Goal: Task Accomplishment & Management: Manage account settings

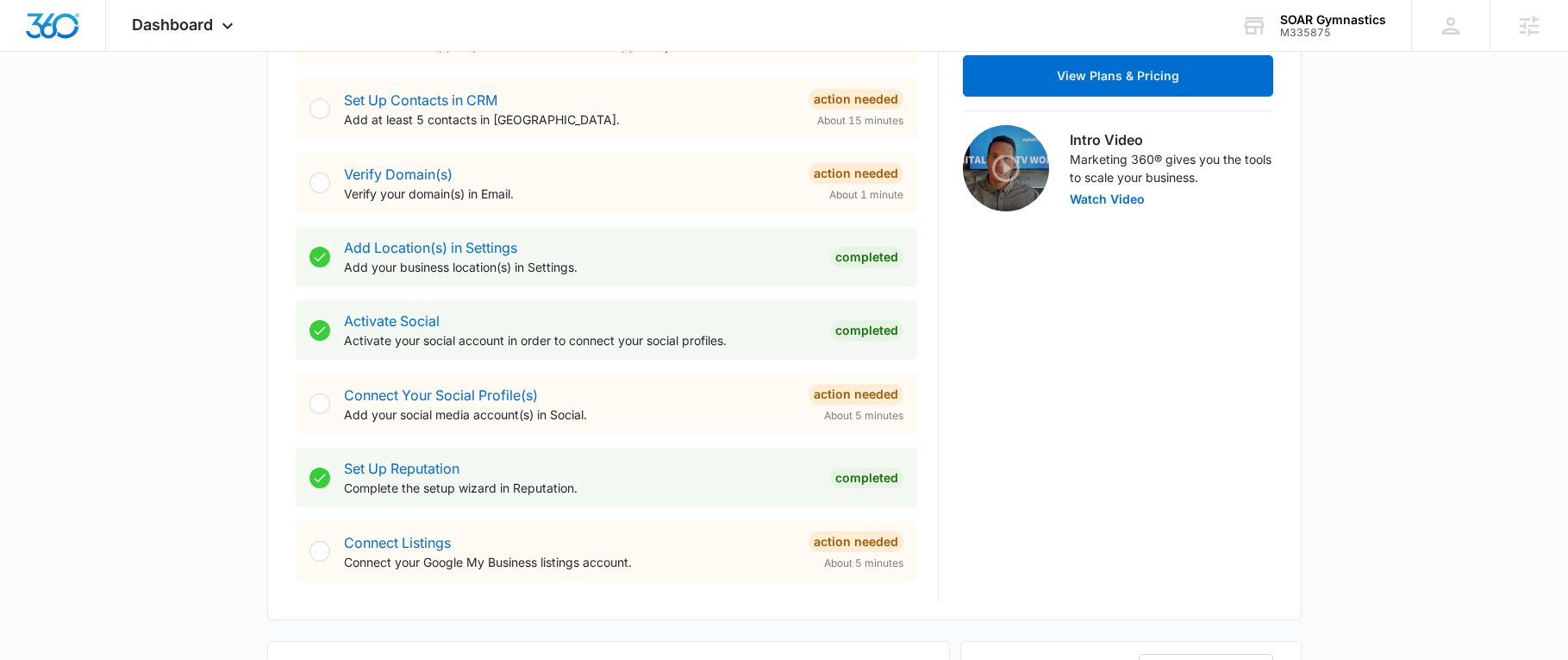
scroll to position [518, 0]
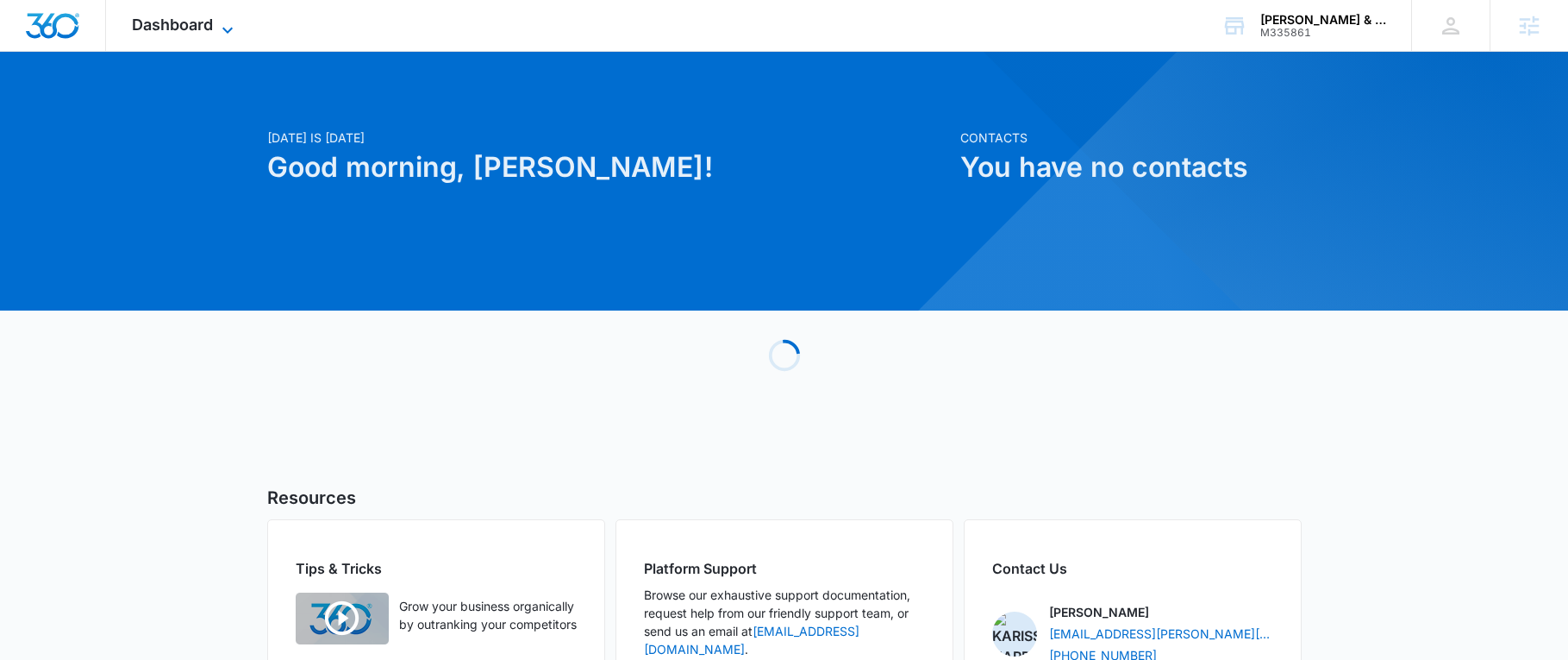
click at [179, 21] on span "Dashboard" at bounding box center [172, 25] width 81 height 18
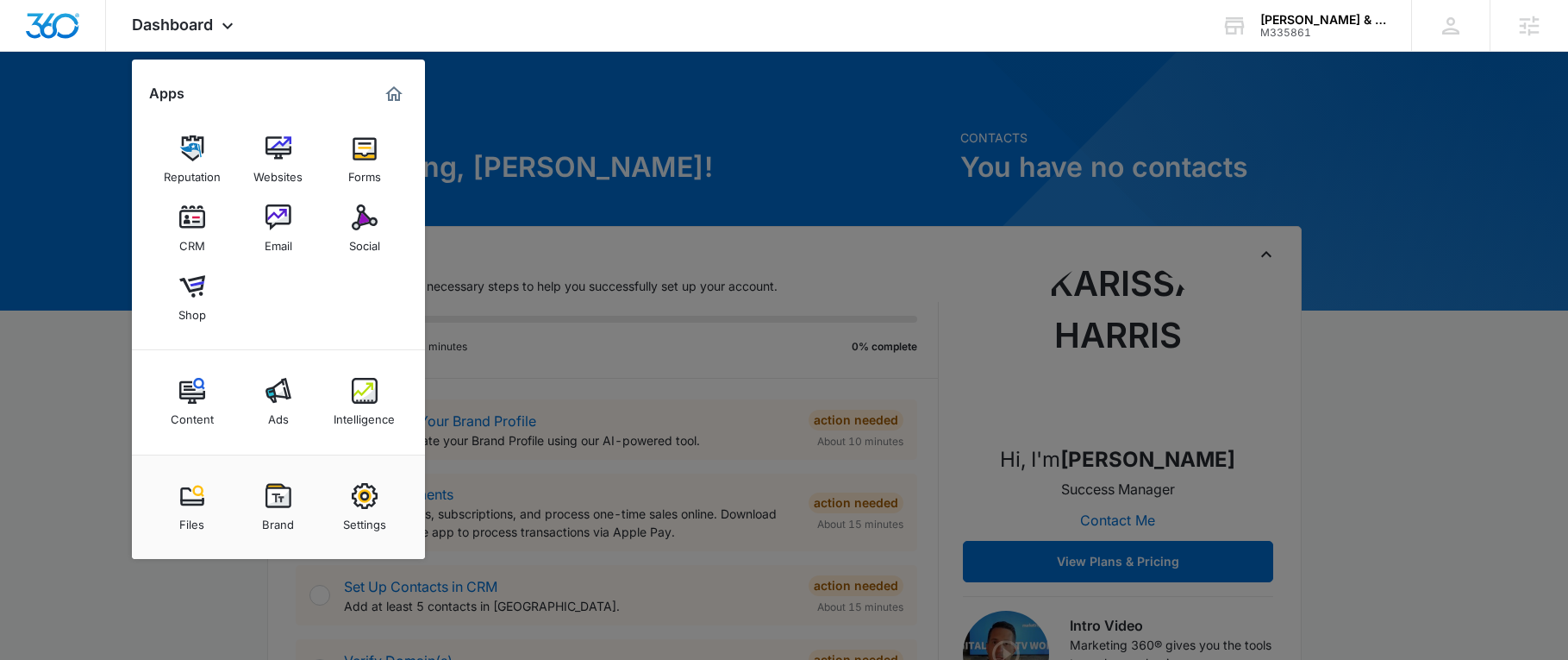
click at [814, 457] on div at bounding box center [784, 330] width 1568 height 660
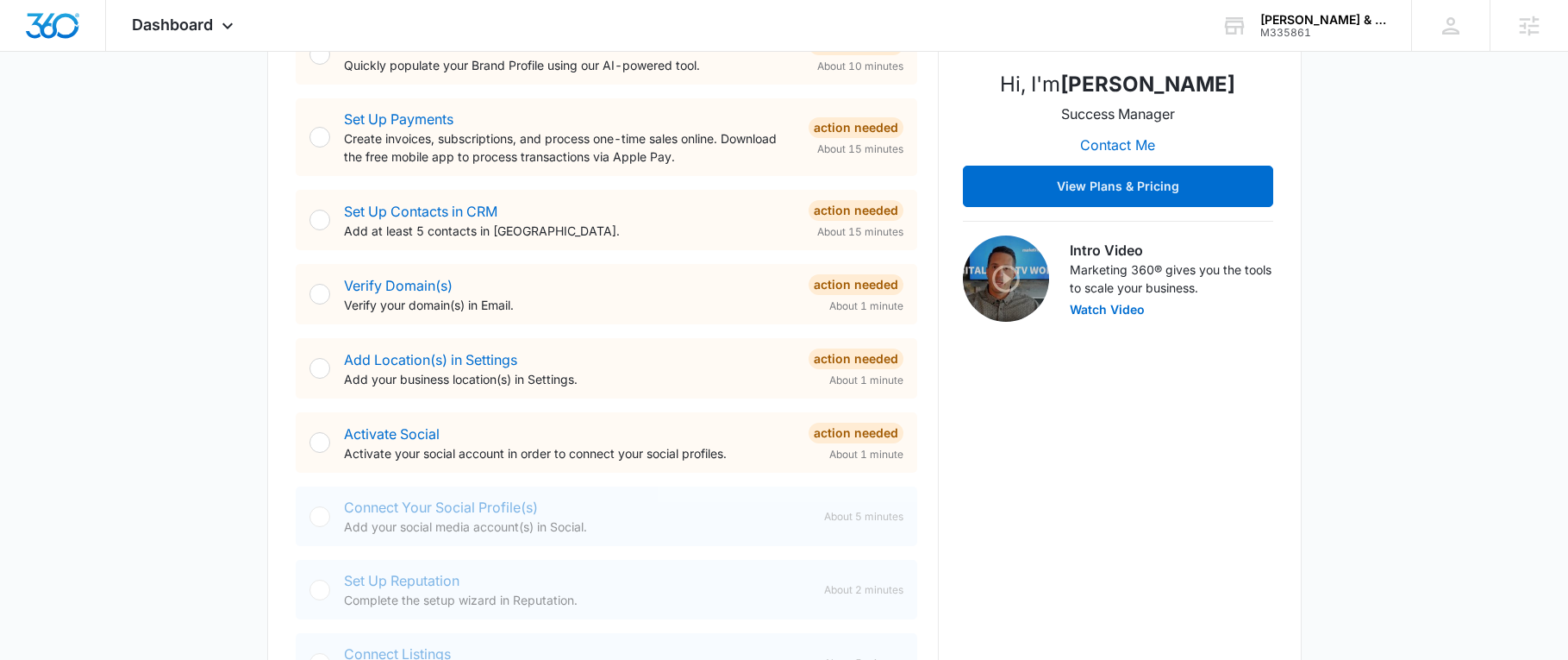
scroll to position [345, 0]
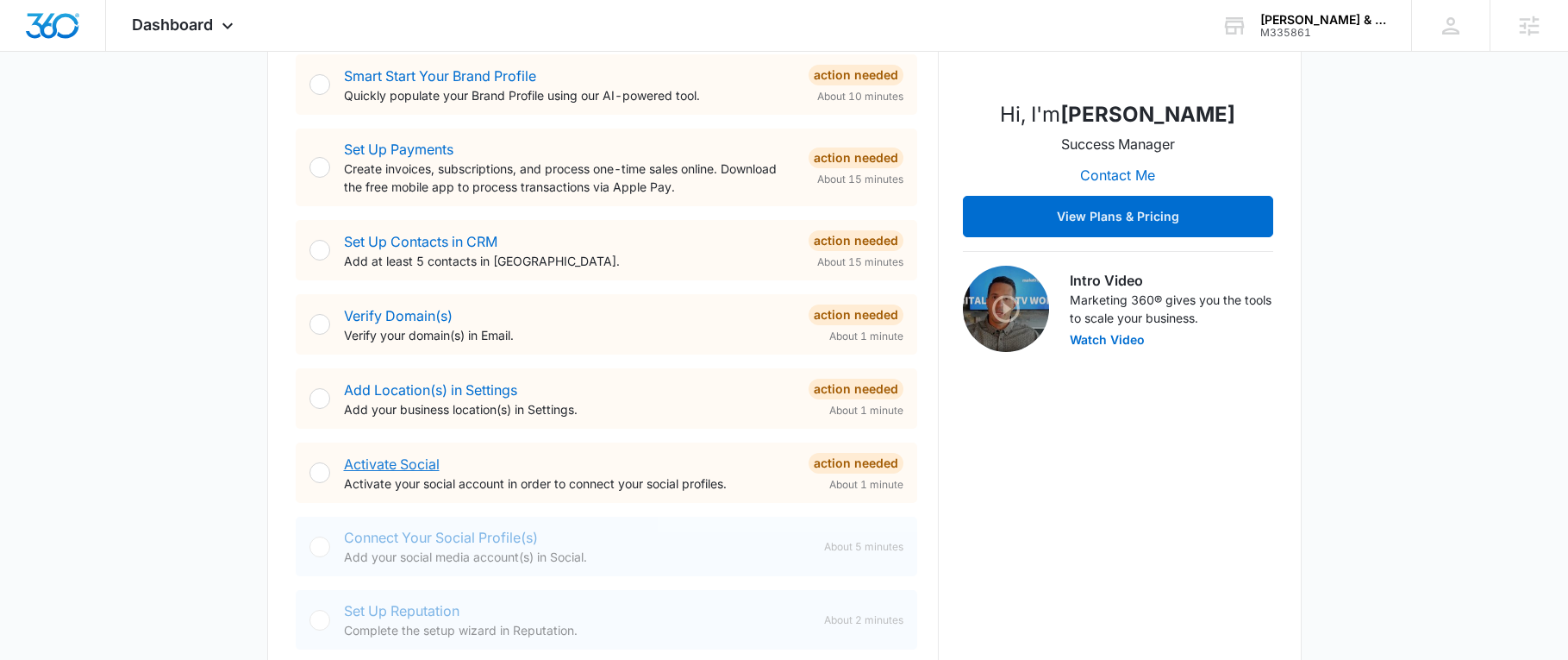
click at [430, 462] on link "Activate Social" at bounding box center [392, 463] width 96 height 17
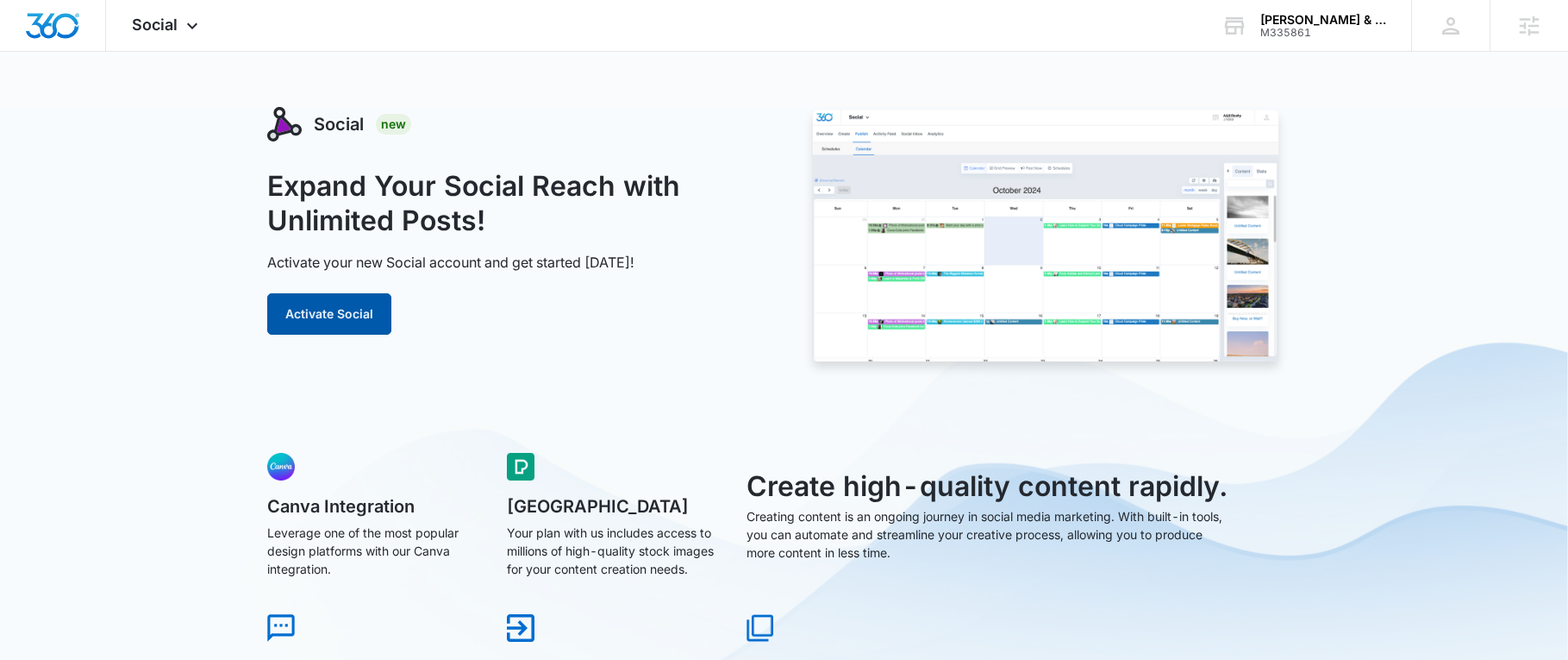
click at [338, 324] on button "Activate Social" at bounding box center [329, 313] width 124 height 41
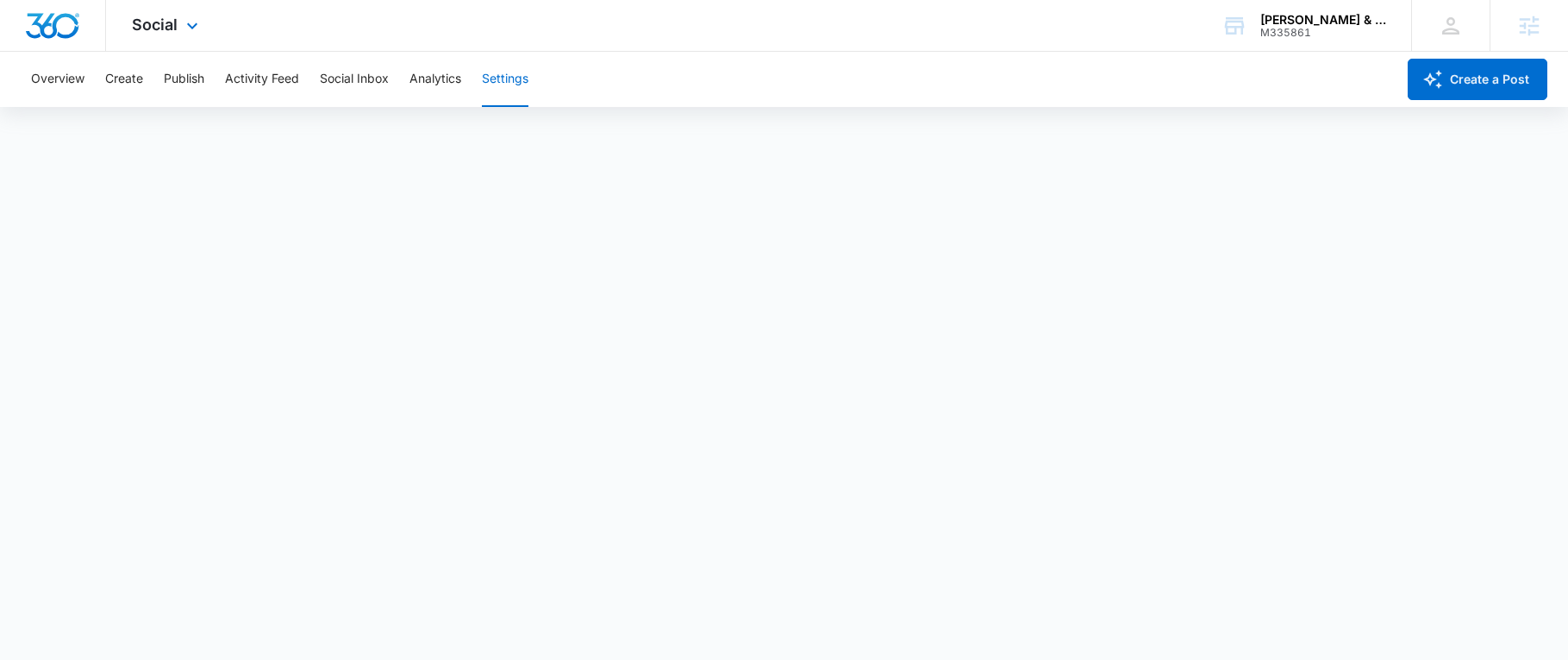
click at [70, 17] on img "Dashboard" at bounding box center [52, 26] width 55 height 26
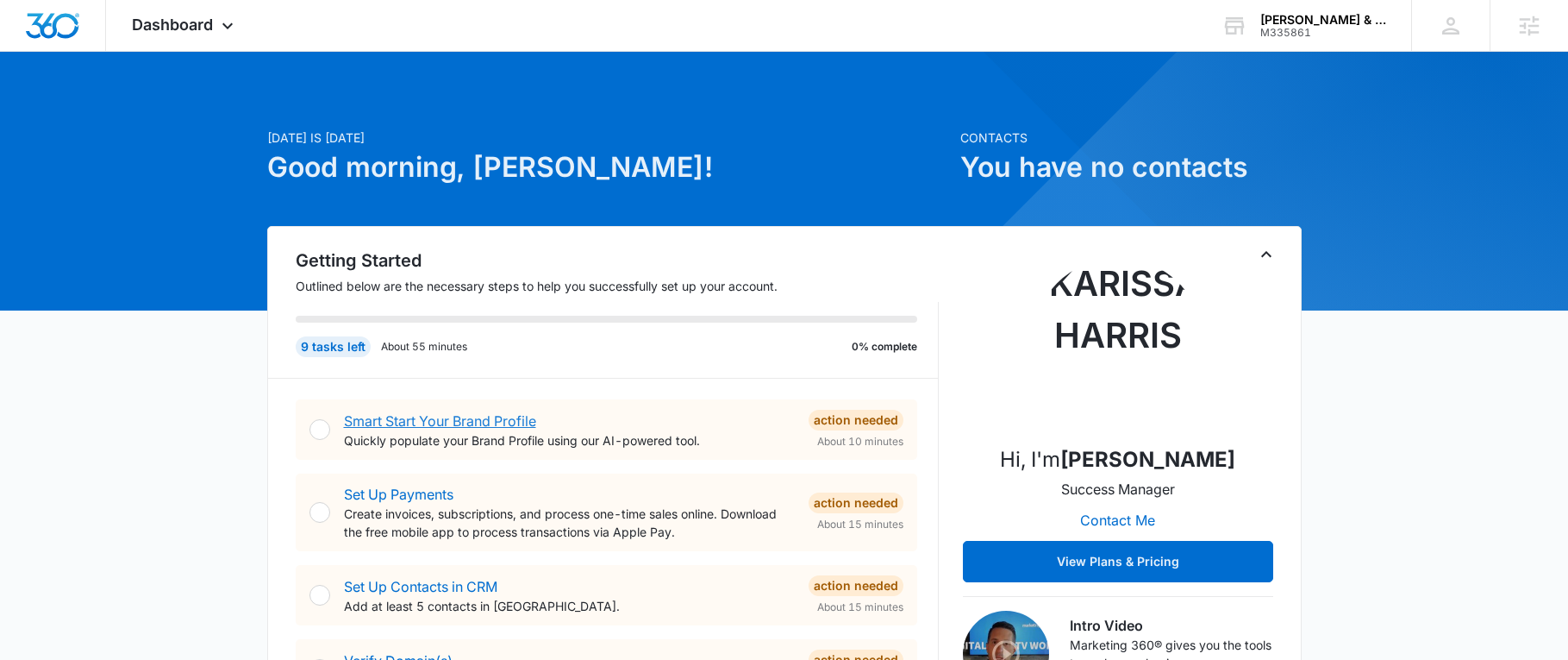
click at [487, 415] on link "Smart Start Your Brand Profile" at bounding box center [440, 420] width 192 height 17
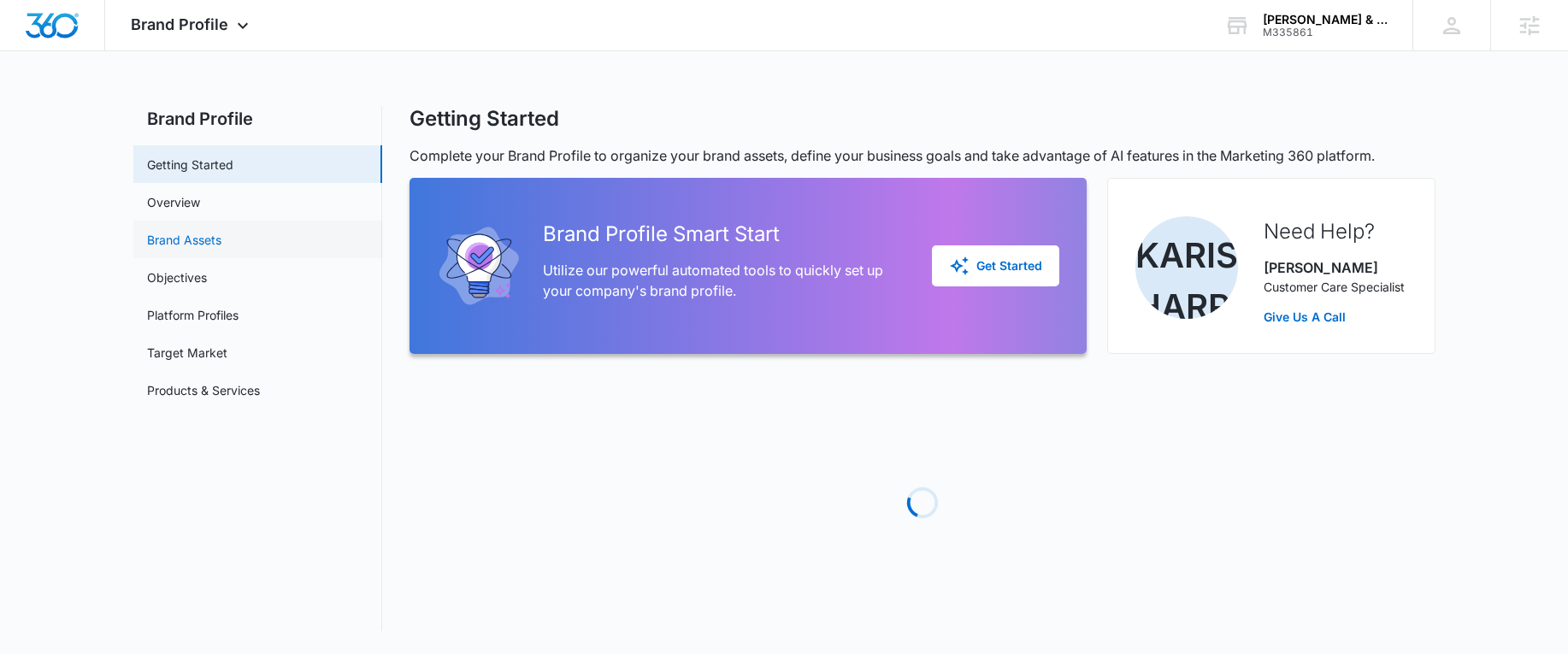
click at [183, 241] on link "Brand Assets" at bounding box center [183, 240] width 74 height 18
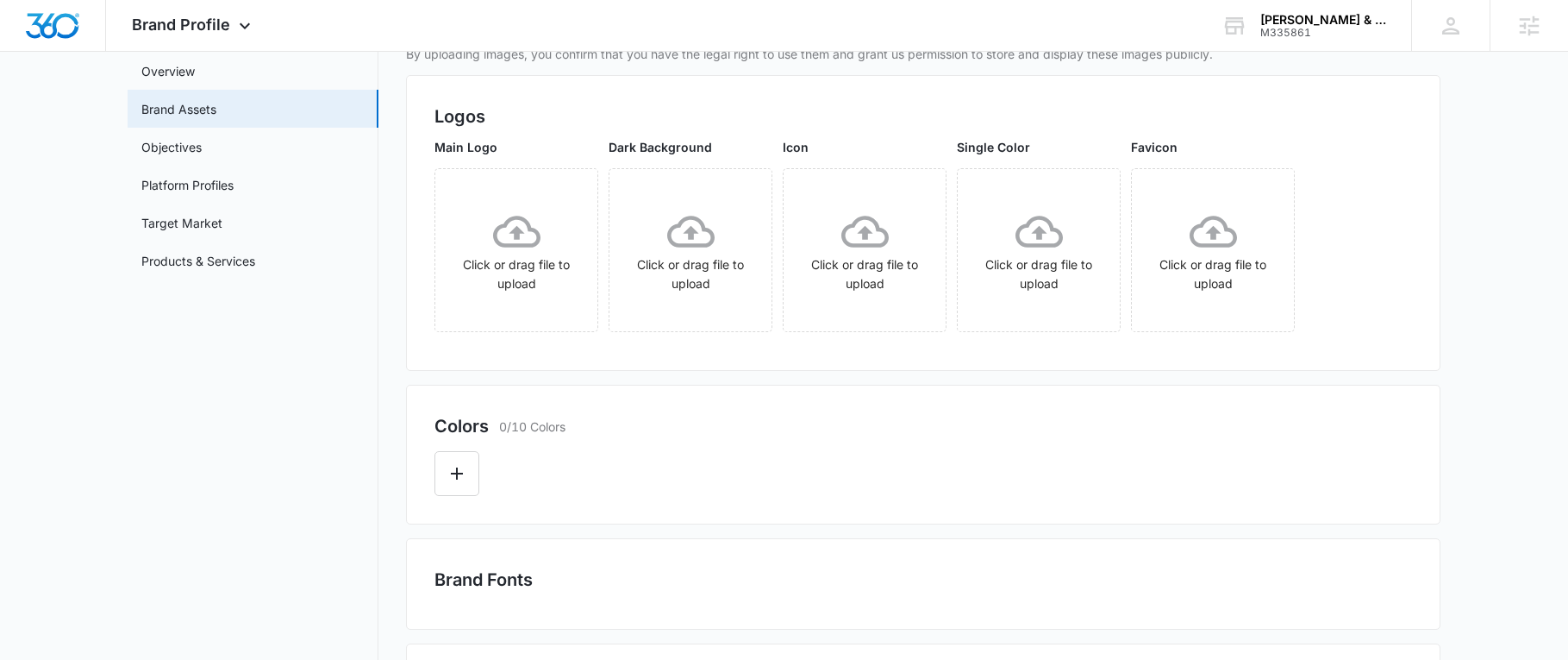
scroll to position [173, 0]
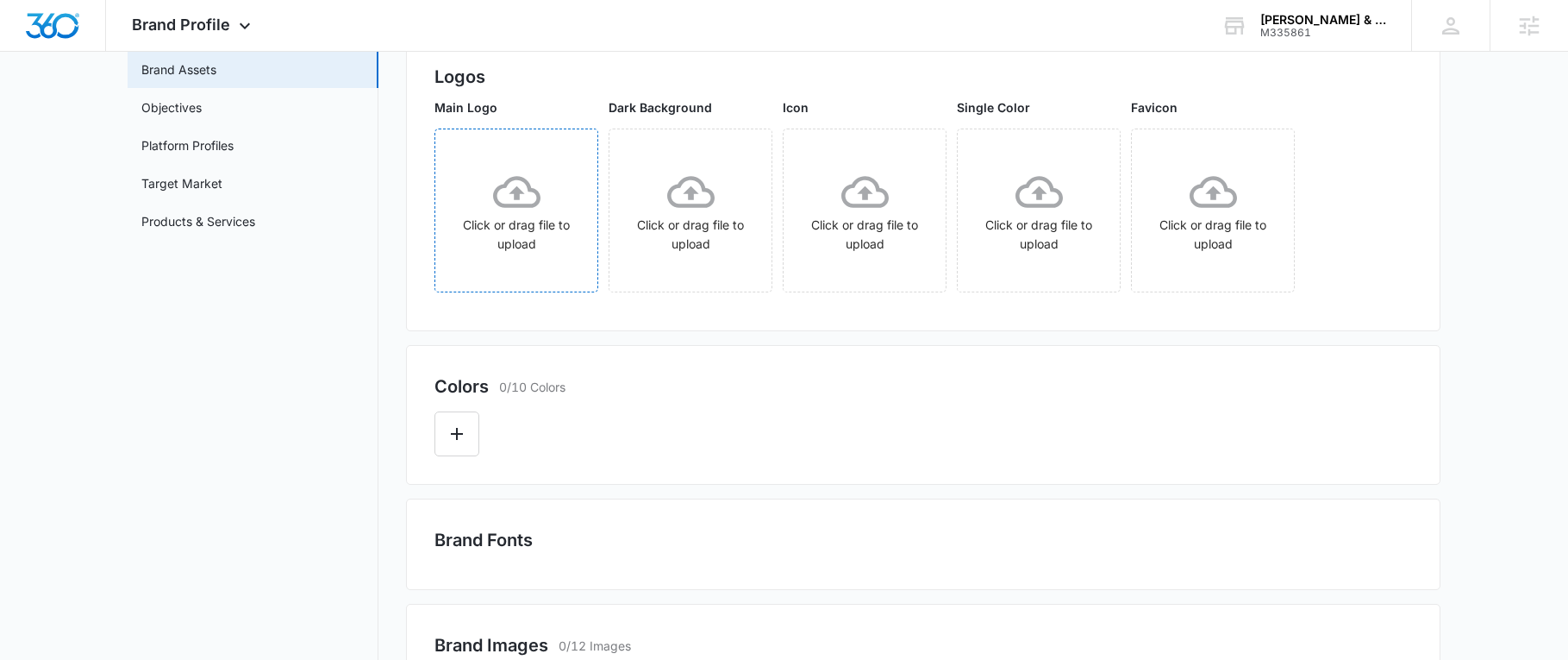
click at [531, 218] on div "Click or drag file to upload" at bounding box center [517, 210] width 162 height 85
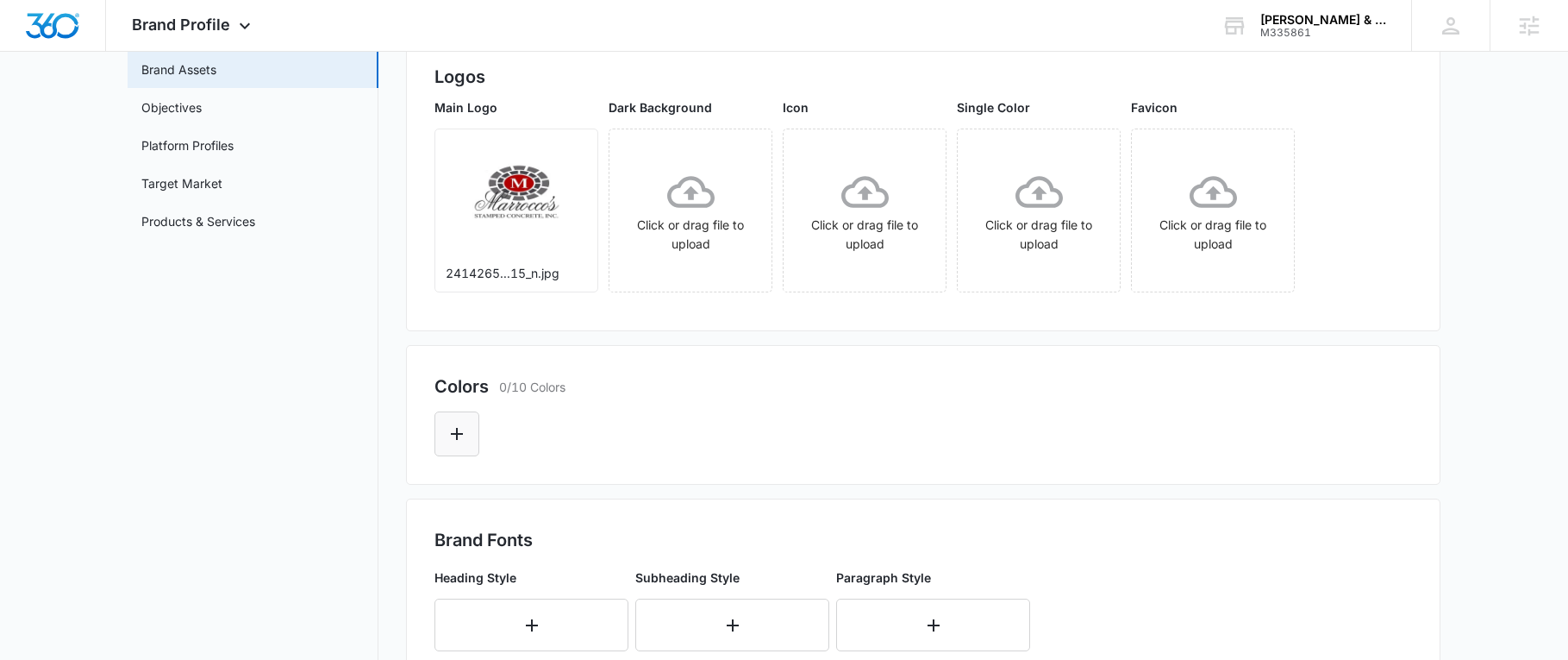
click at [436, 439] on button "Edit Color" at bounding box center [457, 433] width 45 height 45
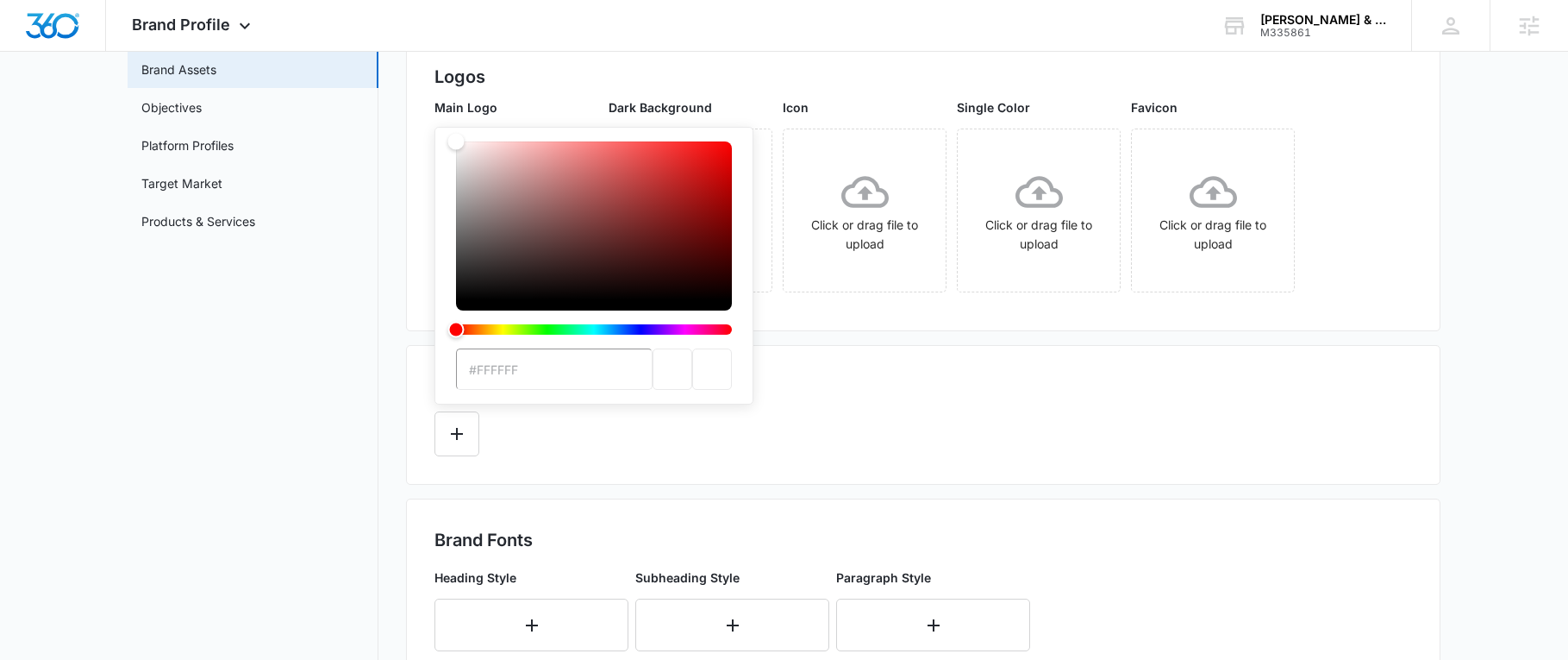
type input "#B20000"
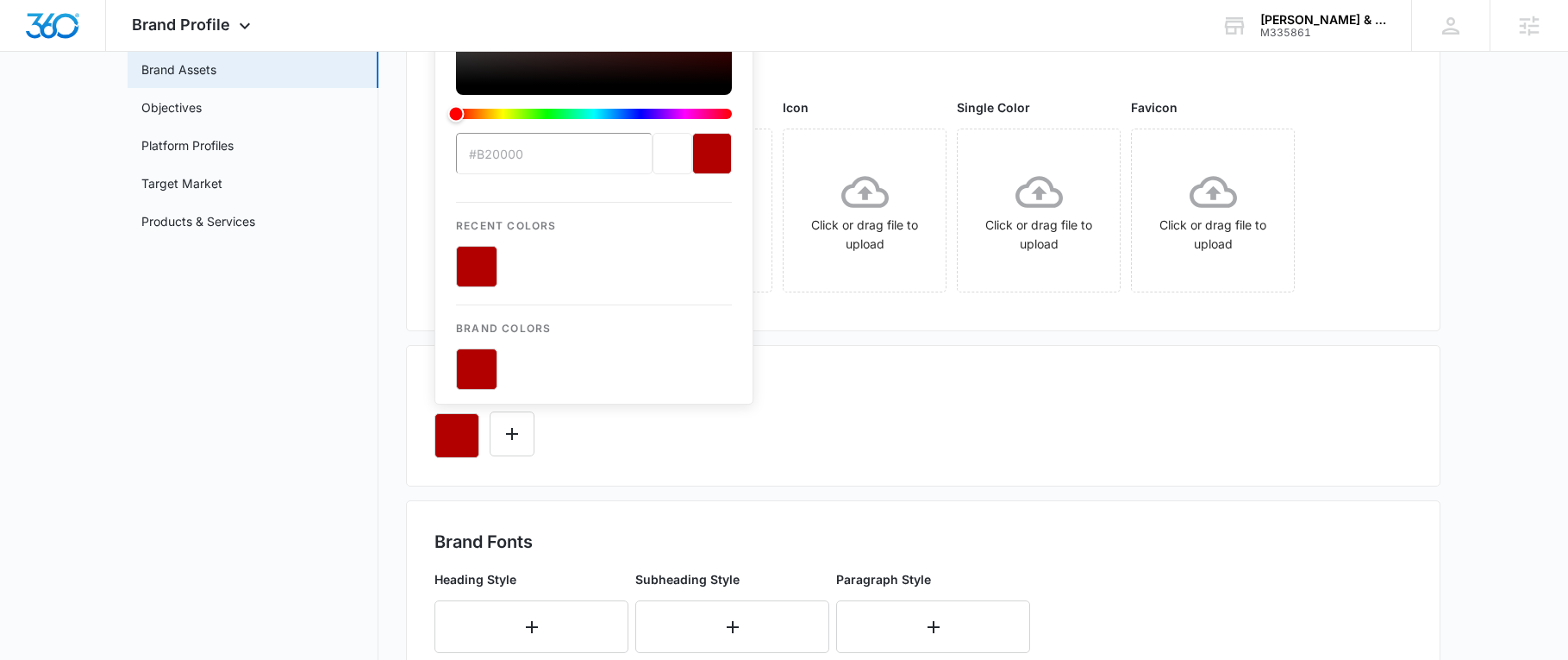
click at [884, 446] on div "#B20000 Recent Colors Brand Colors" at bounding box center [923, 428] width 977 height 59
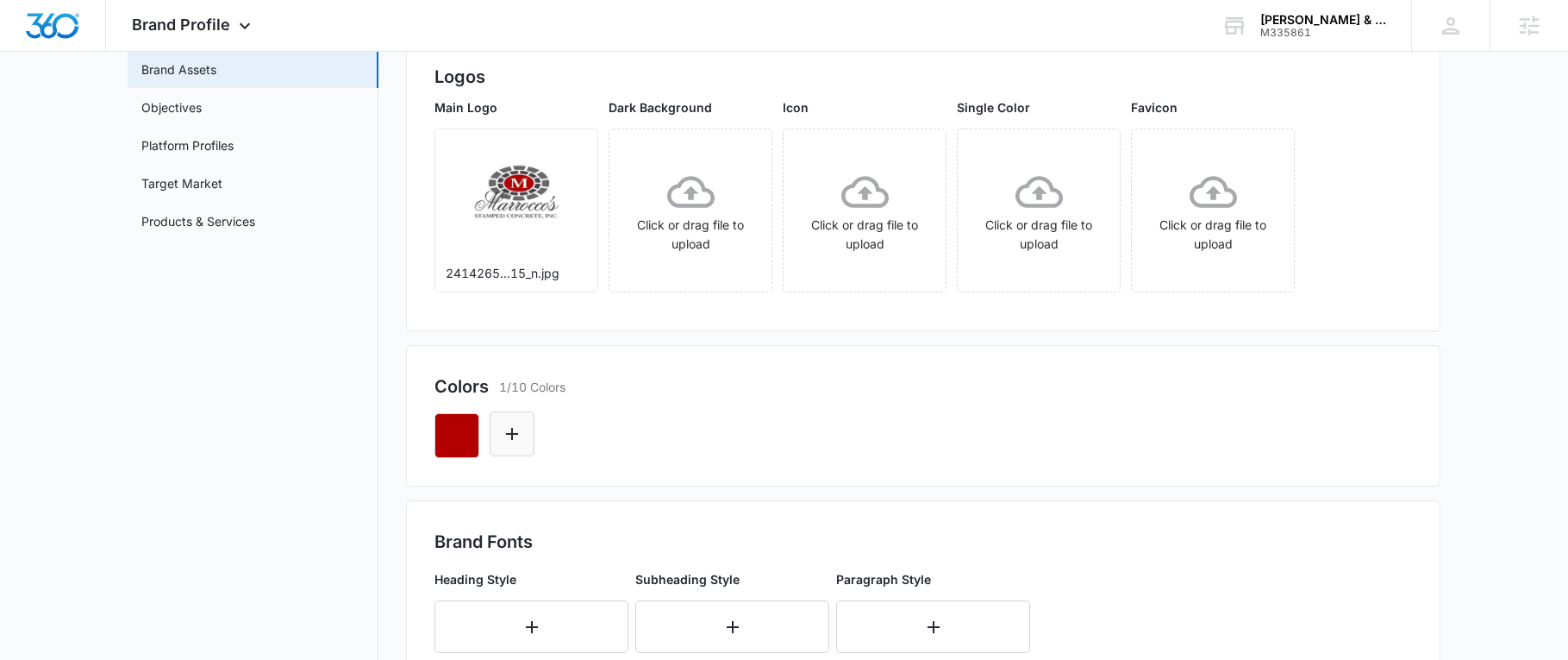
drag, startPoint x: 536, startPoint y: 433, endPoint x: 520, endPoint y: 433, distance: 16.0
click at [534, 433] on div at bounding box center [923, 428] width 977 height 59
click at [519, 433] on icon "Edit Color" at bounding box center [512, 434] width 21 height 21
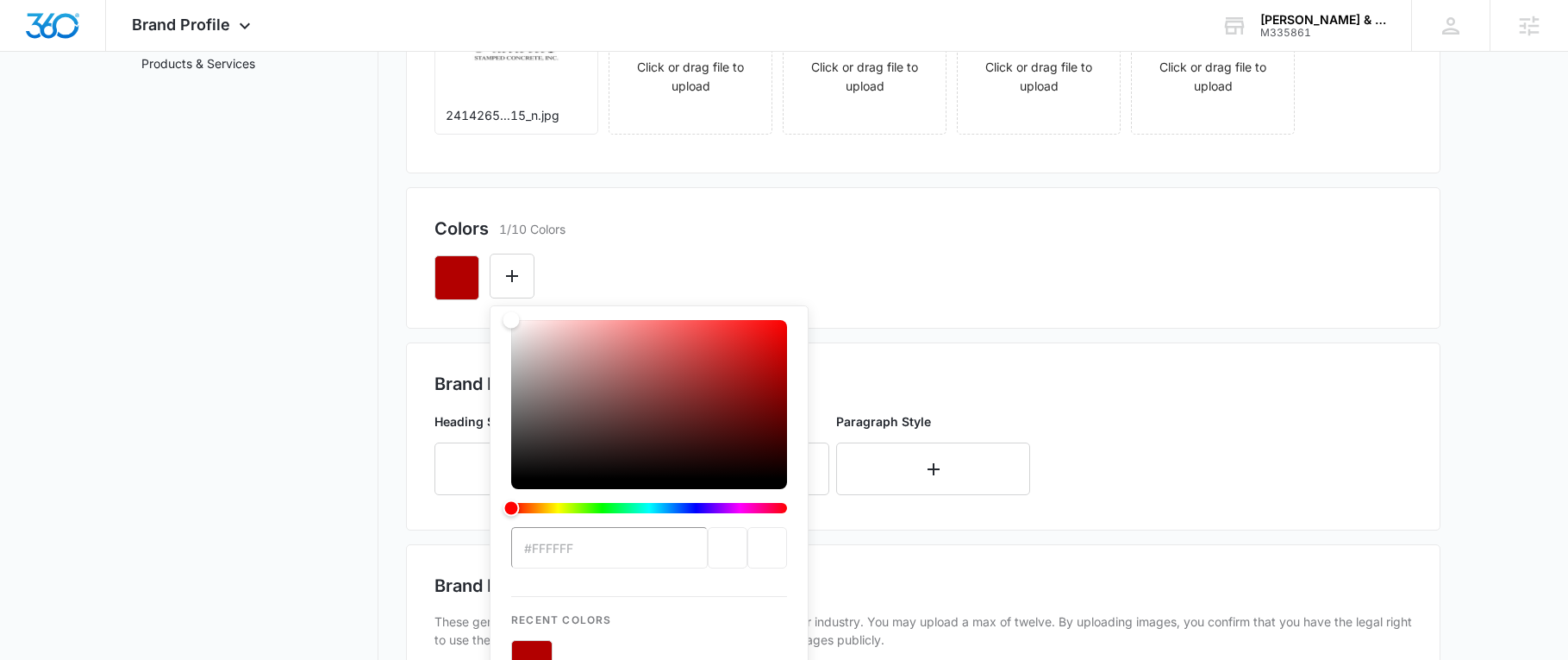
scroll to position [345, 0]
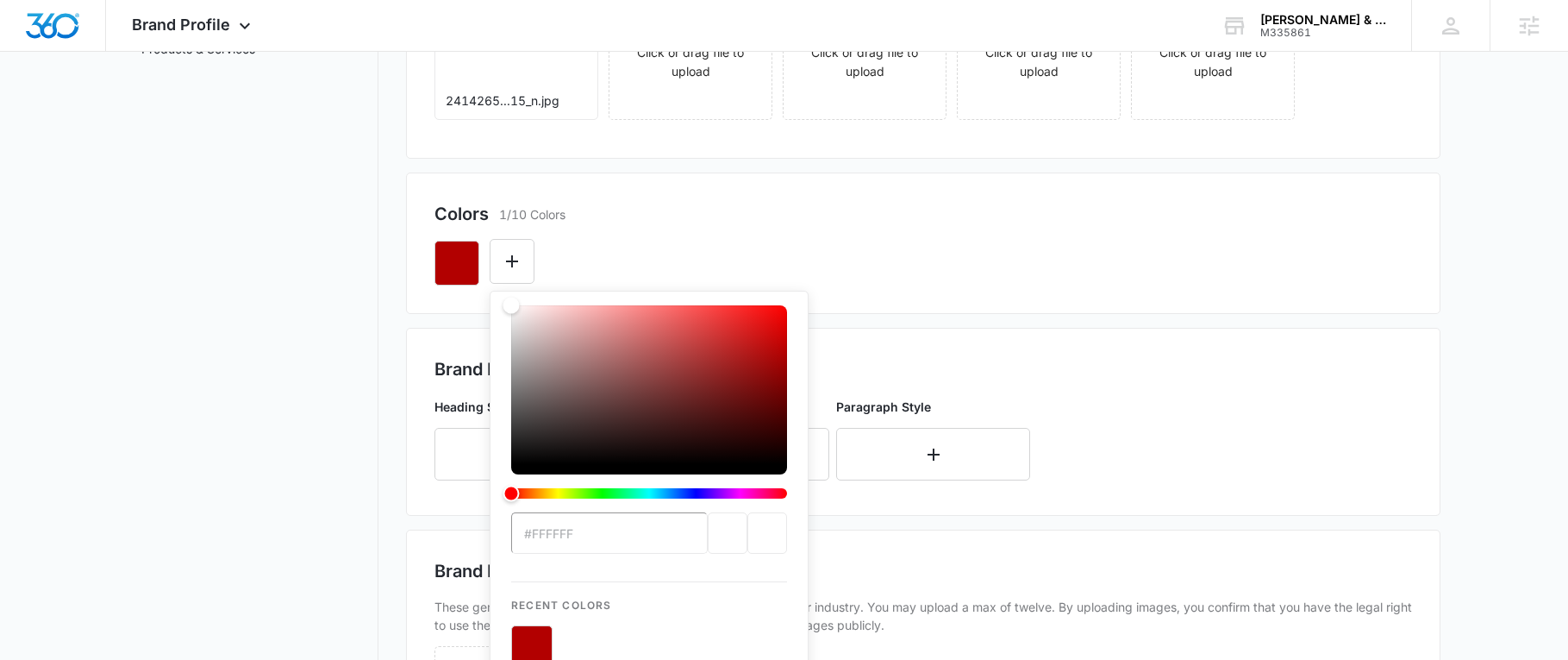
type input "#464449"
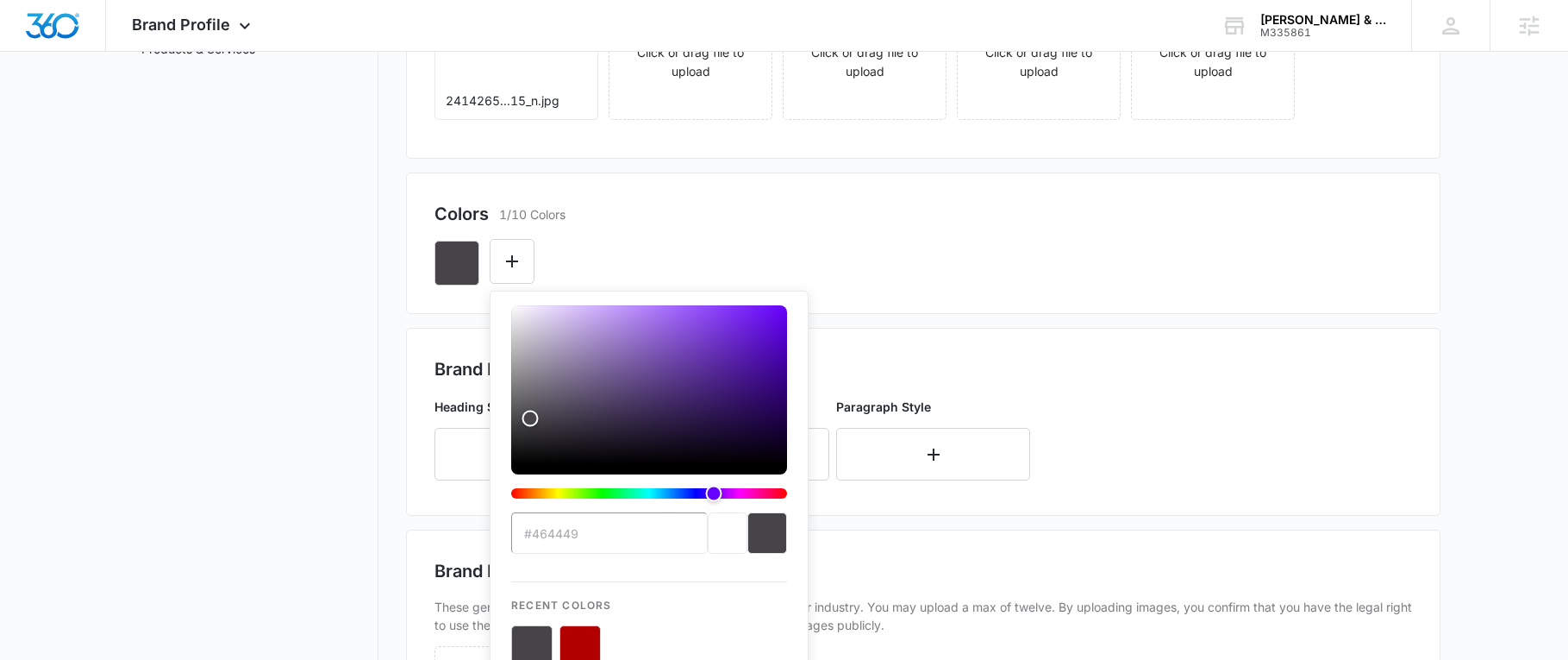
click at [900, 202] on div "Colors 1/10 Colors" at bounding box center [923, 214] width 977 height 26
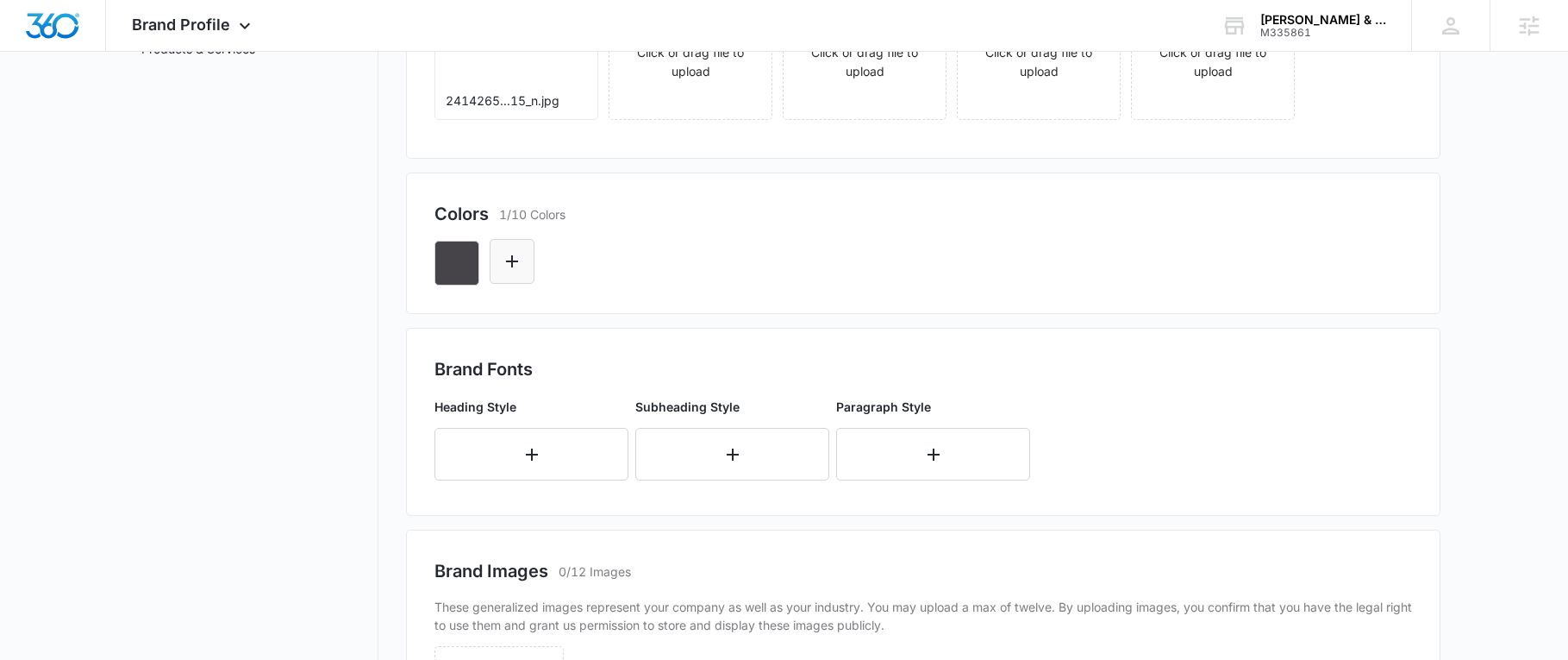
click at [509, 261] on icon "Edit Color" at bounding box center [512, 261] width 12 height 12
click at [660, 228] on div at bounding box center [923, 256] width 977 height 59
click at [459, 264] on icon "button" at bounding box center [457, 263] width 16 height 16
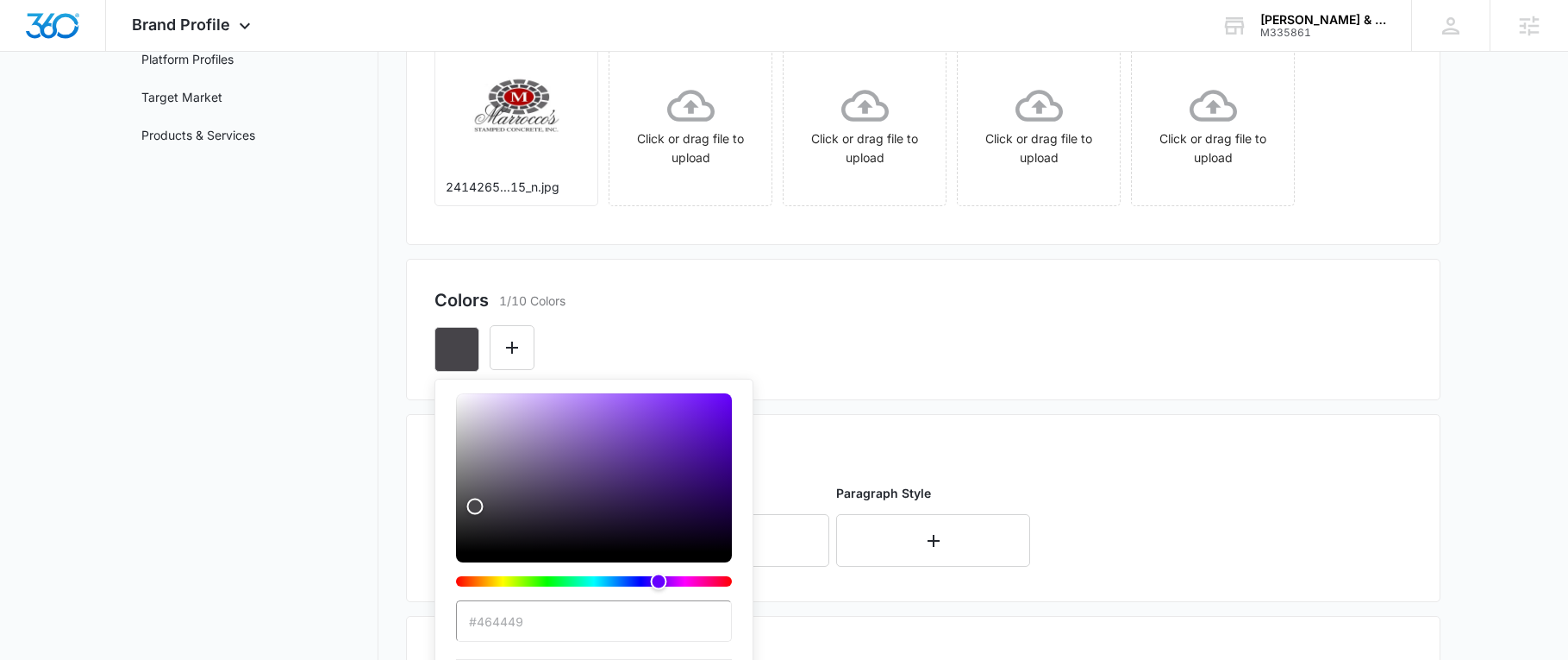
scroll to position [604, 0]
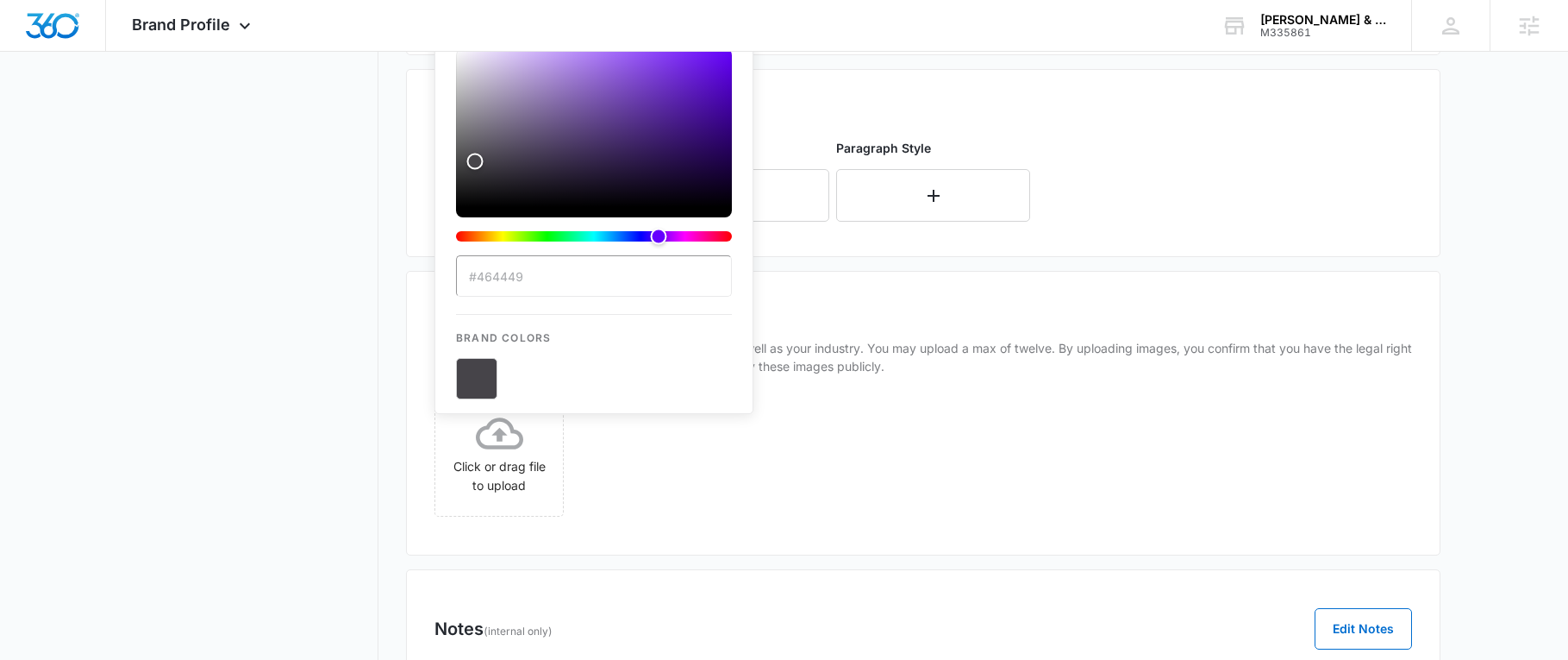
click at [900, 331] on div "Brand Images 0/12 Images These generalized images represent your company as wel…" at bounding box center [923, 413] width 977 height 228
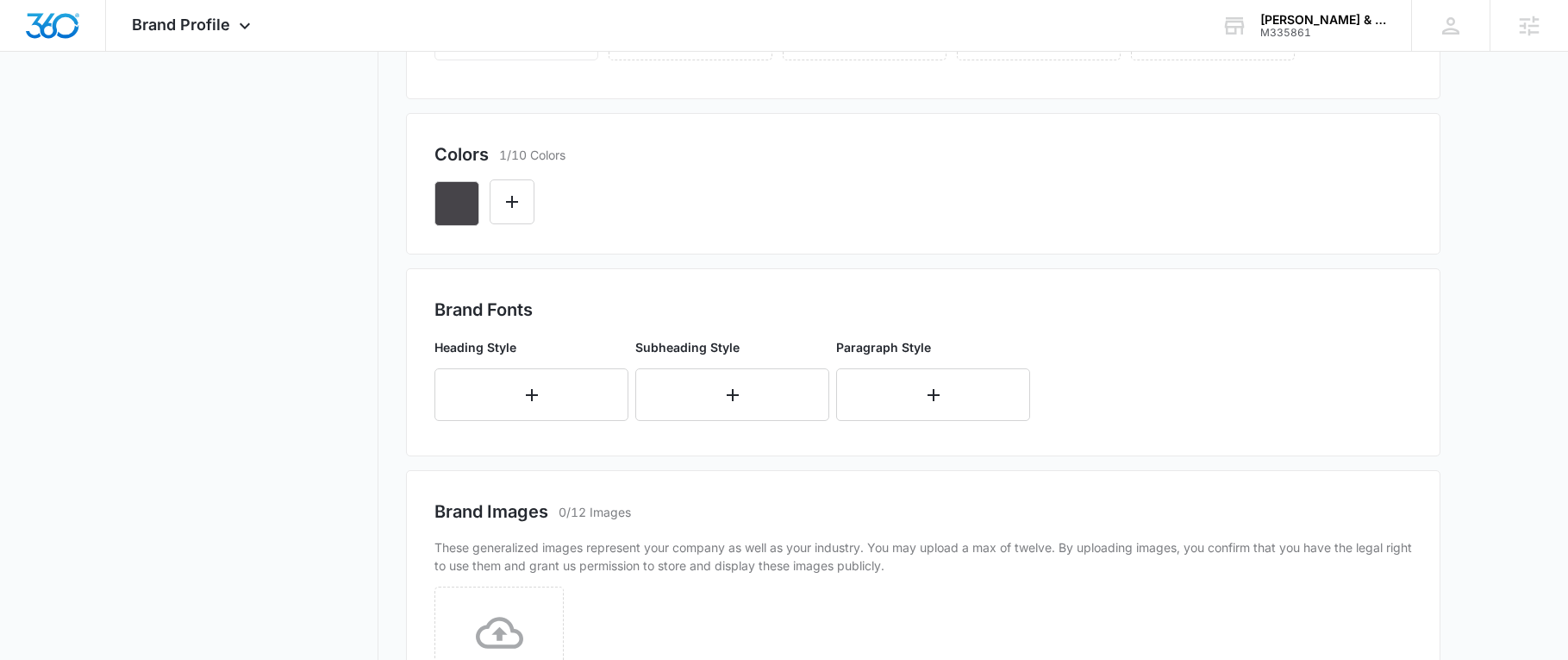
scroll to position [431, 0]
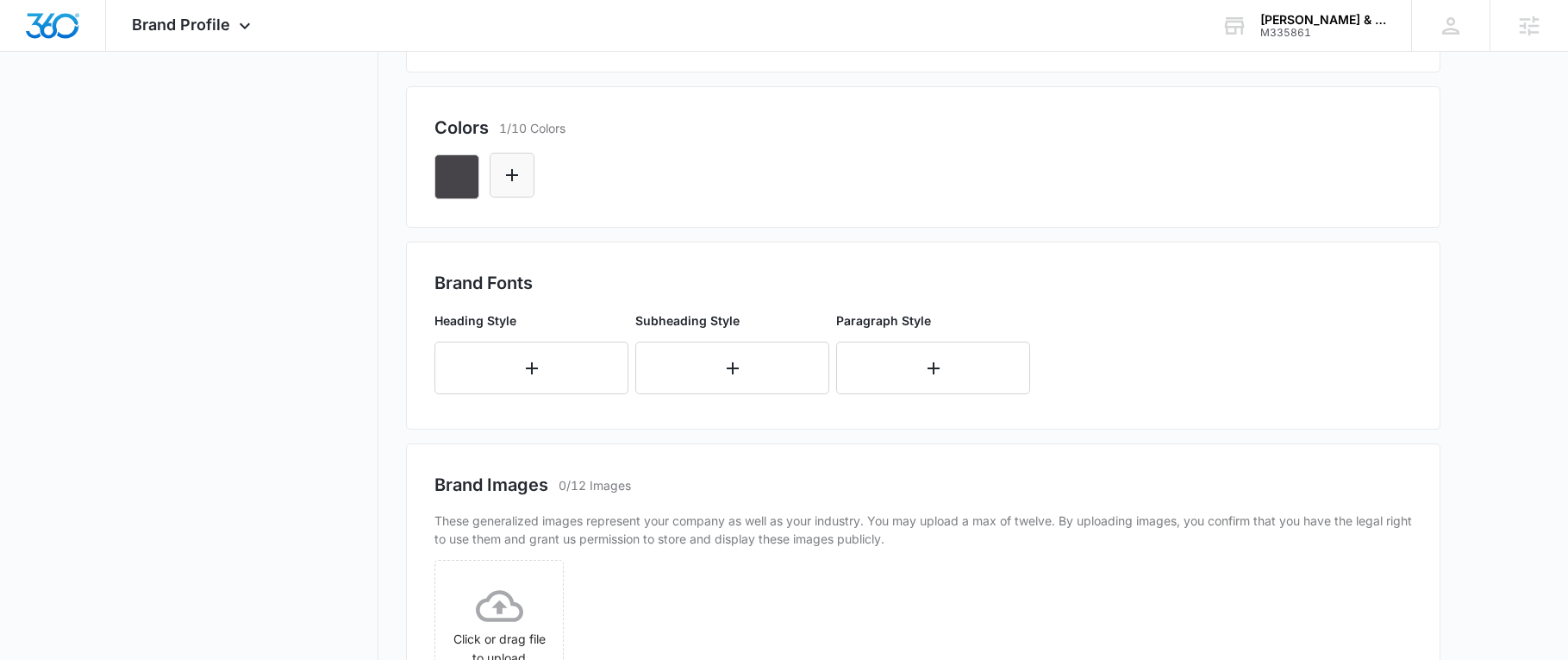
click at [502, 165] on icon "Edit Color" at bounding box center [512, 175] width 21 height 21
click at [476, 153] on icon "button" at bounding box center [478, 155] width 7 height 7
click at [452, 167] on icon "Edit Color" at bounding box center [457, 175] width 21 height 21
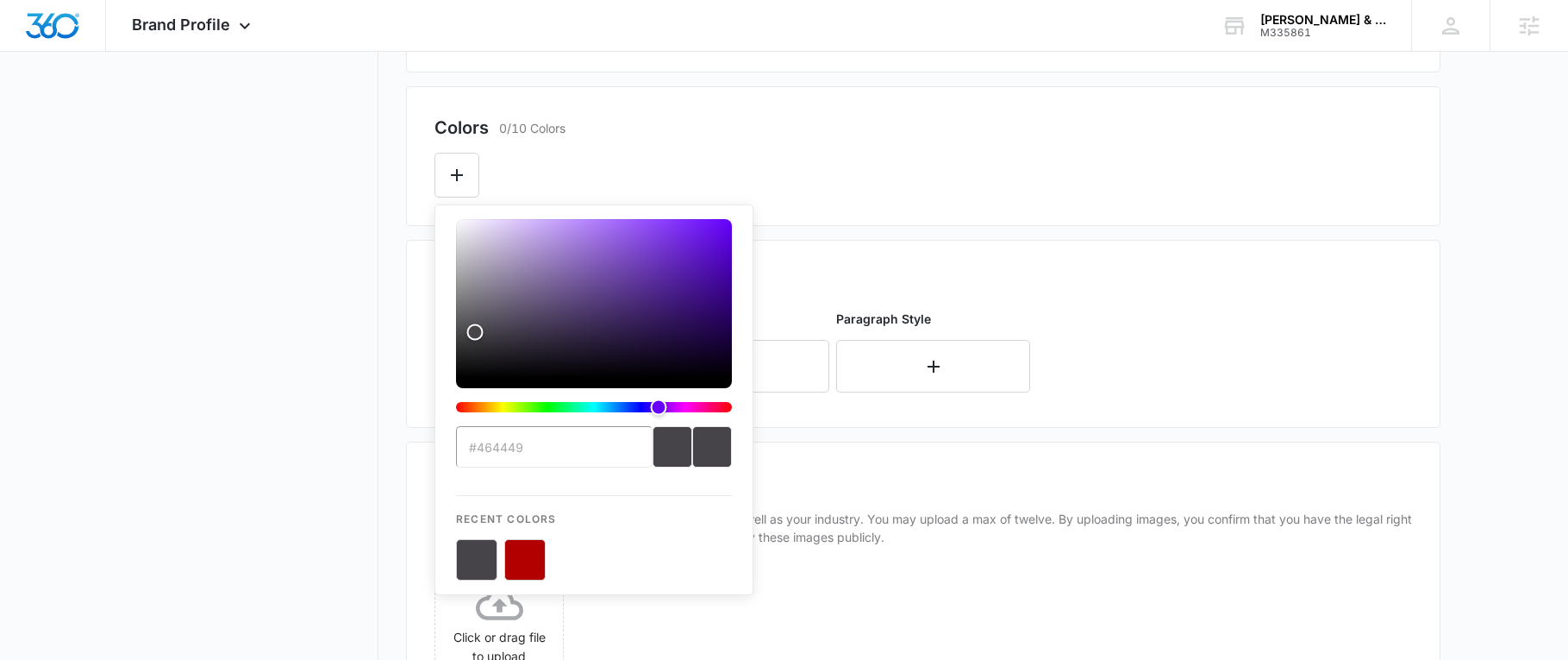
click at [522, 546] on button "color-picker-container" at bounding box center [525, 559] width 41 height 41
type input "#FFFFFF"
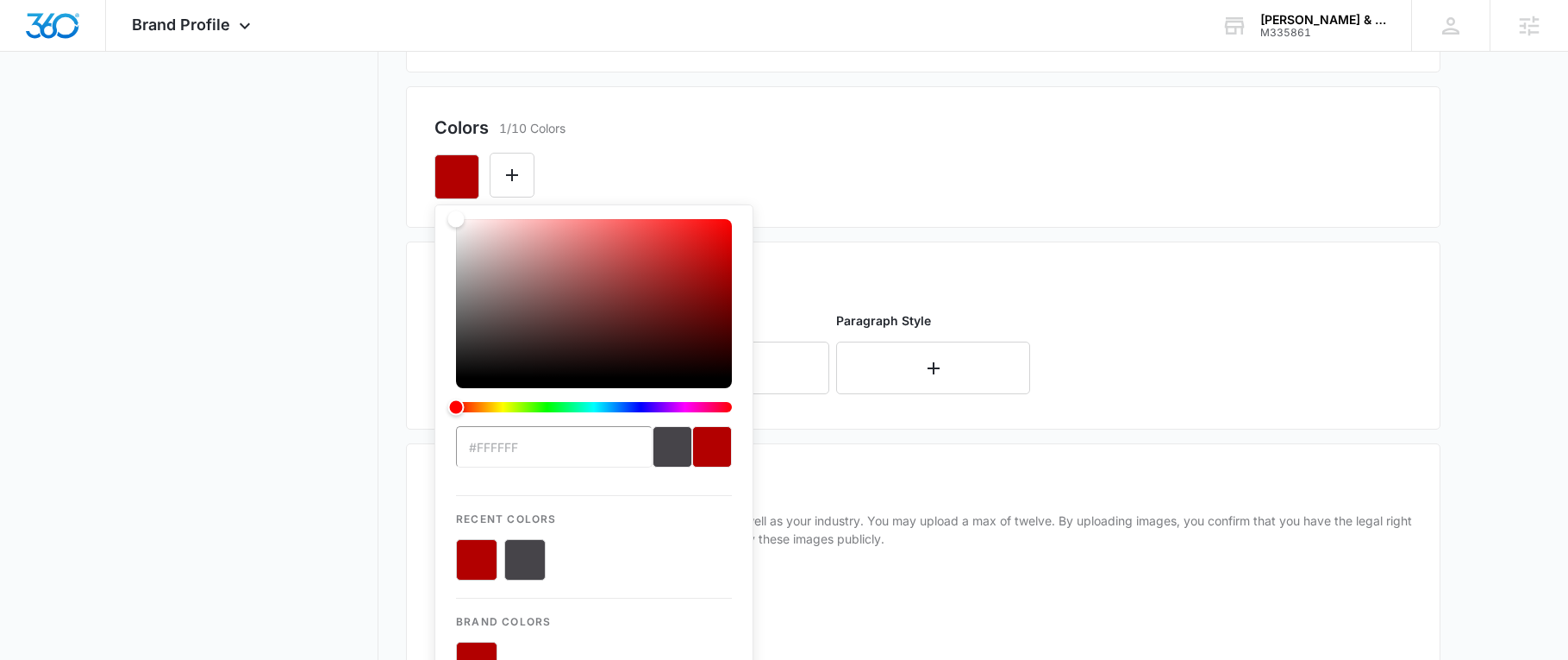
click at [638, 168] on div "#FFFFFF Recent Colors Brand Colors" at bounding box center [923, 170] width 977 height 59
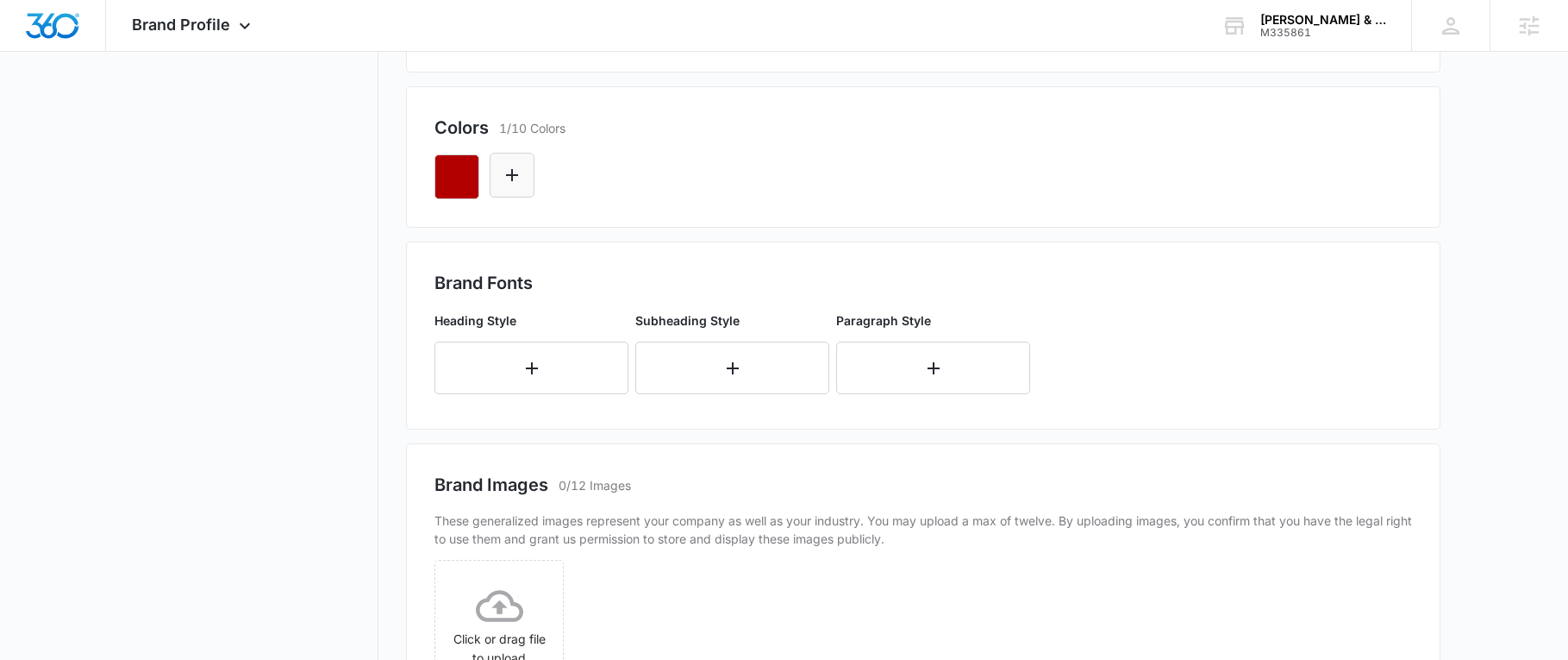
click at [518, 172] on icon "Edit Color" at bounding box center [512, 175] width 21 height 21
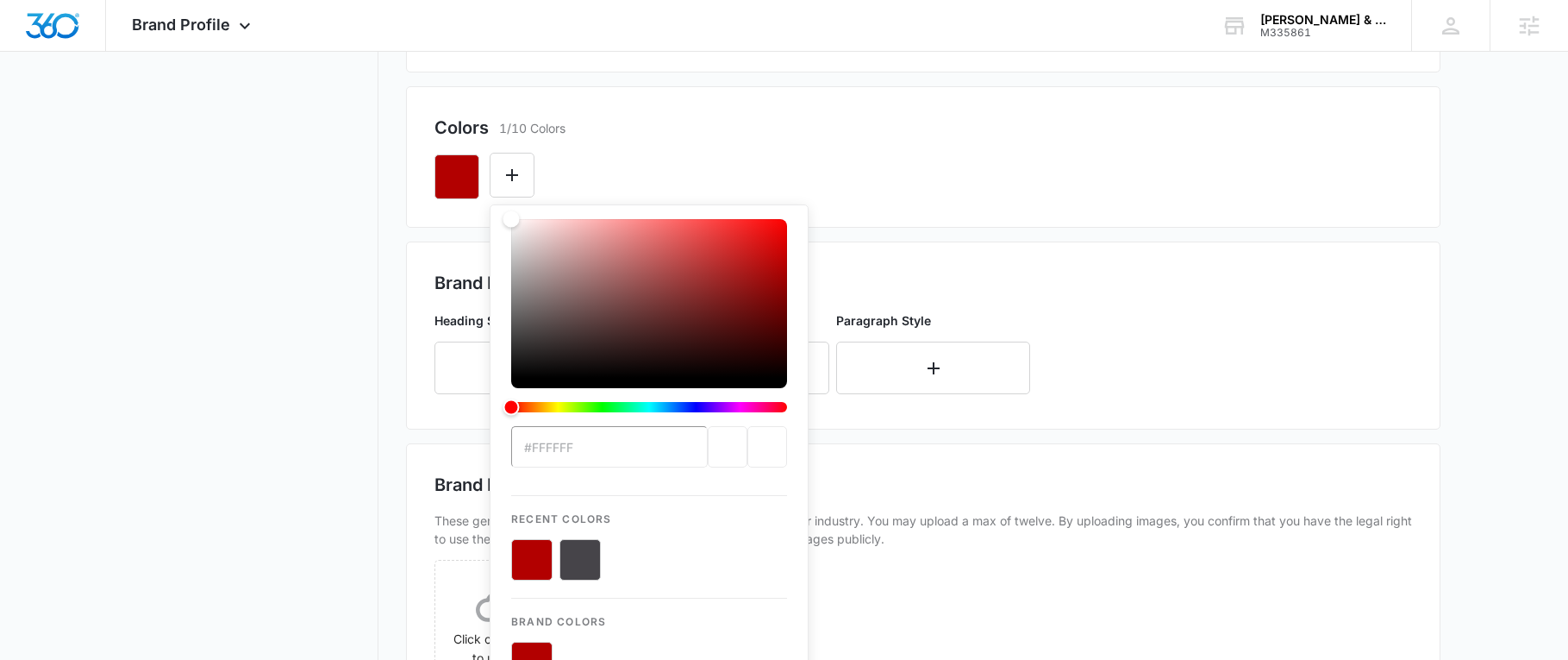
click at [579, 559] on button "color-picker-container" at bounding box center [580, 559] width 41 height 41
click at [532, 556] on button "color-picker-container" at bounding box center [532, 559] width 41 height 41
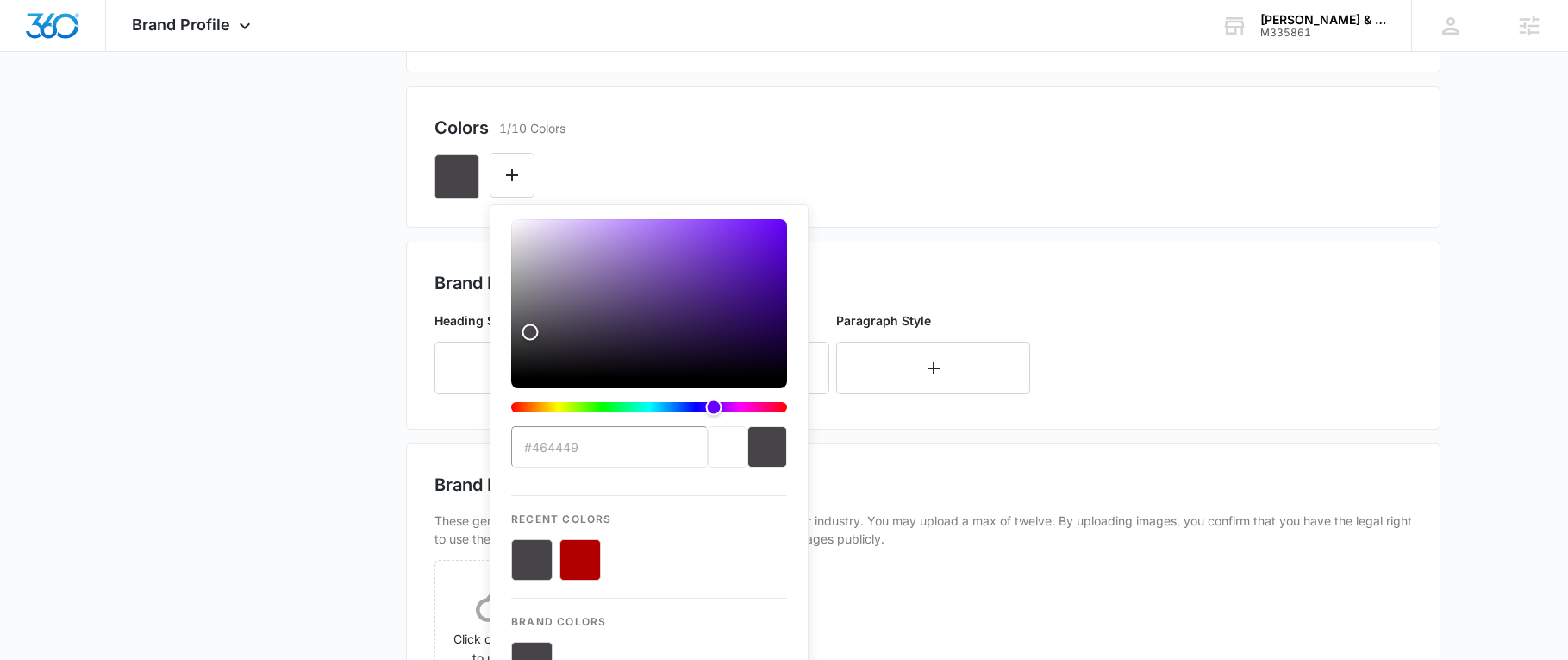
click at [582, 564] on button "color-picker-container" at bounding box center [580, 559] width 41 height 41
type input "#B20000"
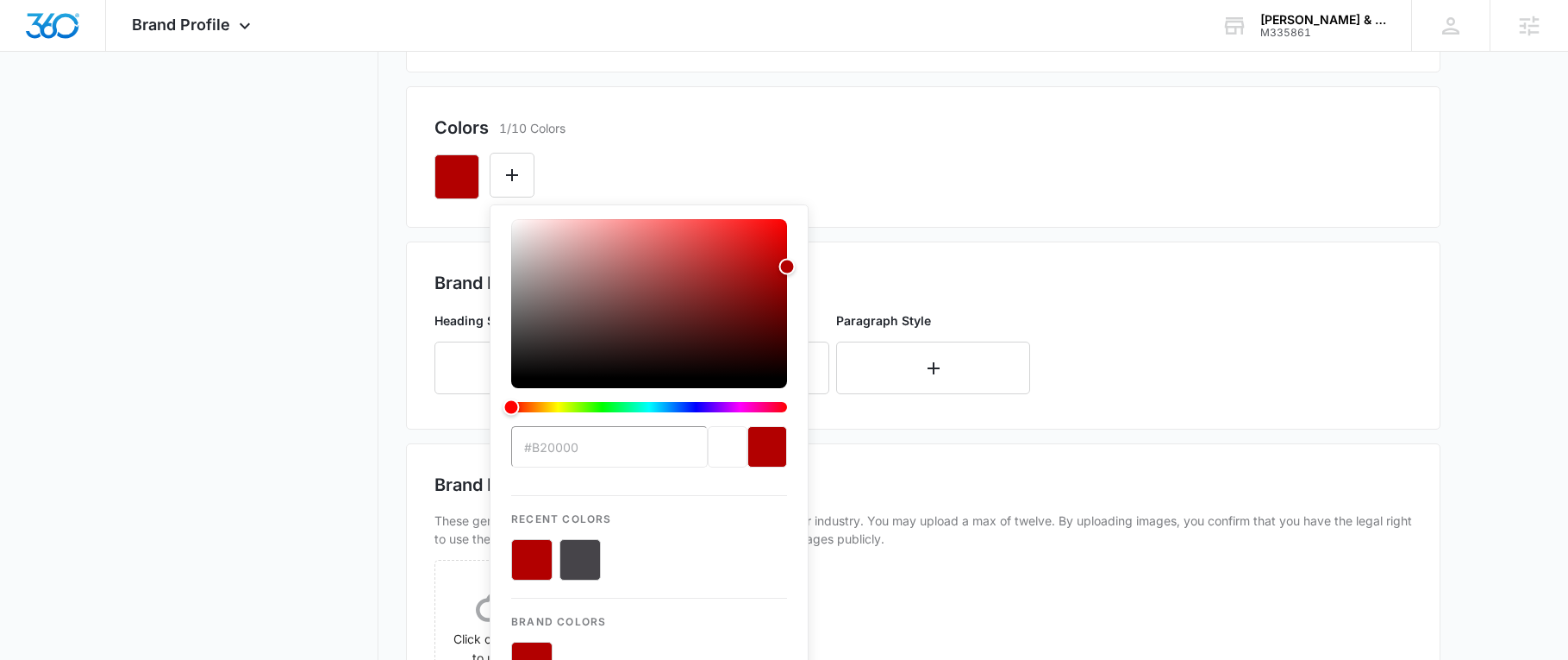
click at [639, 131] on div "Colors 1/10 Colors" at bounding box center [923, 128] width 977 height 26
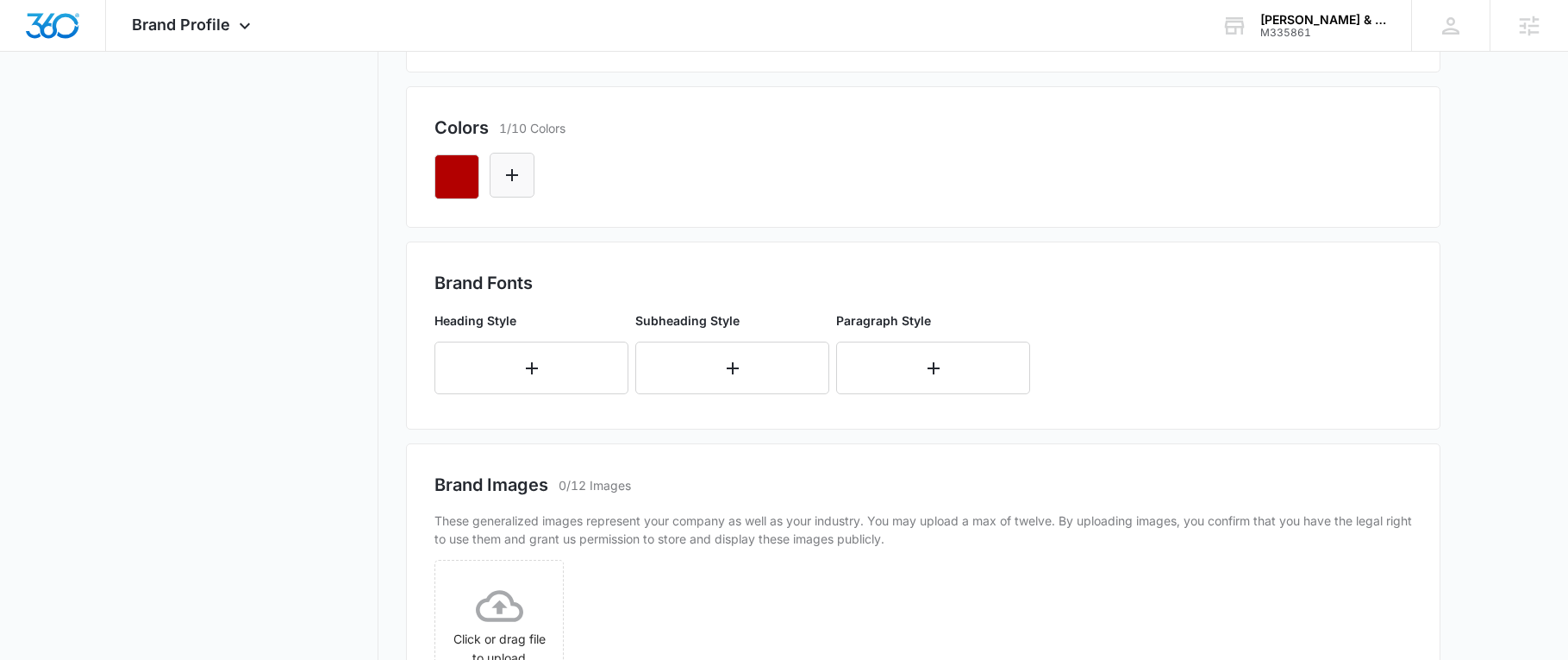
click at [509, 183] on icon "Edit Color" at bounding box center [512, 175] width 21 height 21
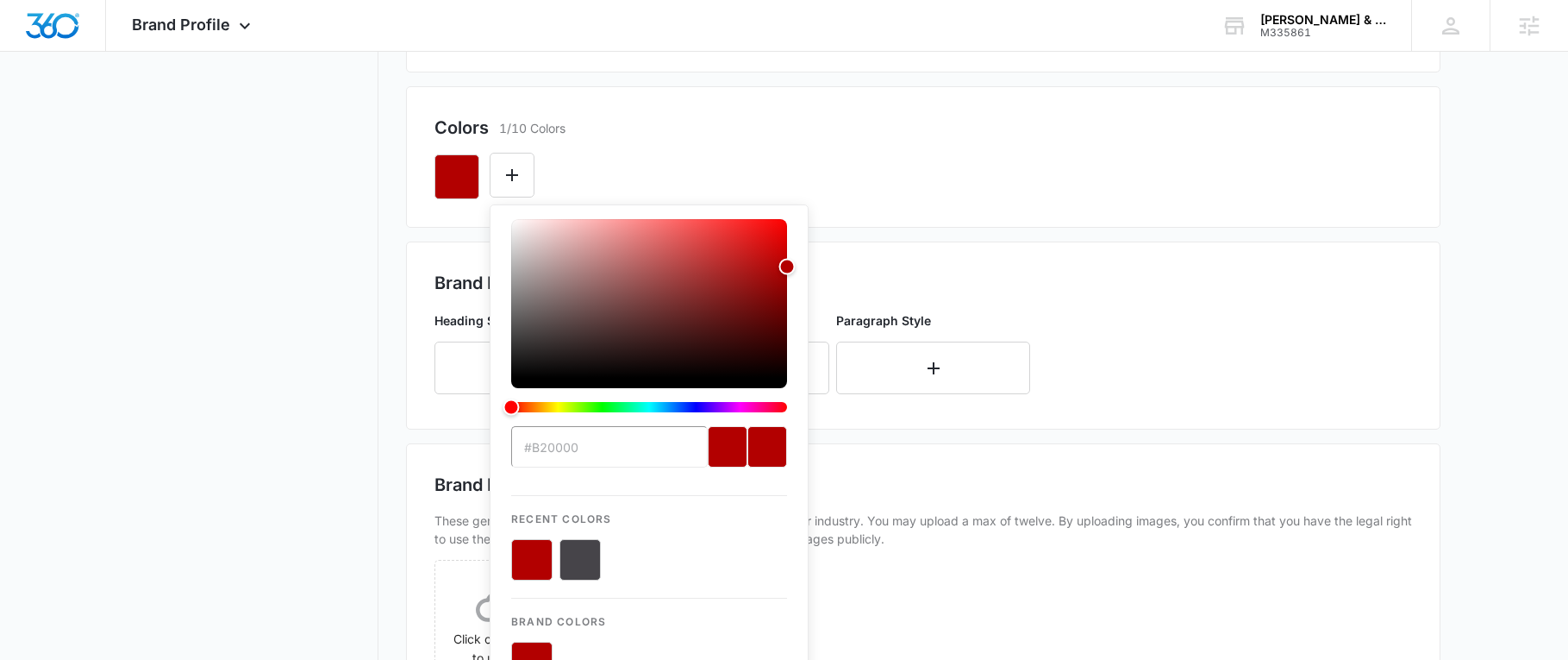
click at [585, 555] on button "color-picker-container" at bounding box center [580, 559] width 41 height 41
type input "#FFFFFF"
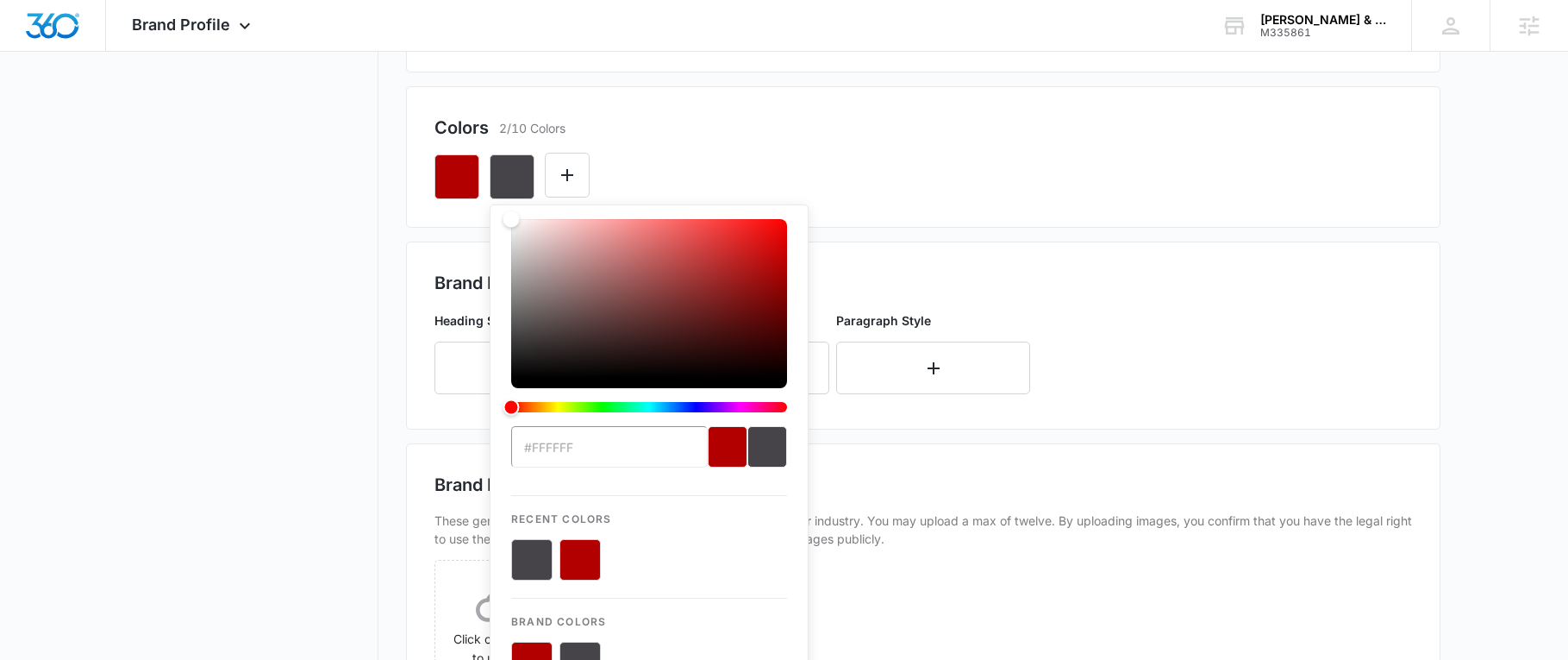
click at [709, 143] on div "#FFFFFF Recent Colors Brand Colors" at bounding box center [923, 170] width 977 height 59
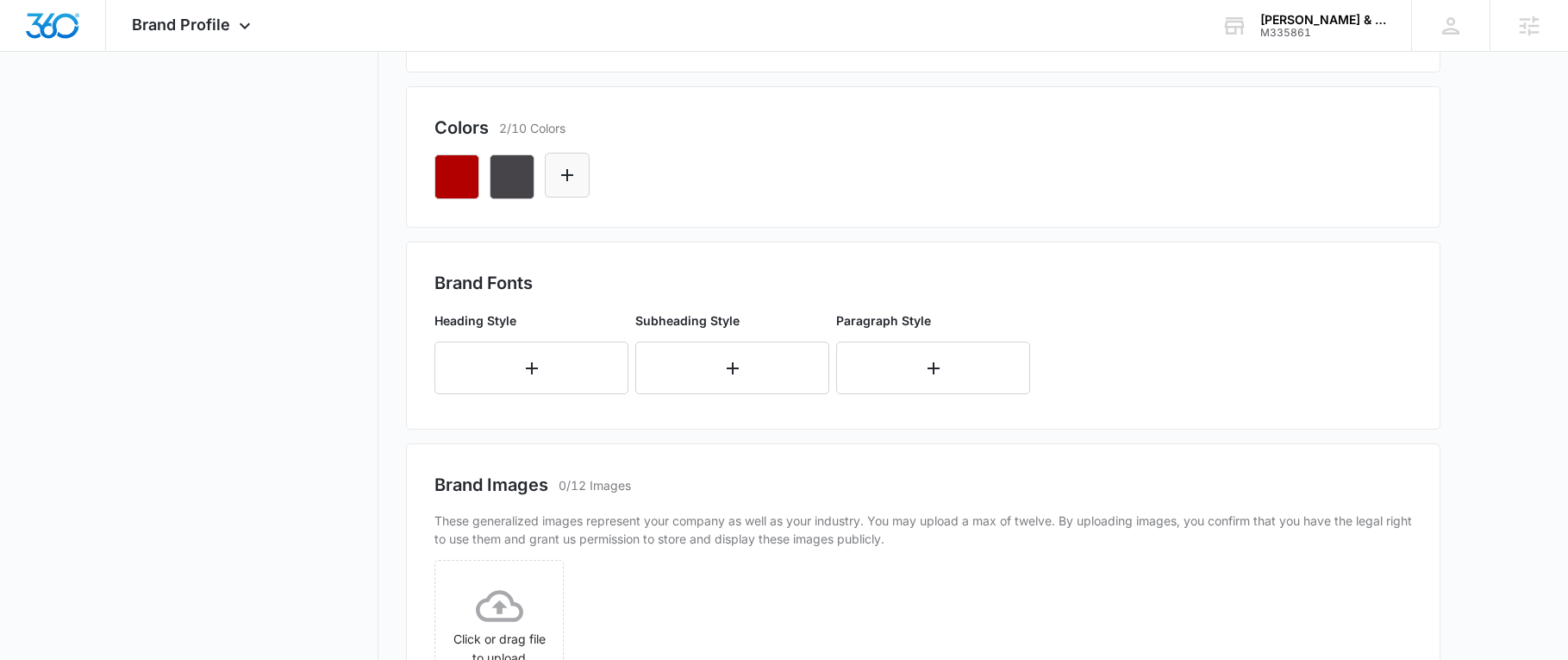
click at [575, 168] on icon "Edit Color" at bounding box center [567, 175] width 21 height 21
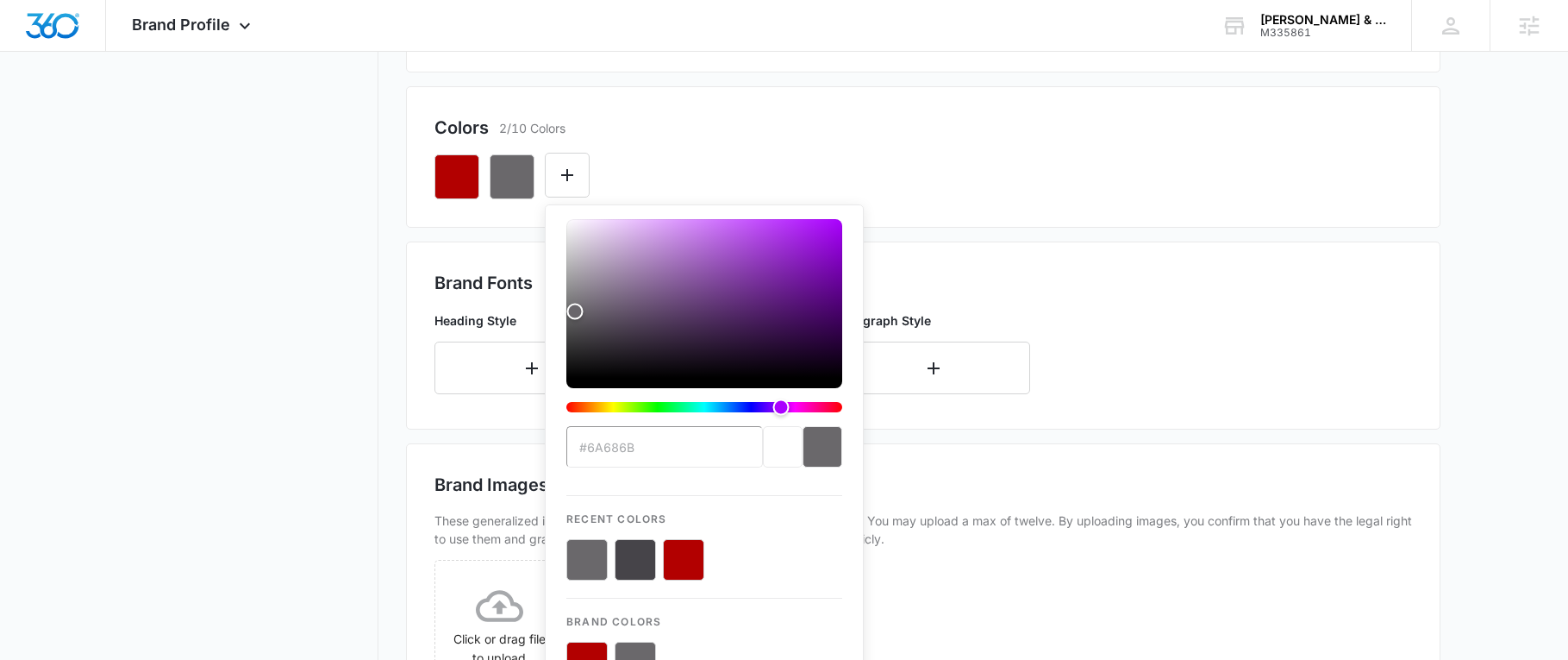
click at [624, 561] on button "color-picker-container" at bounding box center [635, 559] width 41 height 41
type input "#464449"
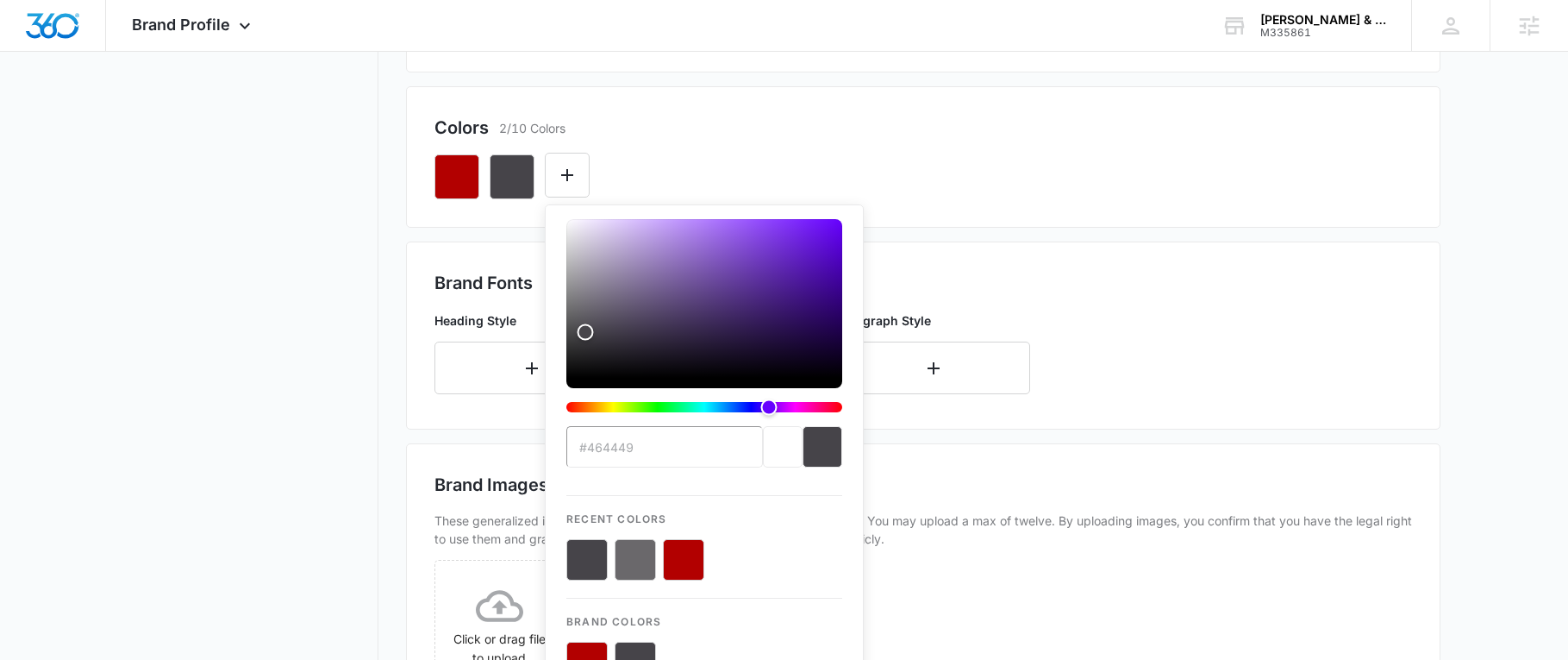
click at [705, 162] on div "#464449 Recent Colors Brand Colors" at bounding box center [923, 170] width 977 height 59
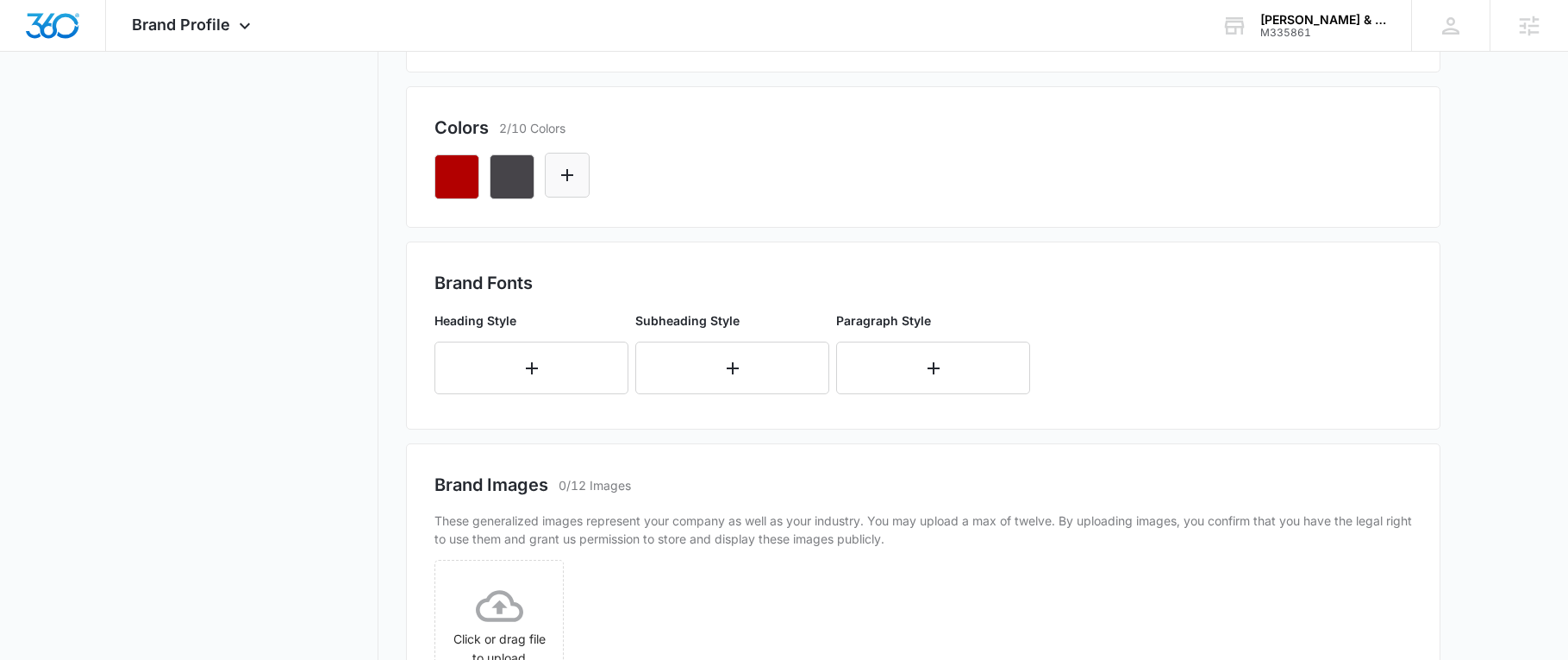
click at [574, 165] on icon "Edit Color" at bounding box center [567, 175] width 21 height 21
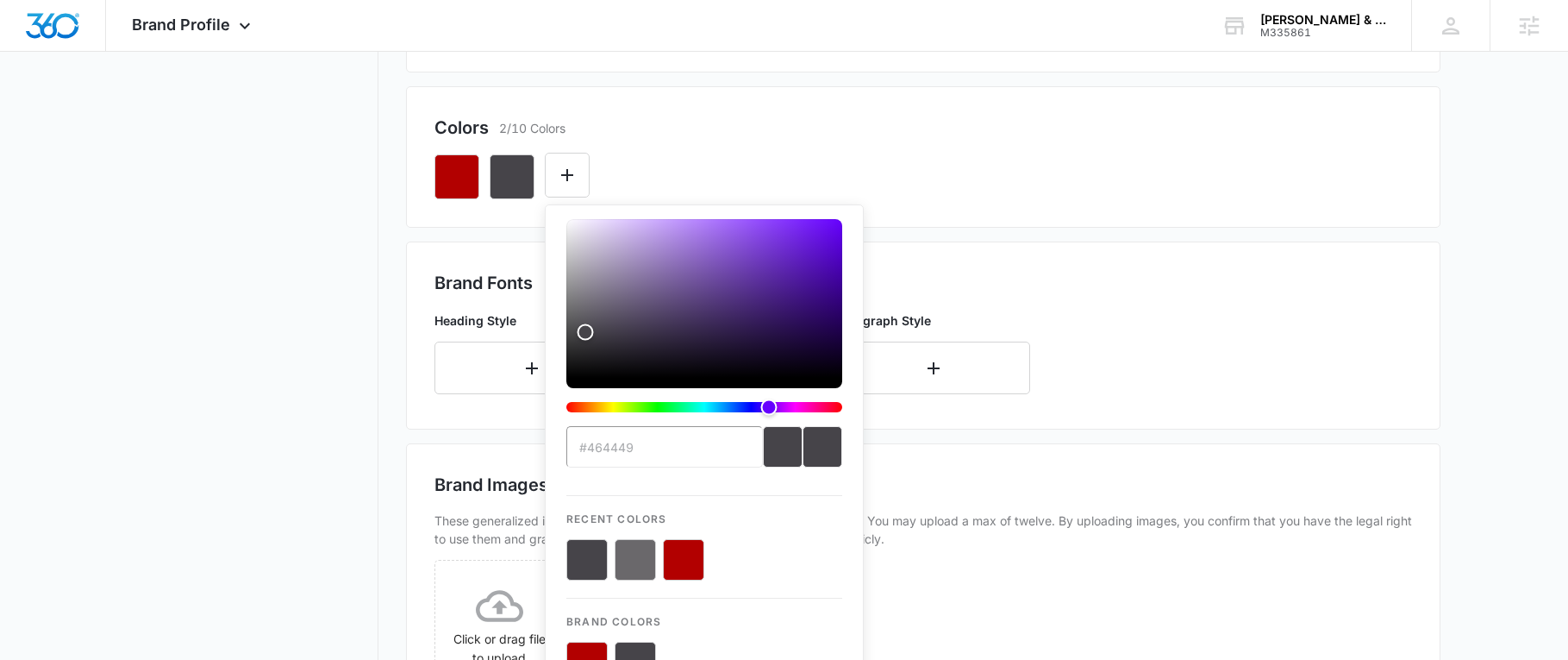
click at [624, 562] on button "color-picker-container" at bounding box center [635, 559] width 41 height 41
type input "#FFFFFF"
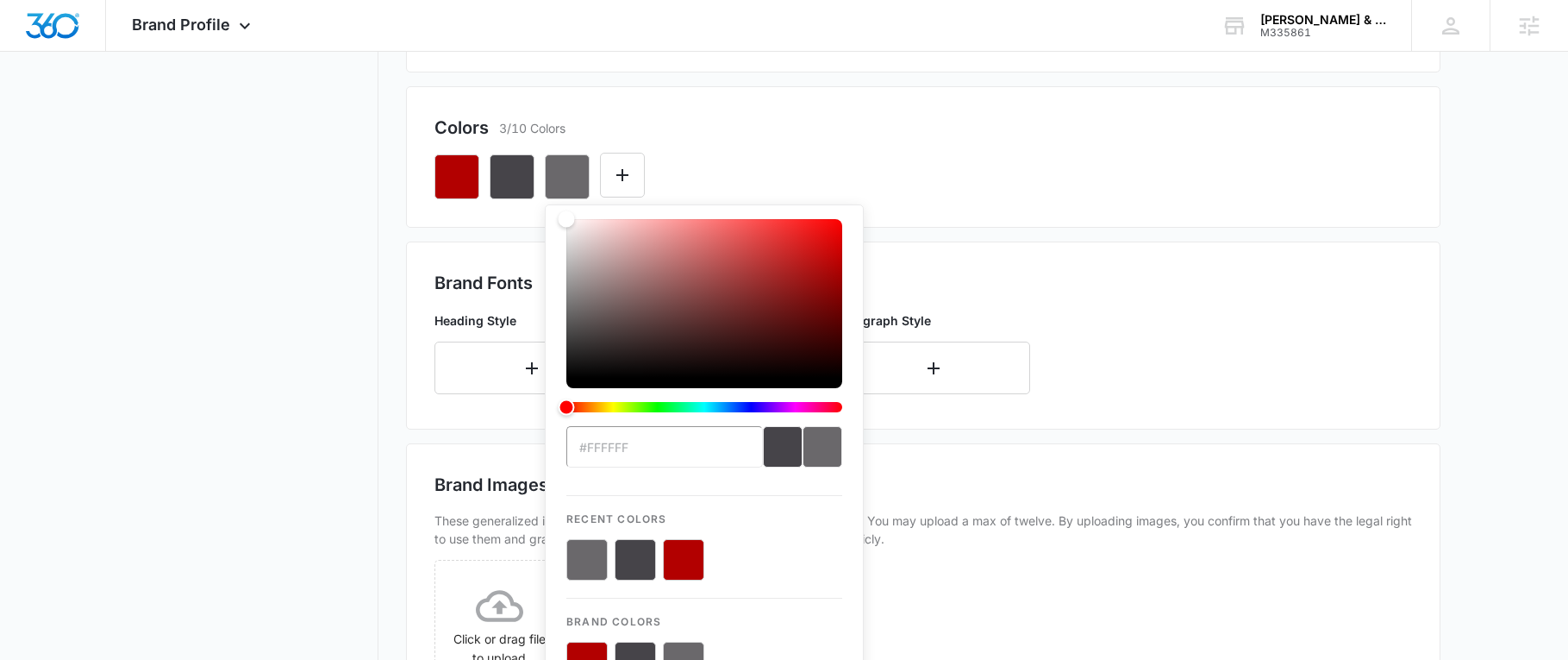
click at [766, 132] on div "Colors 3/10 Colors" at bounding box center [923, 128] width 977 height 26
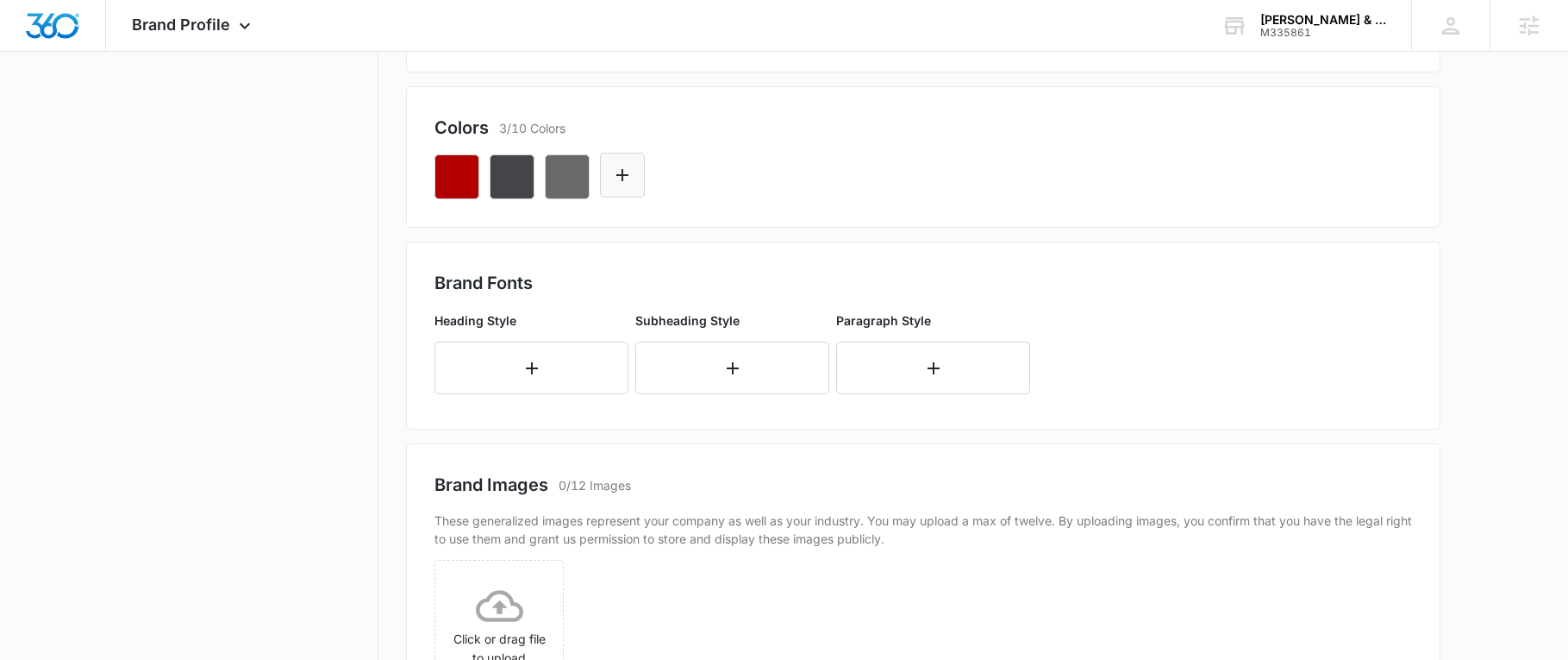
click at [633, 173] on button "Edit Color" at bounding box center [622, 175] width 45 height 45
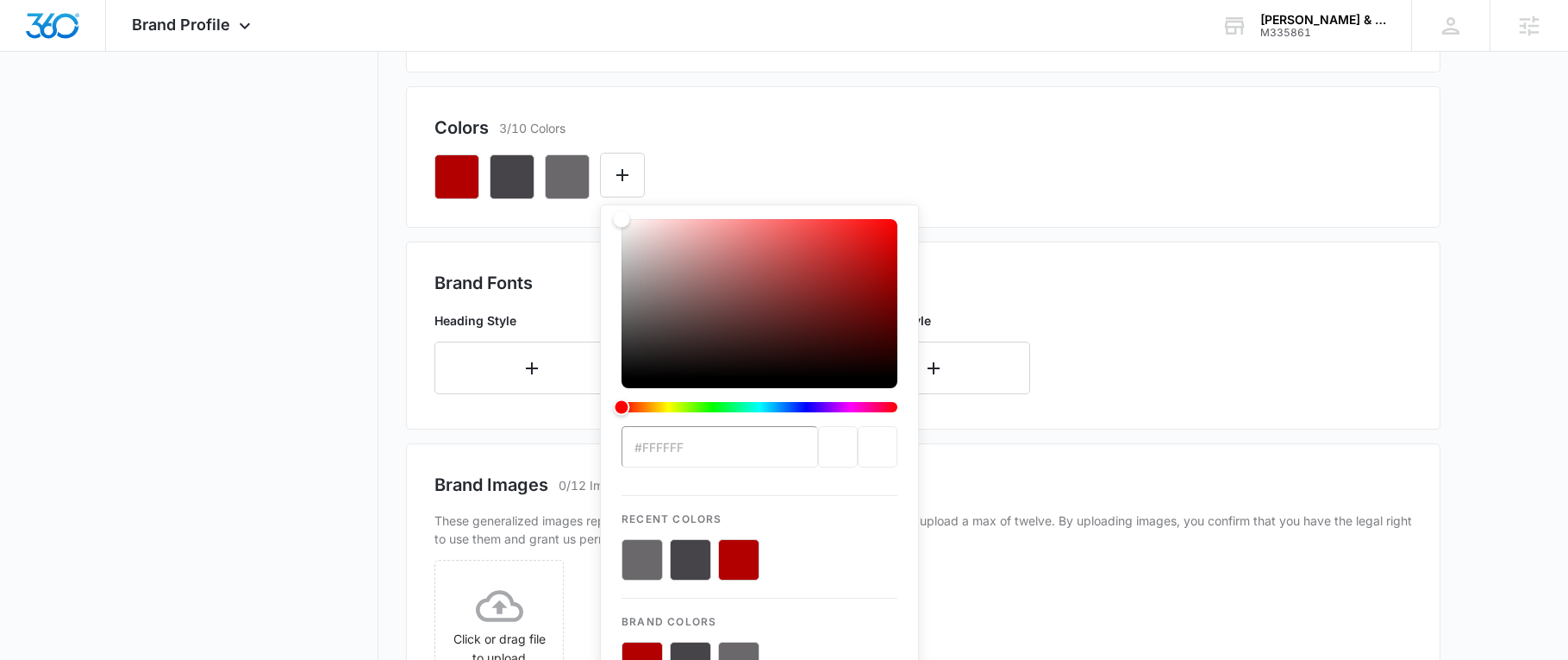
click at [719, 455] on input "#FFFFFF" at bounding box center [720, 446] width 197 height 41
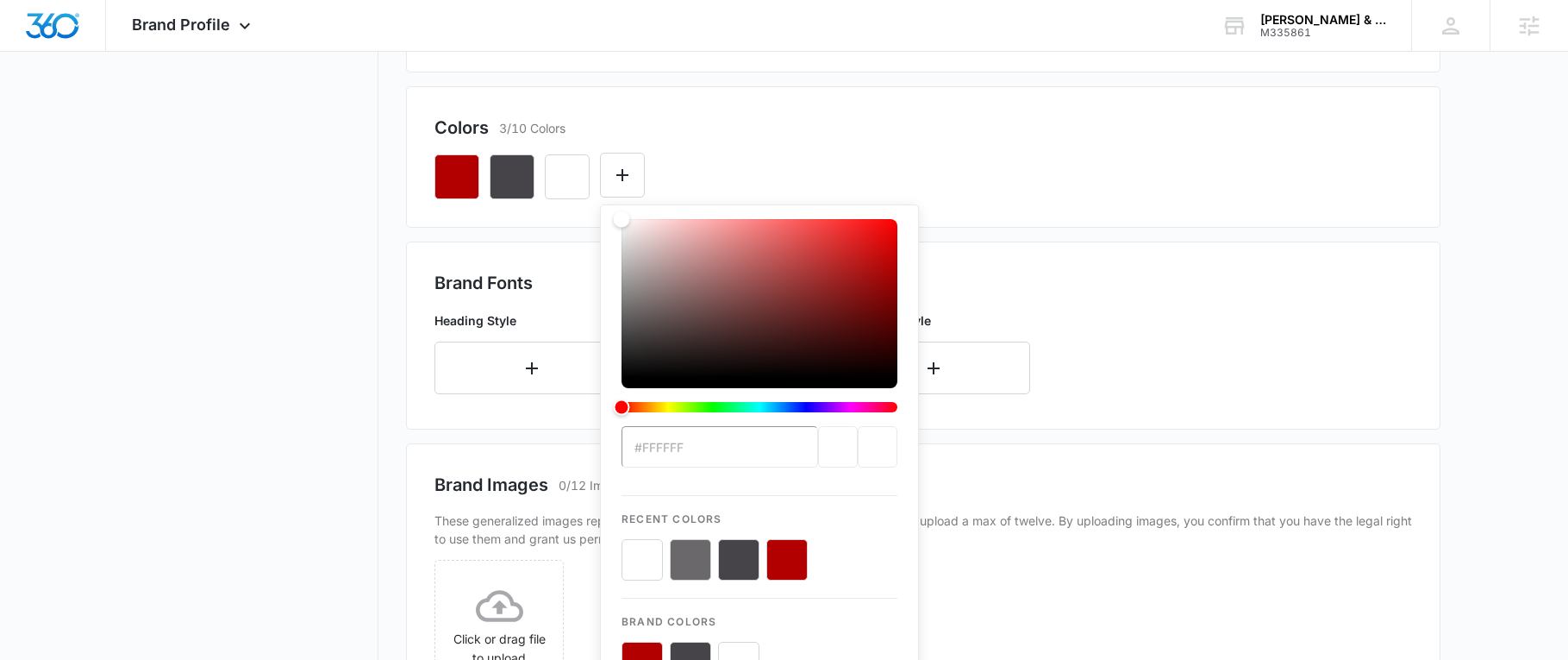
click at [650, 549] on button "color-picker-container" at bounding box center [642, 559] width 41 height 41
click at [689, 556] on button "color-picker-container" at bounding box center [690, 559] width 41 height 41
type input "#6A686B"
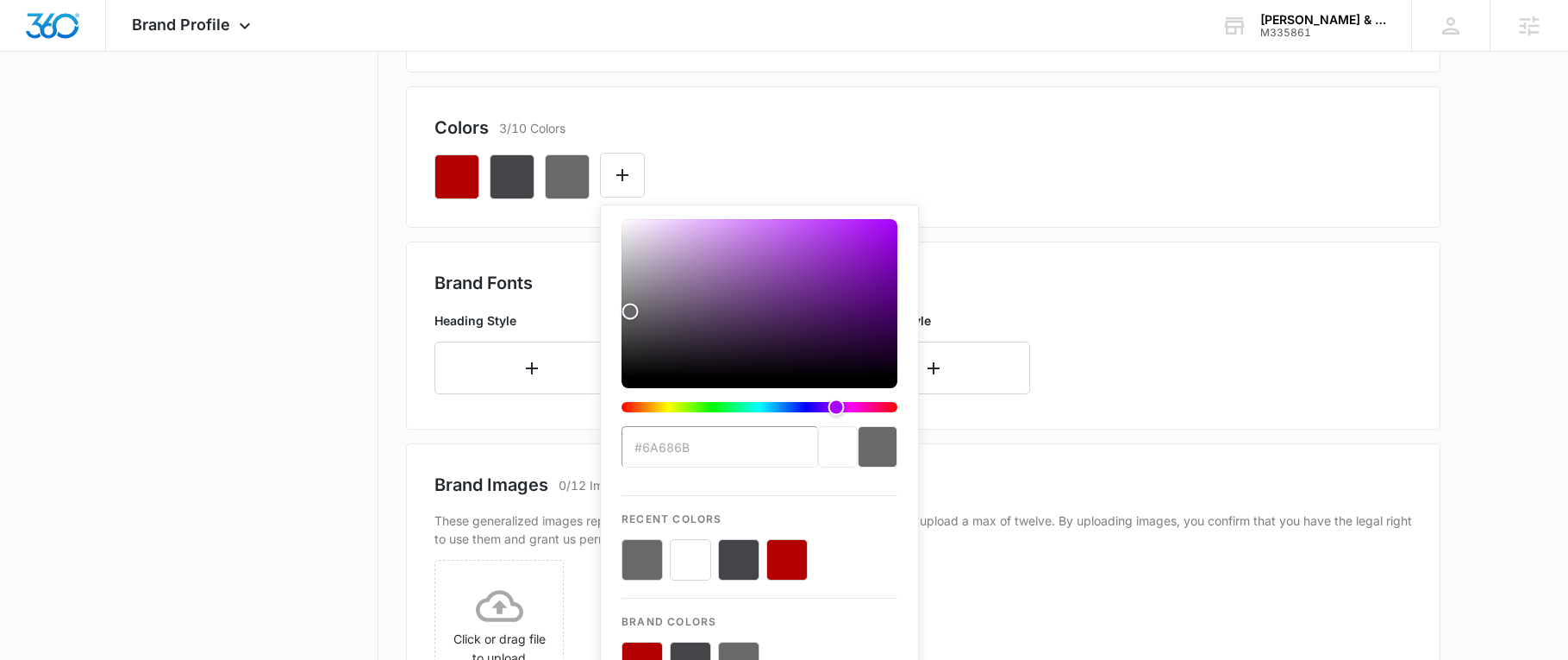
click at [734, 142] on div "#6A686B Recent Colors Brand Colors" at bounding box center [923, 170] width 977 height 59
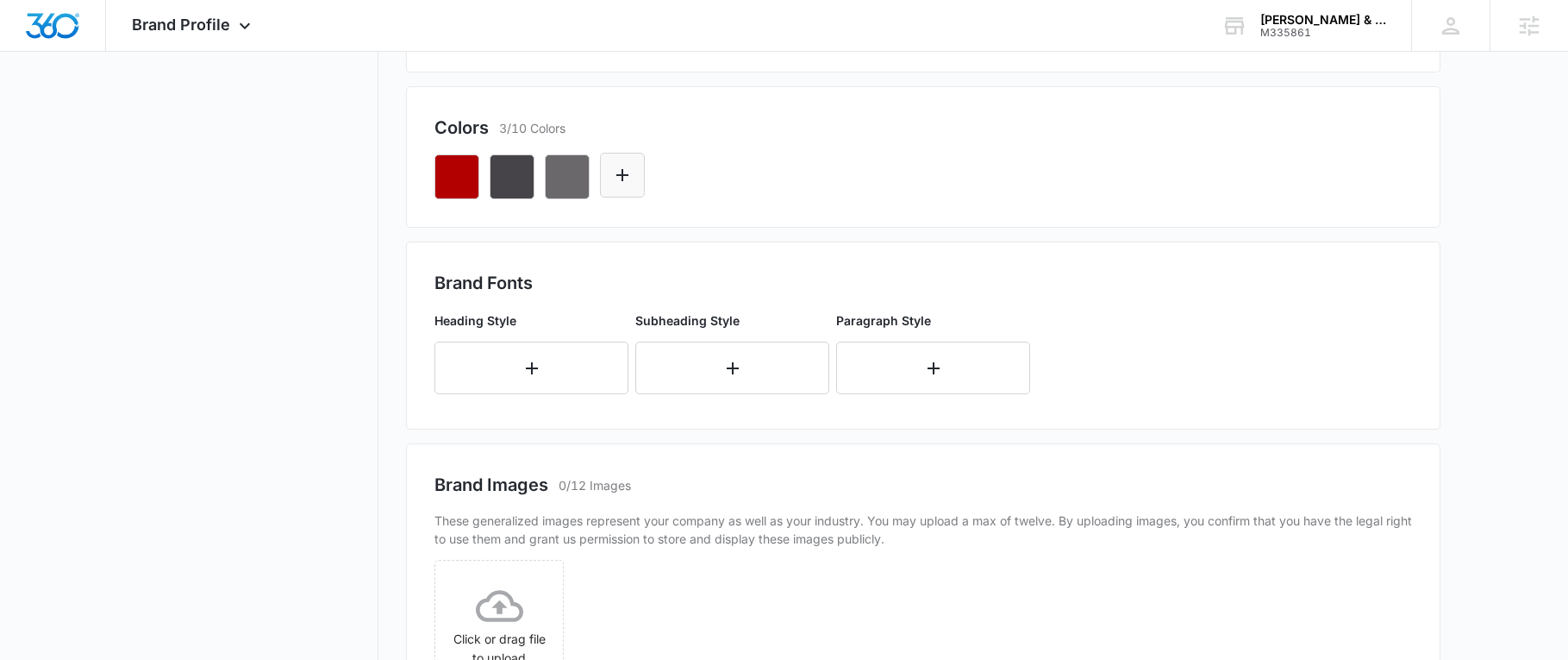
click at [631, 183] on icon "Edit Color" at bounding box center [622, 175] width 21 height 21
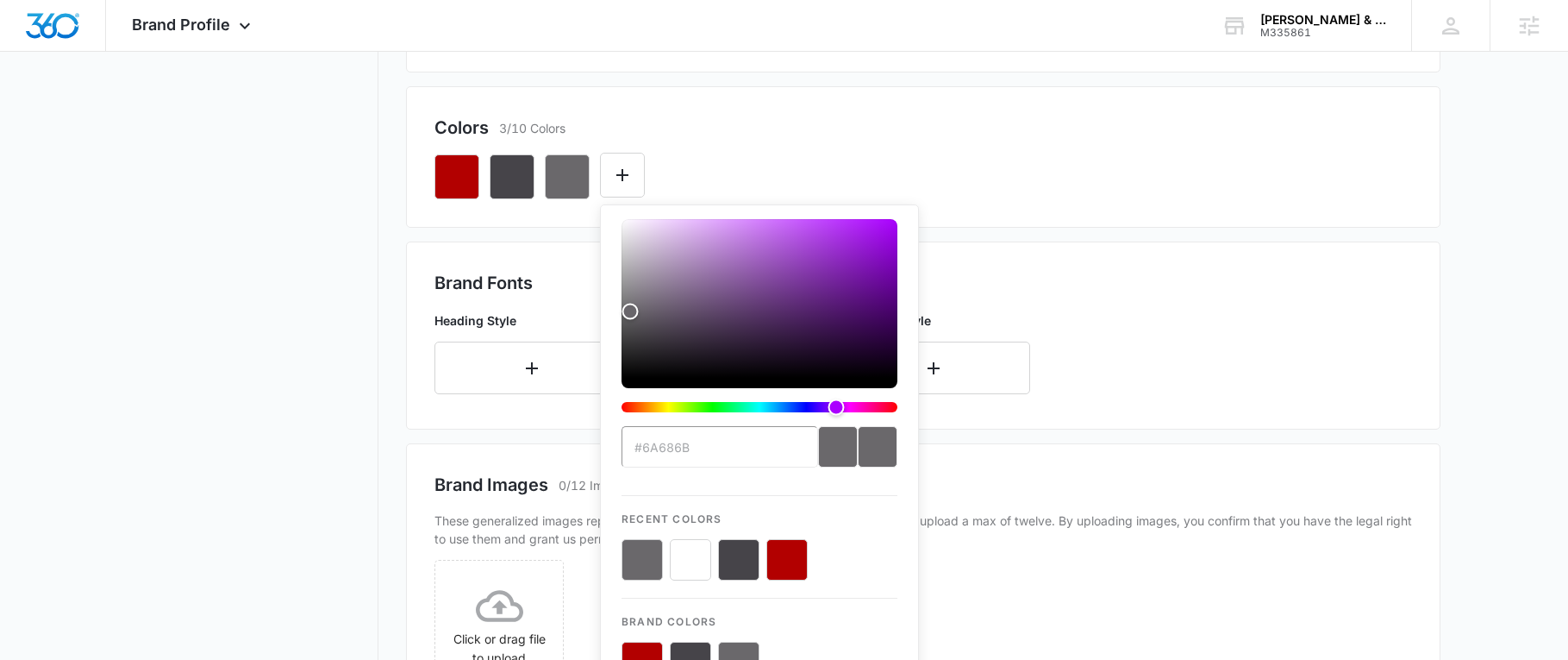
click at [684, 556] on button "color-picker-container" at bounding box center [690, 559] width 41 height 41
type input "#FFFFFF"
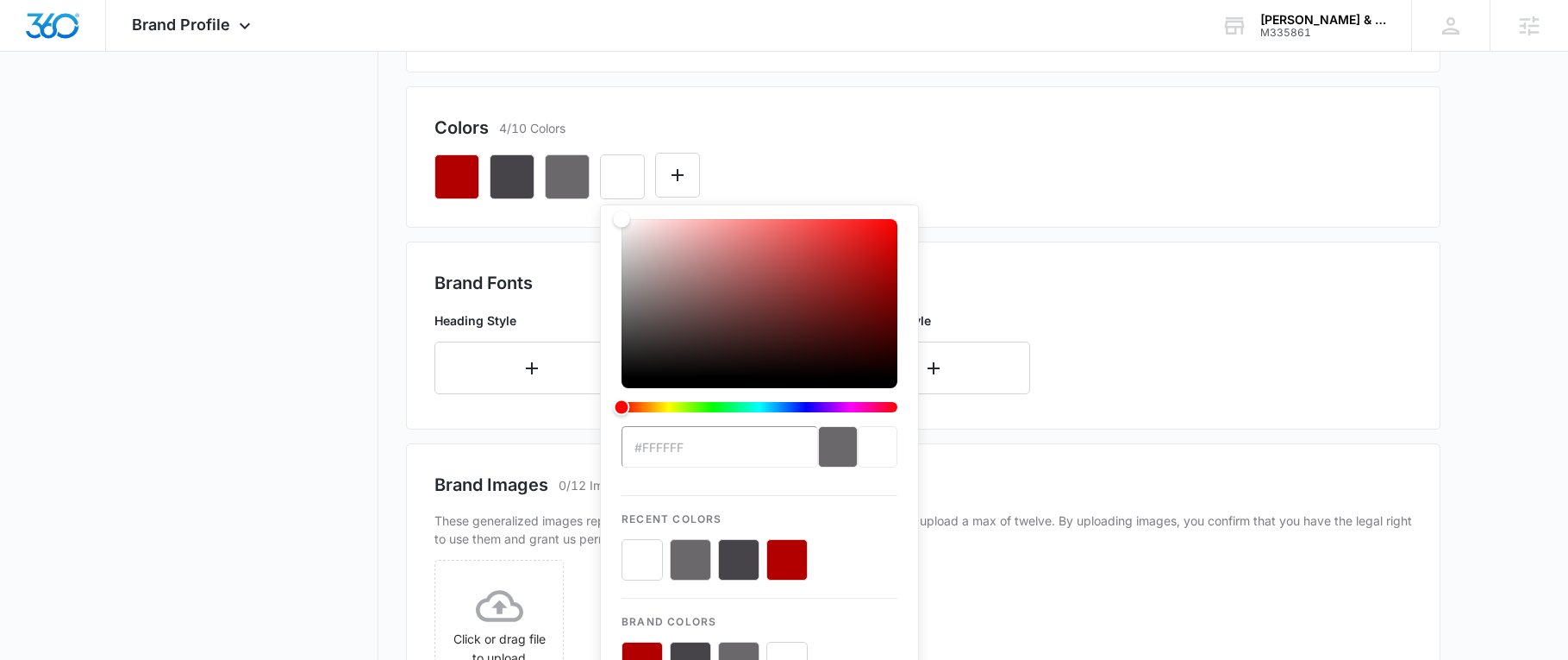
click at [844, 146] on div "#FFFFFF Recent Colors Brand Colors" at bounding box center [923, 170] width 977 height 59
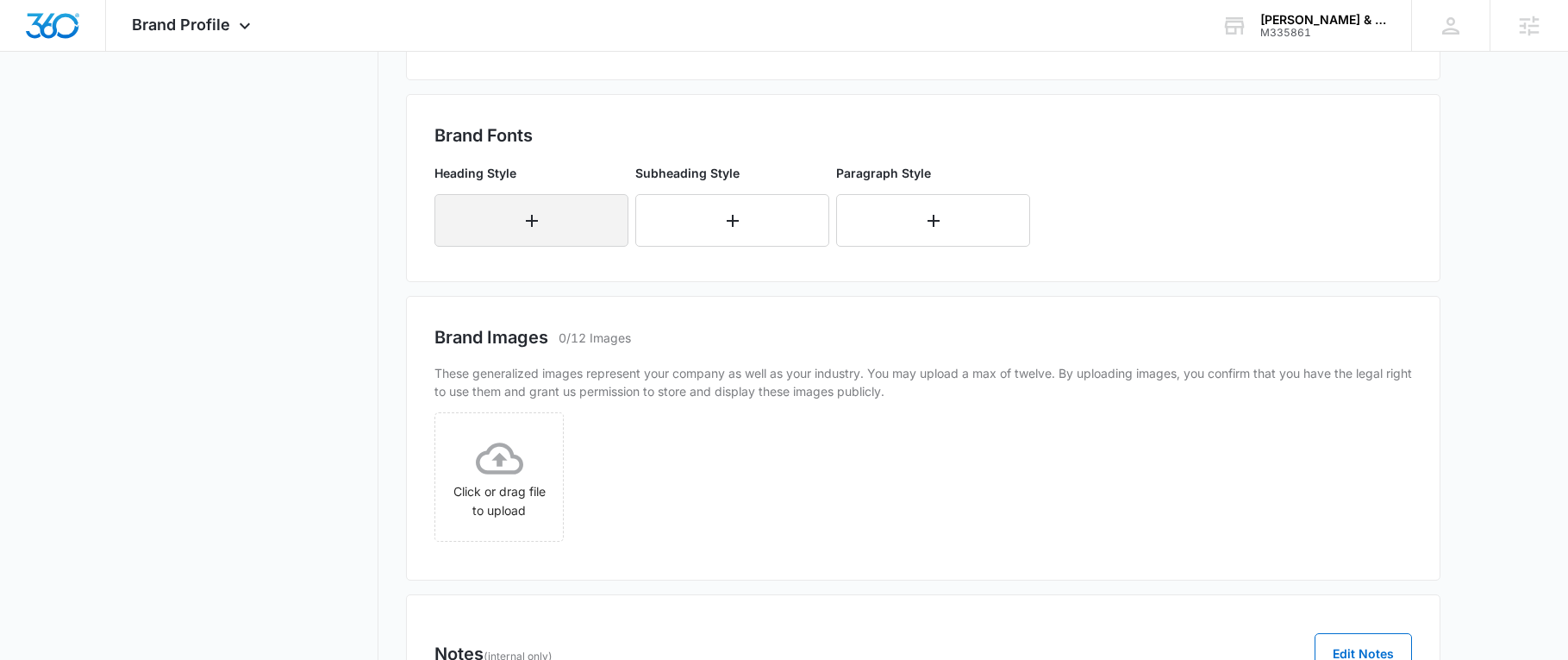
scroll to position [438, 0]
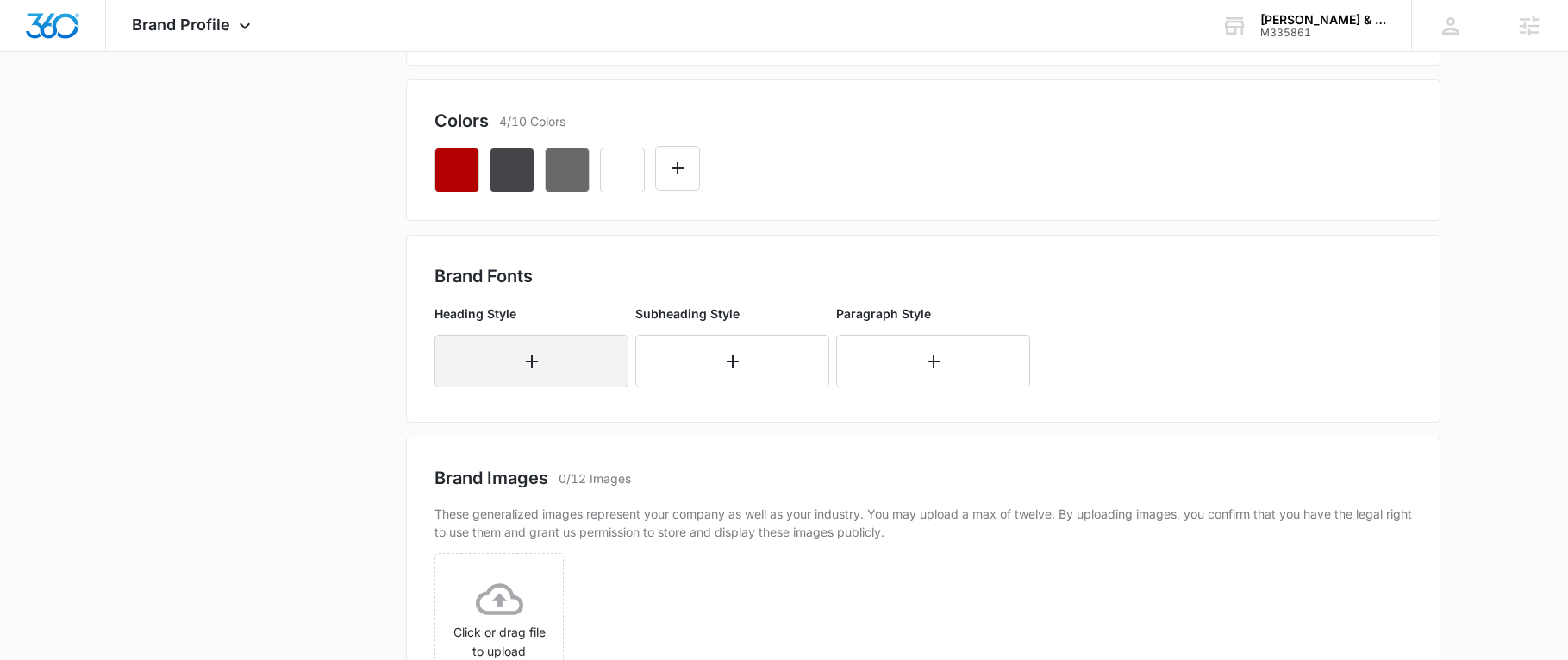
click at [564, 355] on button "button" at bounding box center [532, 361] width 194 height 53
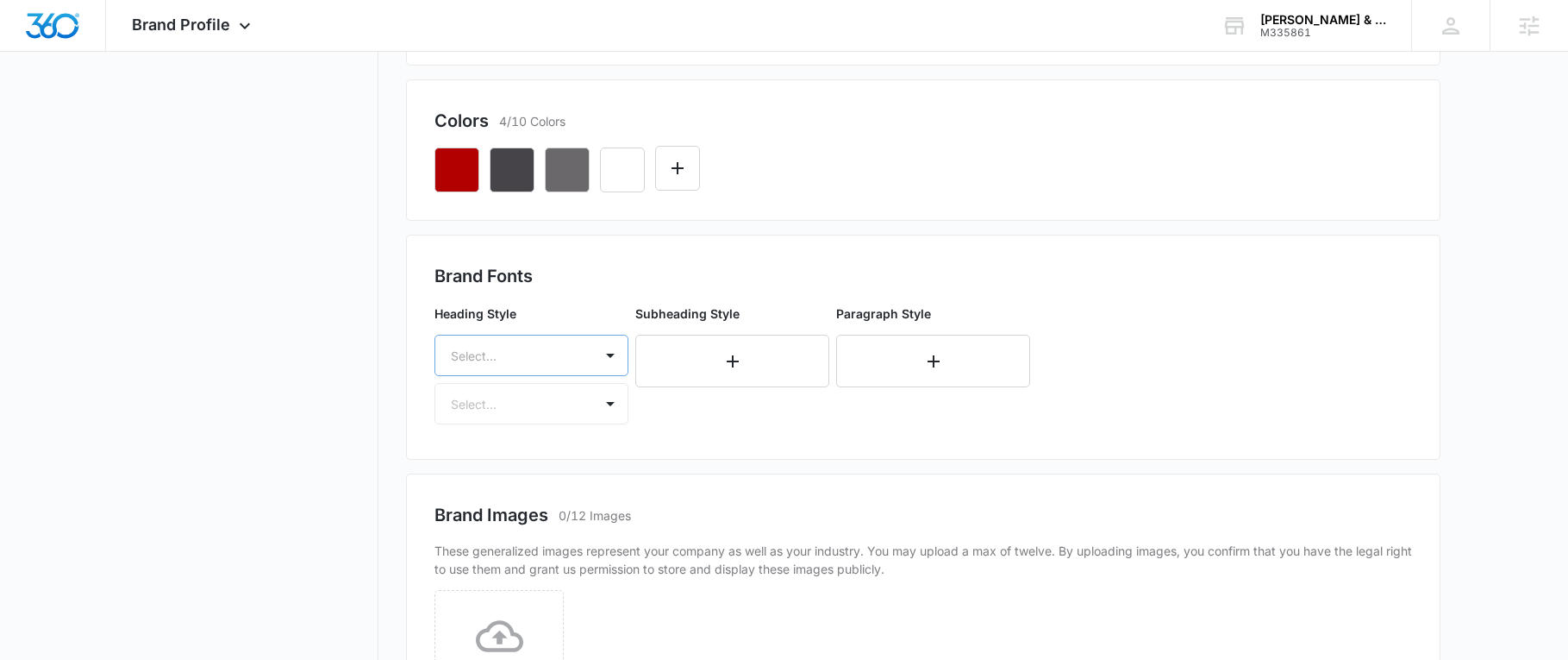
click at [519, 362] on div at bounding box center [511, 356] width 120 height 22
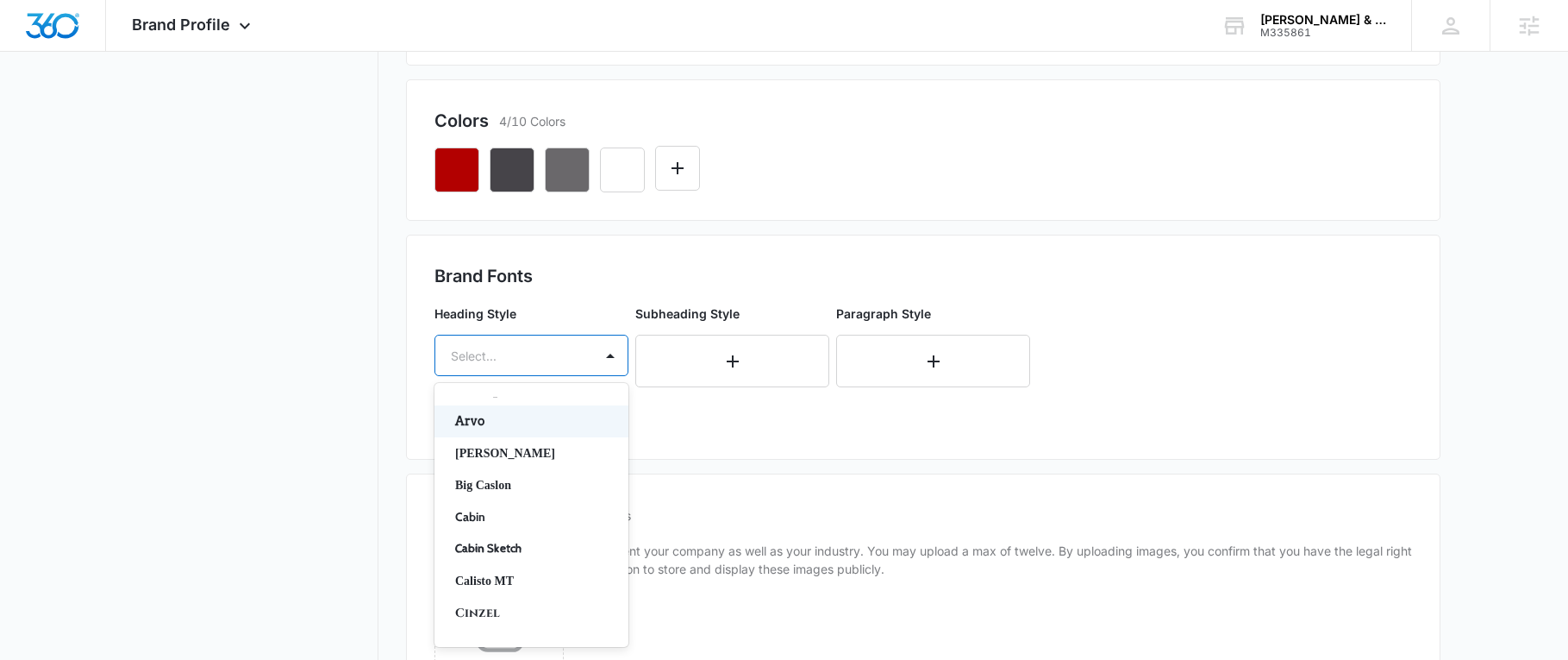
scroll to position [86, 0]
click at [517, 486] on p "Cabin" at bounding box center [529, 489] width 149 height 18
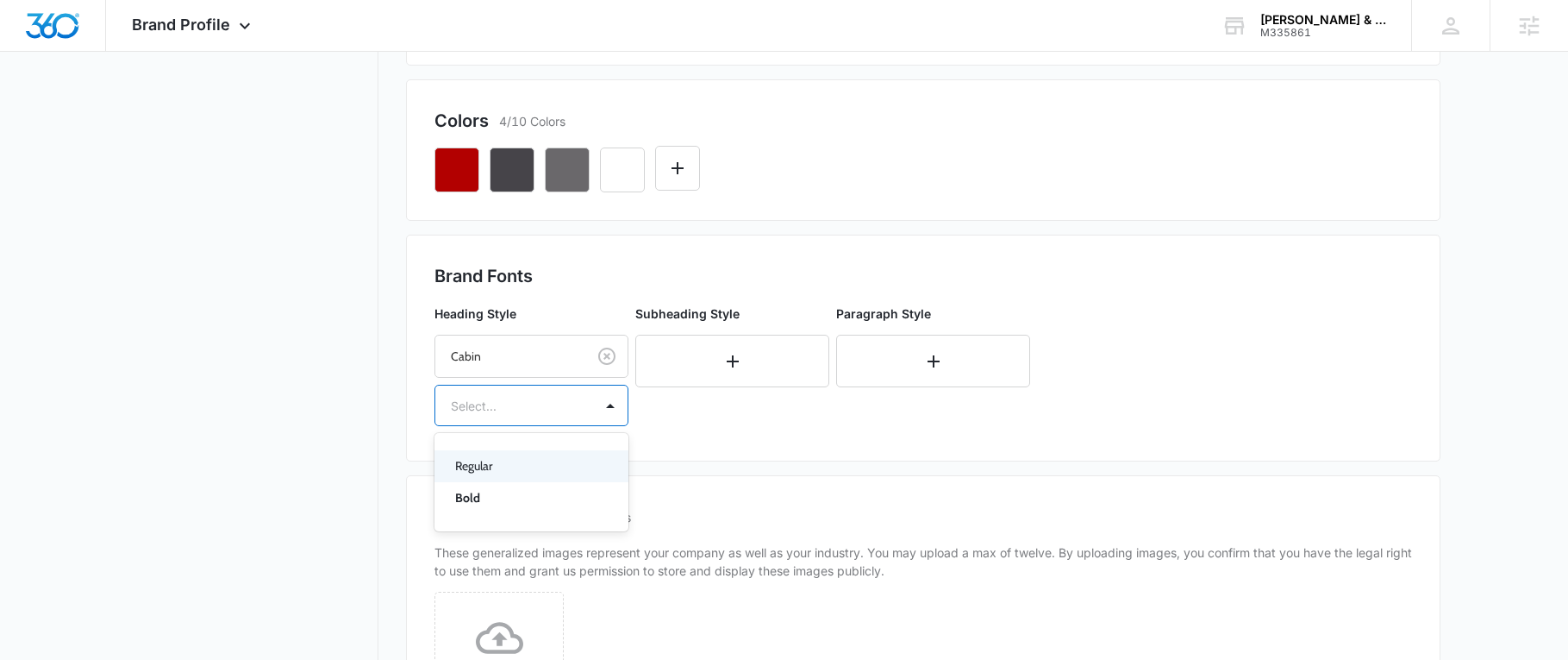
click at [513, 400] on div at bounding box center [511, 406] width 120 height 22
drag, startPoint x: 499, startPoint y: 455, endPoint x: 515, endPoint y: 441, distance: 21.3
click at [499, 456] on div "Regular" at bounding box center [532, 466] width 194 height 32
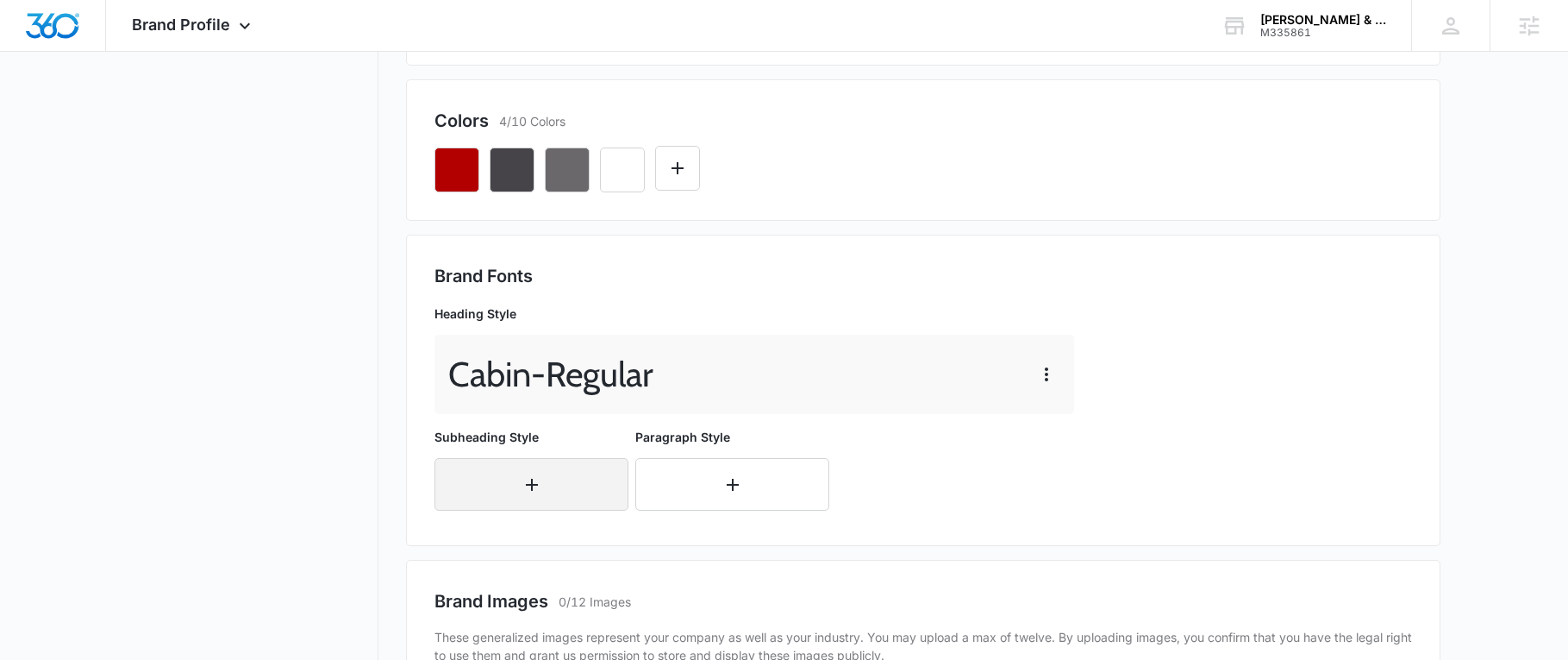
click at [518, 472] on button "button" at bounding box center [532, 484] width 194 height 53
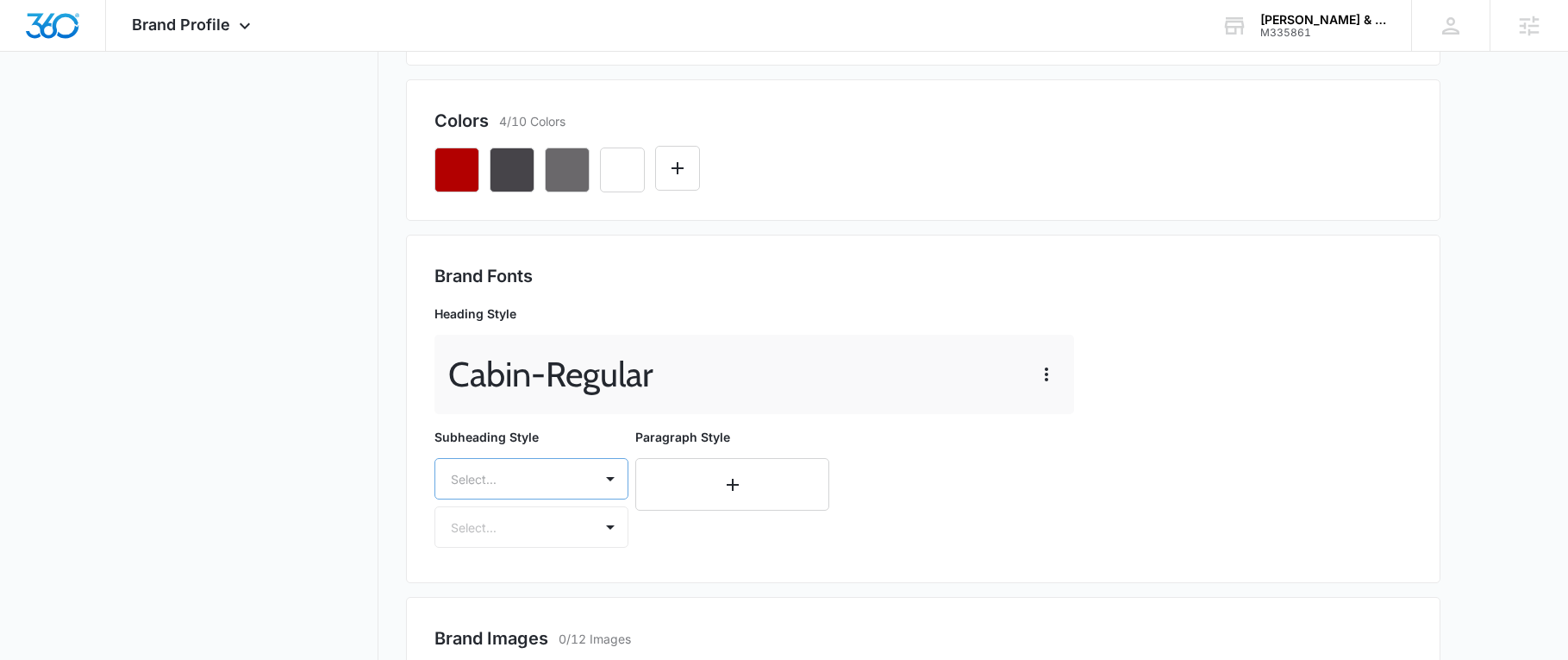
click at [523, 476] on div "Select..." at bounding box center [532, 478] width 194 height 41
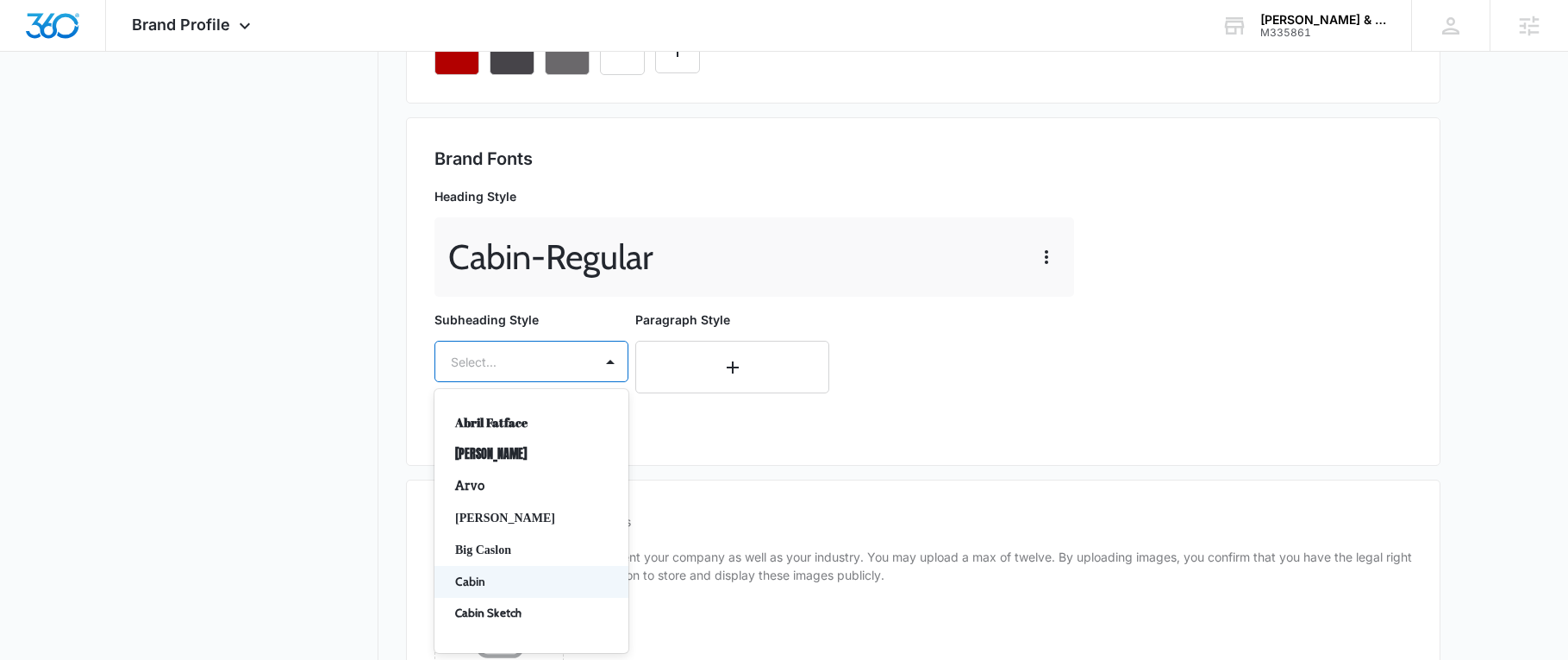
click at [496, 566] on div "Cabin" at bounding box center [532, 582] width 194 height 32
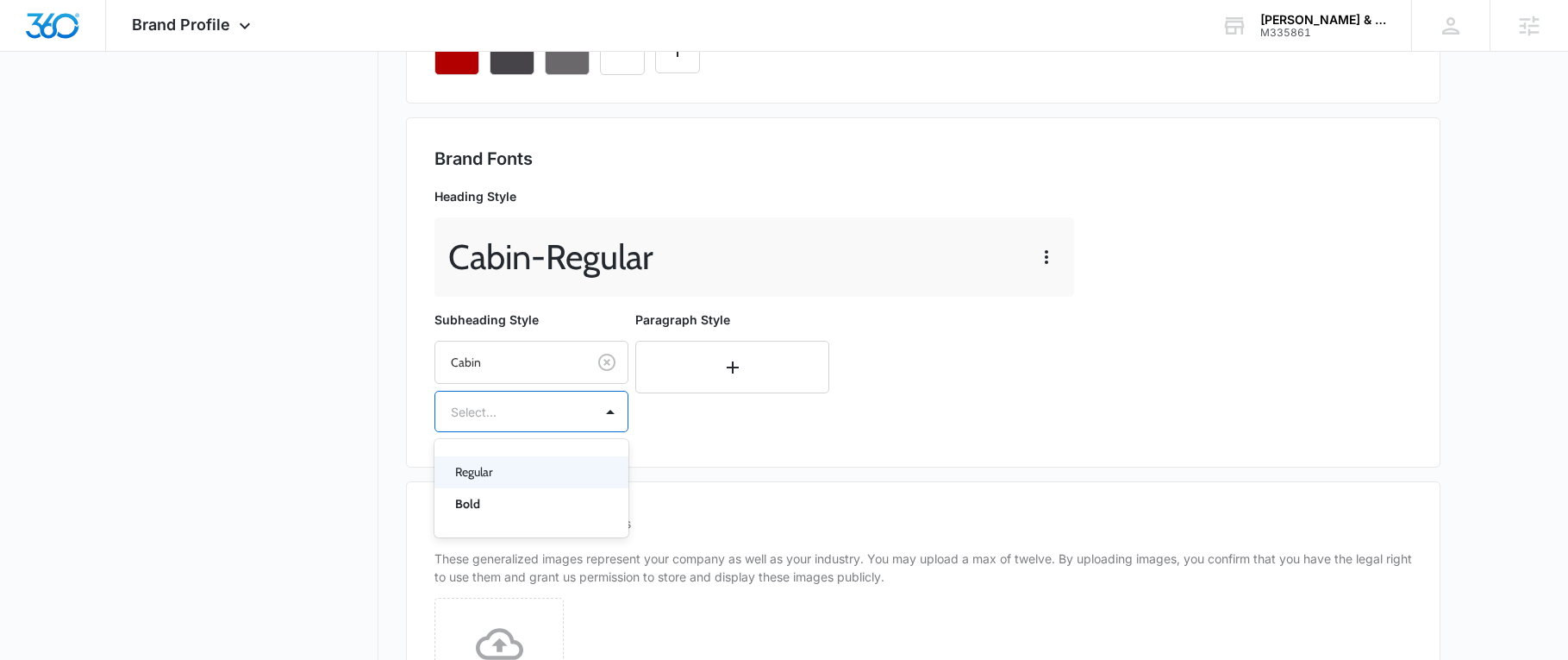
click at [545, 410] on div at bounding box center [511, 412] width 120 height 22
click at [512, 468] on p "Regular" at bounding box center [529, 472] width 149 height 18
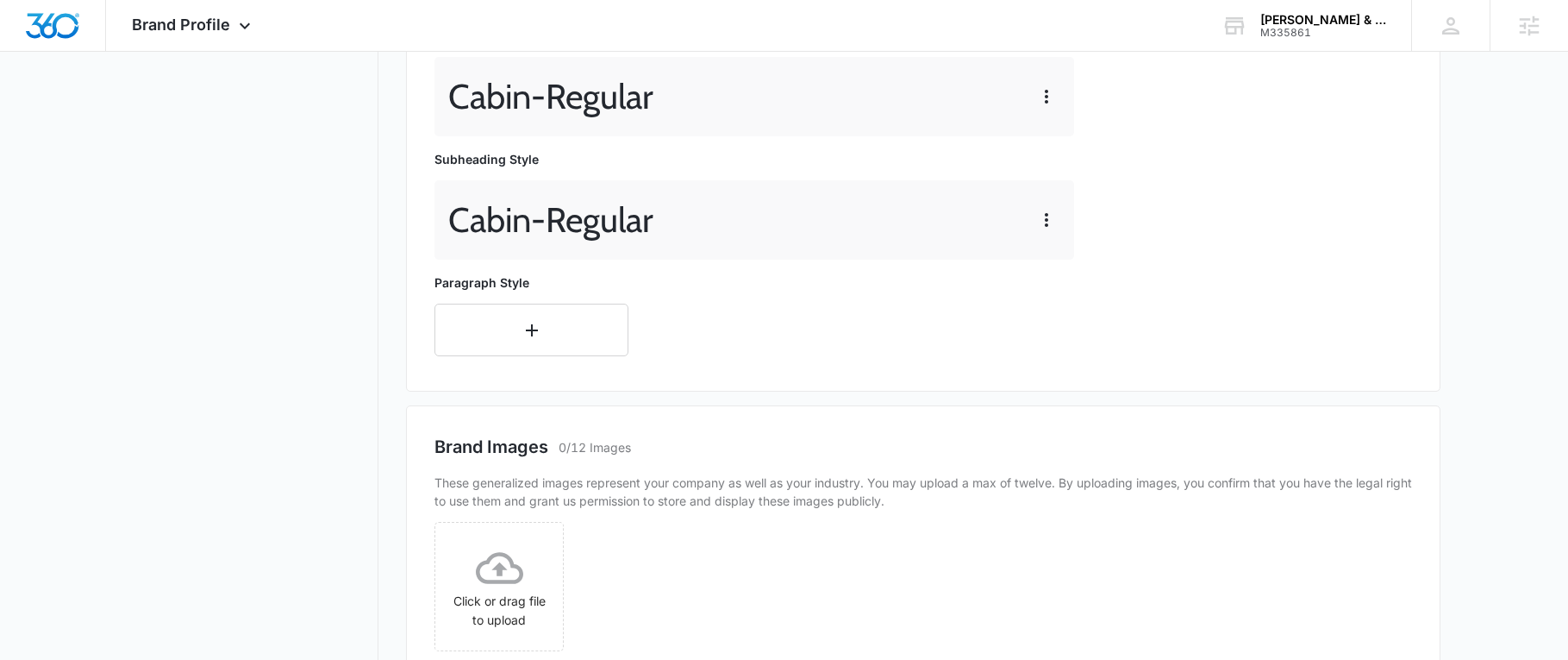
scroll to position [728, 0]
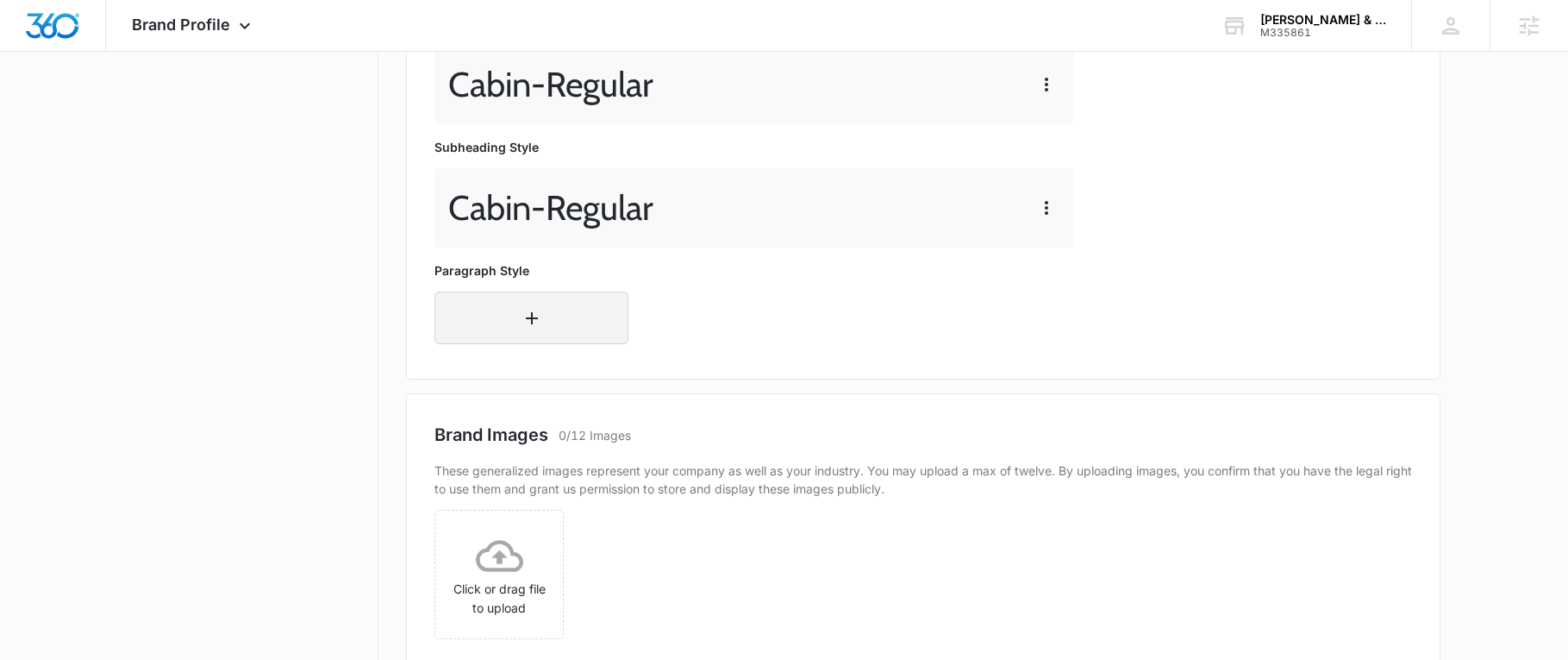
click at [567, 310] on button "button" at bounding box center [532, 318] width 194 height 53
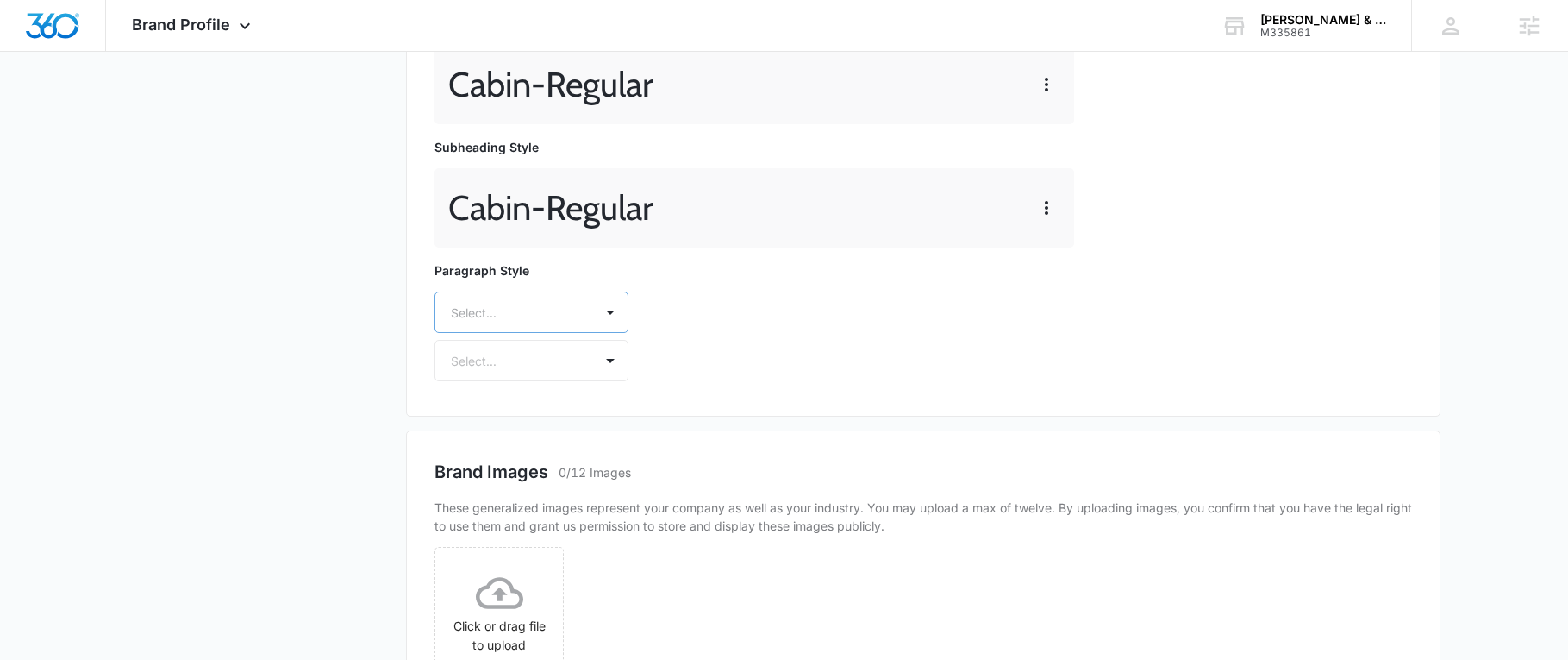
click at [519, 306] on div at bounding box center [511, 313] width 120 height 22
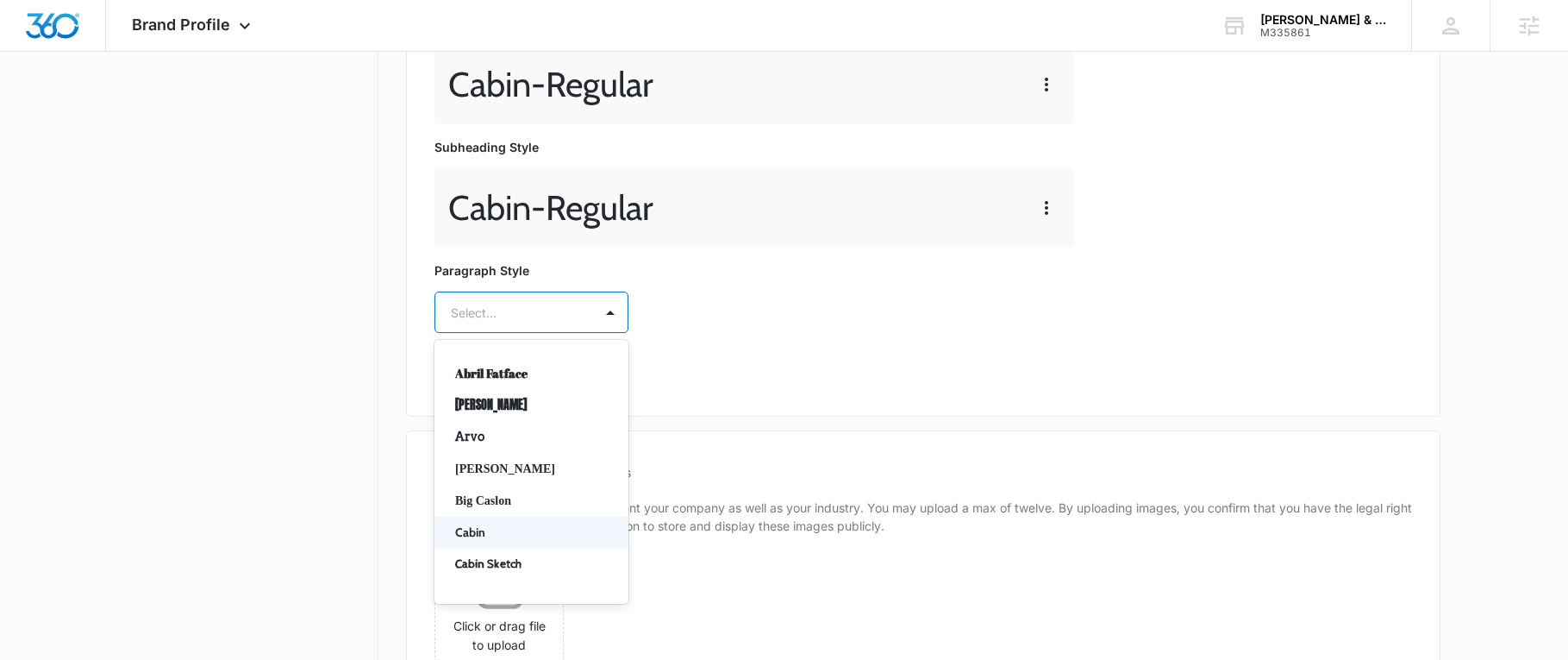
click at [480, 538] on p "Cabin" at bounding box center [529, 533] width 149 height 18
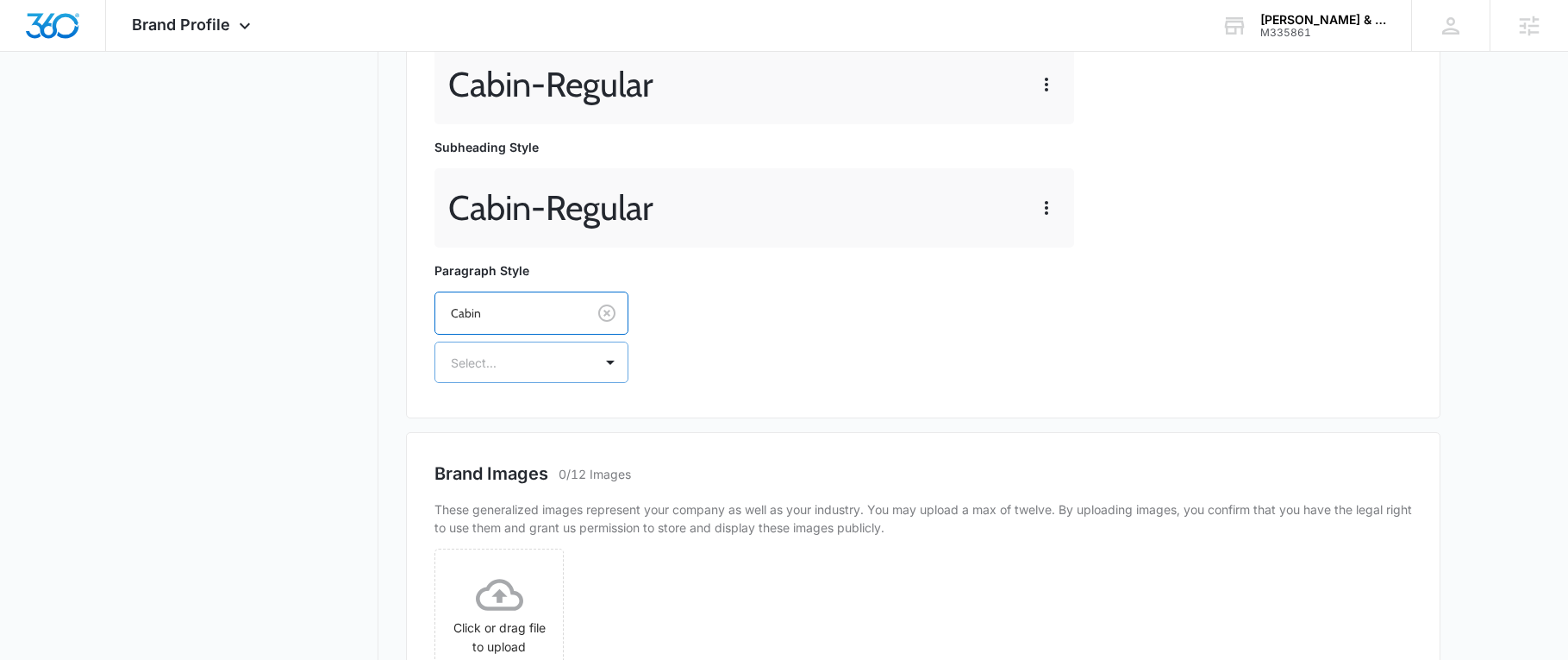
click at [516, 348] on div "Select..." at bounding box center [515, 362] width 158 height 39
click at [487, 435] on div "Regular" at bounding box center [532, 423] width 194 height 32
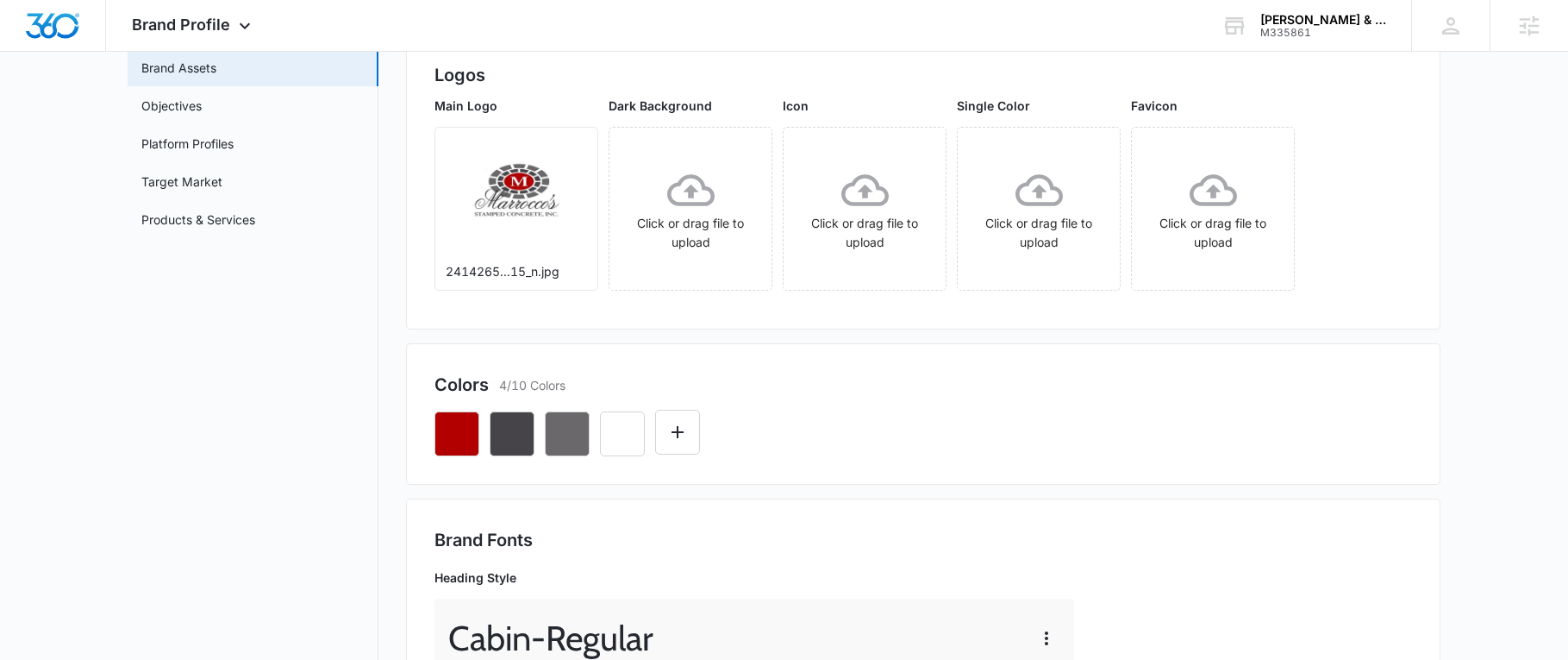
scroll to position [0, 0]
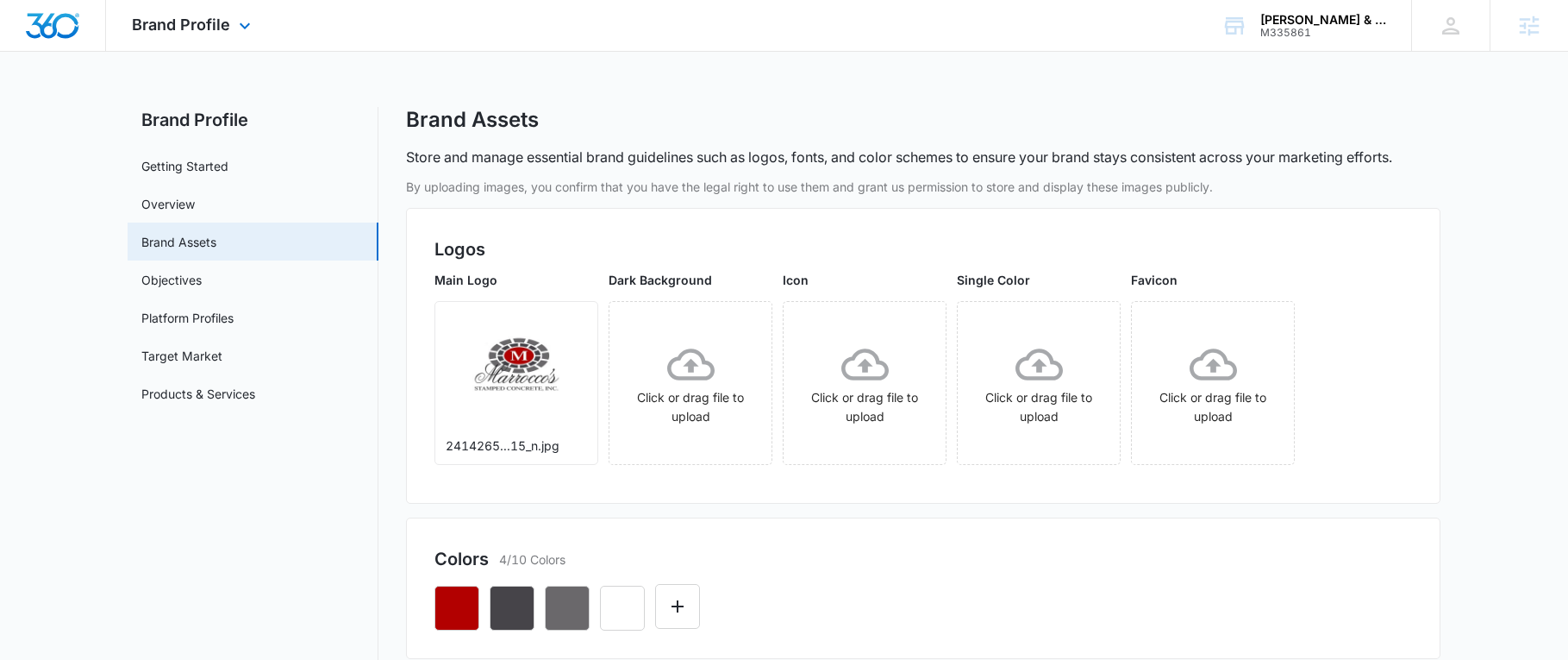
click at [75, 28] on img "Dashboard" at bounding box center [52, 26] width 55 height 26
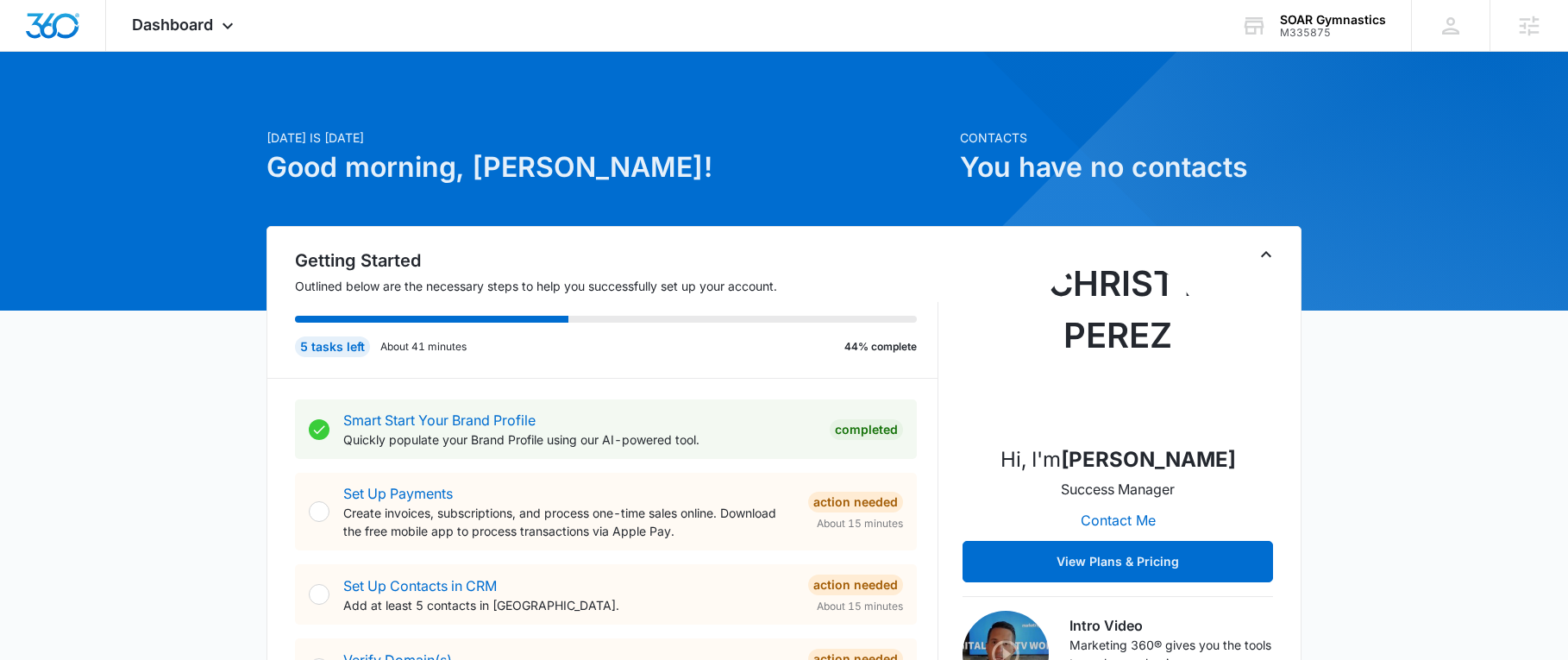
drag, startPoint x: 1353, startPoint y: 595, endPoint x: 1325, endPoint y: 556, distance: 48.3
drag, startPoint x: 1499, startPoint y: 590, endPoint x: 1485, endPoint y: 571, distance: 23.5
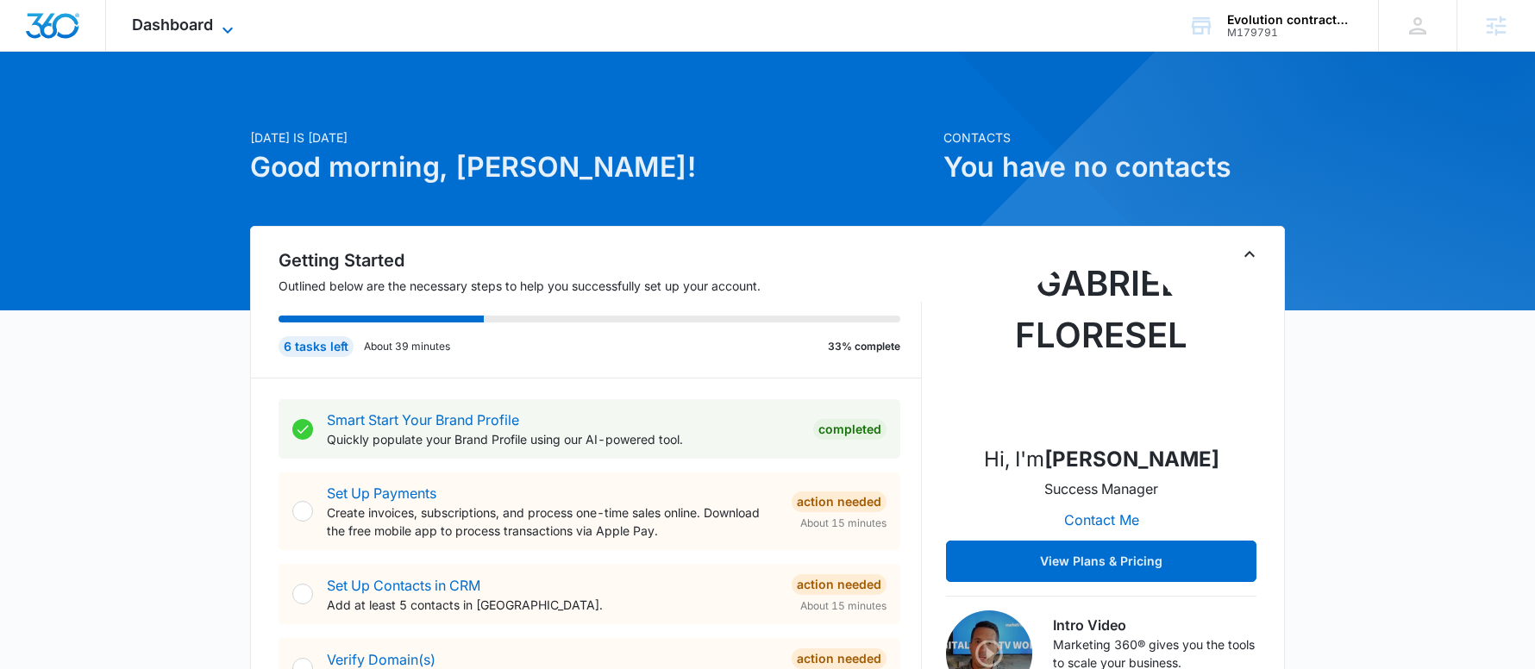
click at [185, 28] on span "Dashboard" at bounding box center [172, 25] width 81 height 18
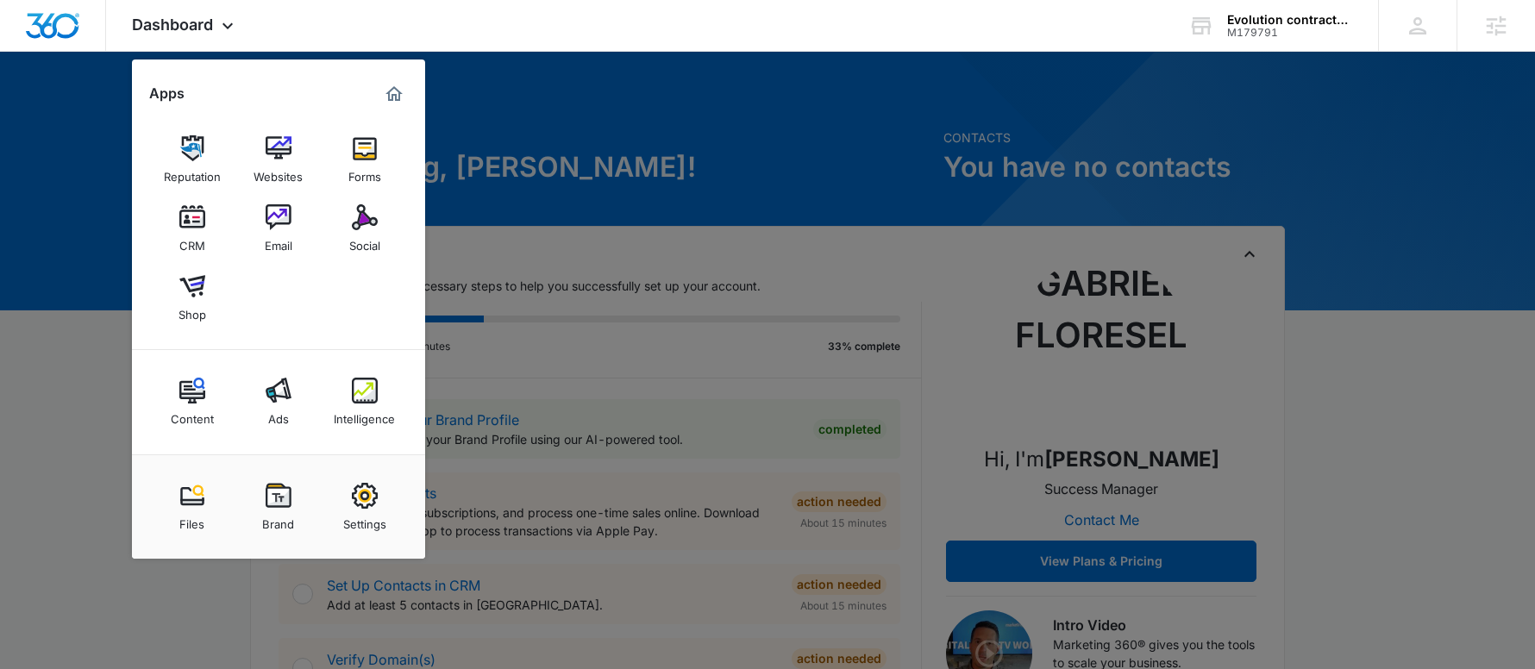
click at [696, 166] on div at bounding box center [767, 334] width 1535 height 669
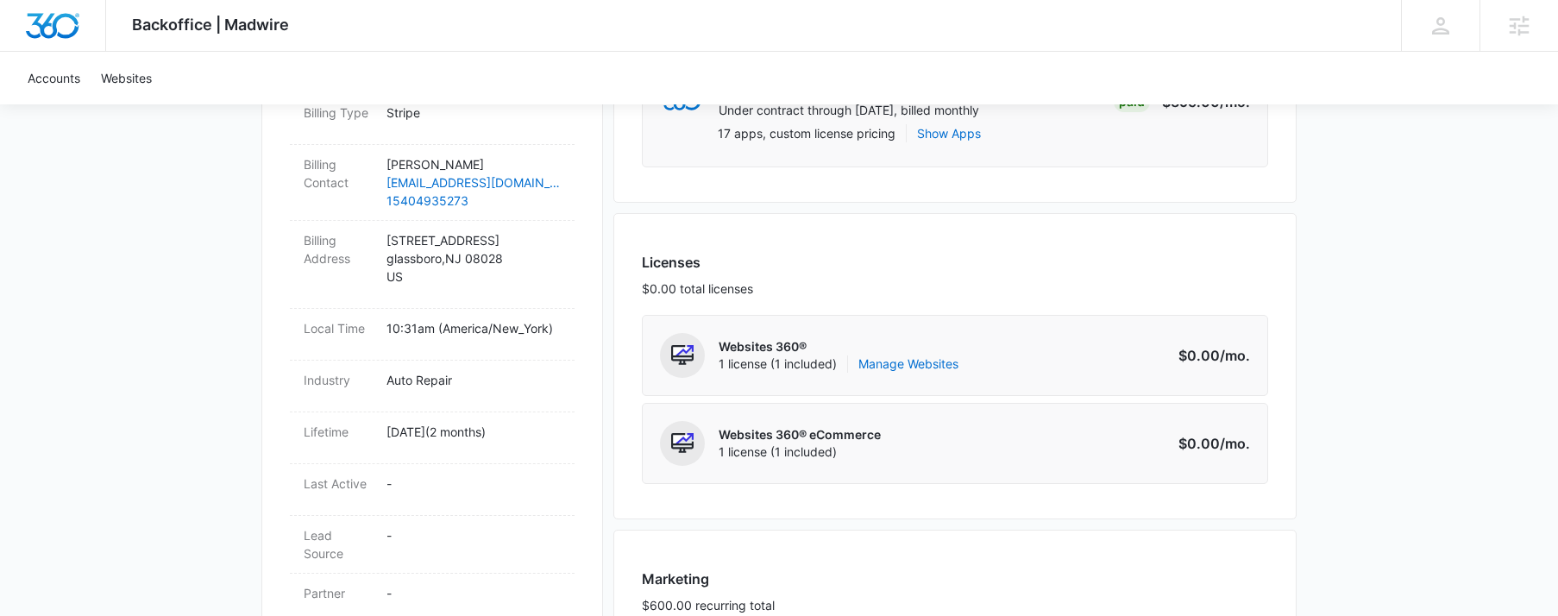
scroll to position [604, 0]
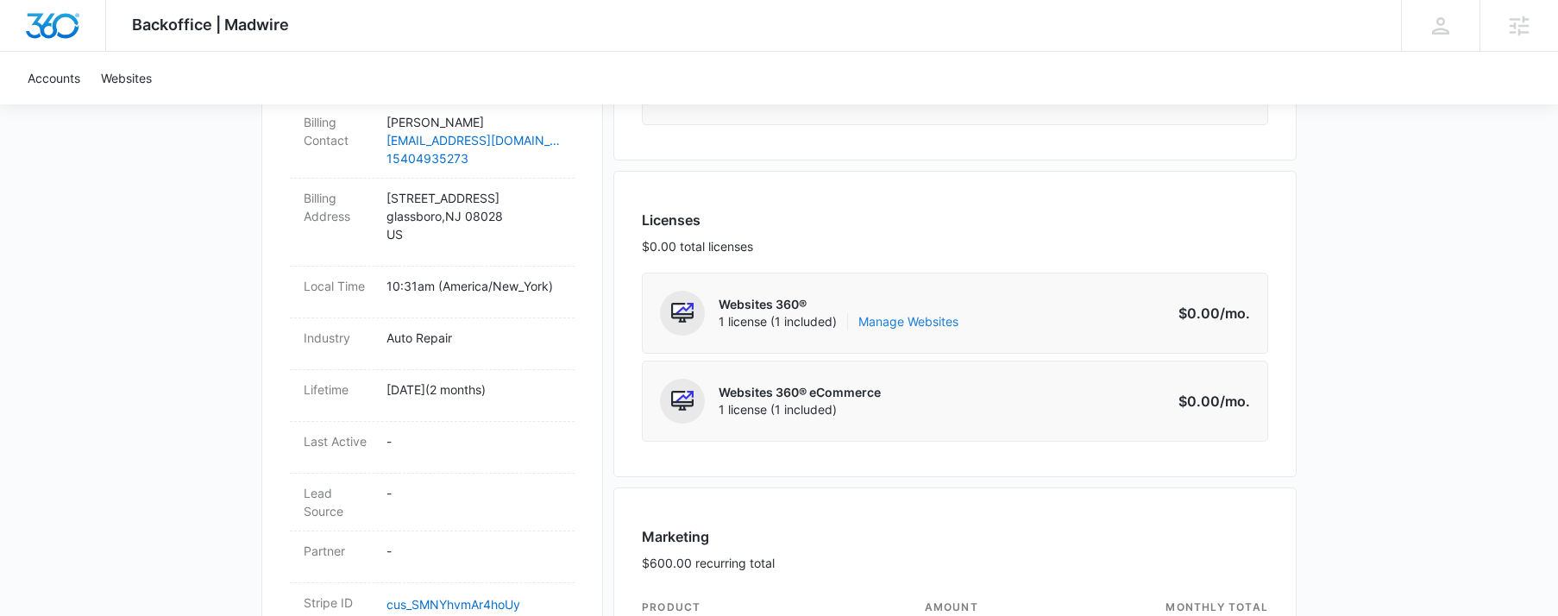
click at [895, 319] on link "Manage Websites" at bounding box center [908, 321] width 100 height 17
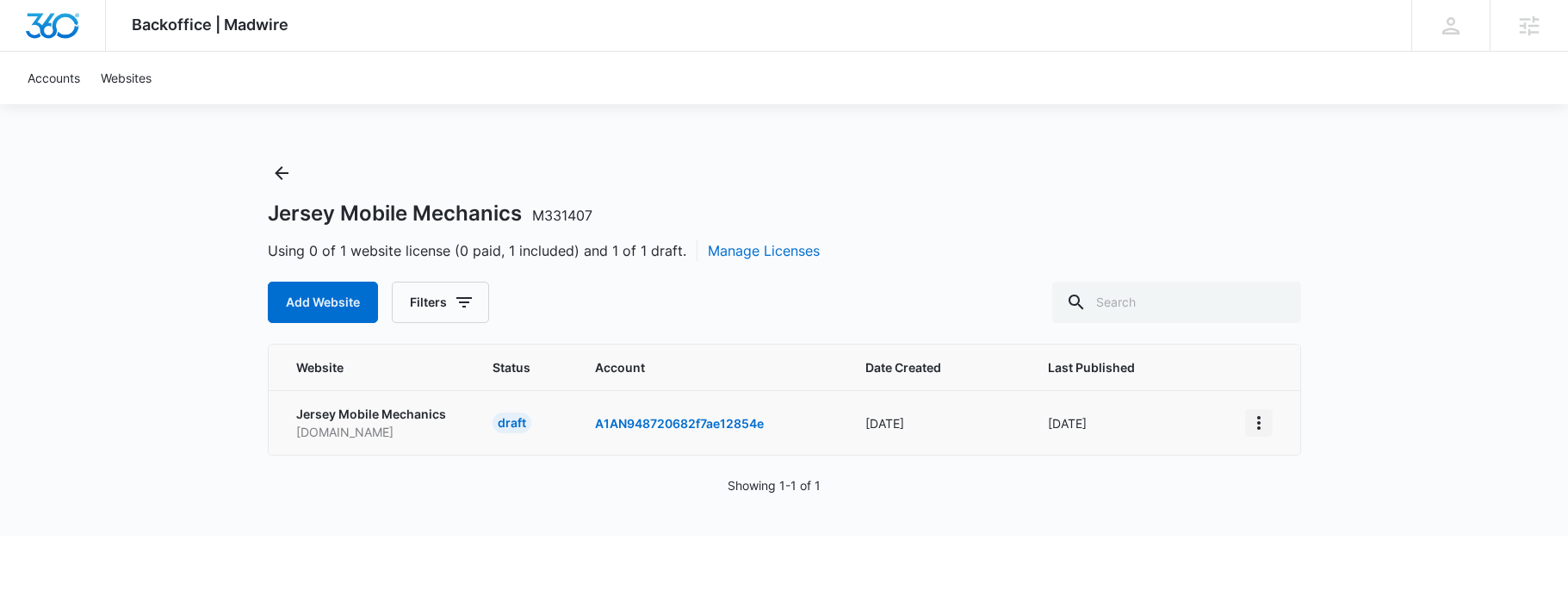
click at [1258, 417] on icon "View More" at bounding box center [1258, 423] width 3 height 14
click at [1303, 551] on div "Activate Draft" at bounding box center [1318, 548] width 104 height 12
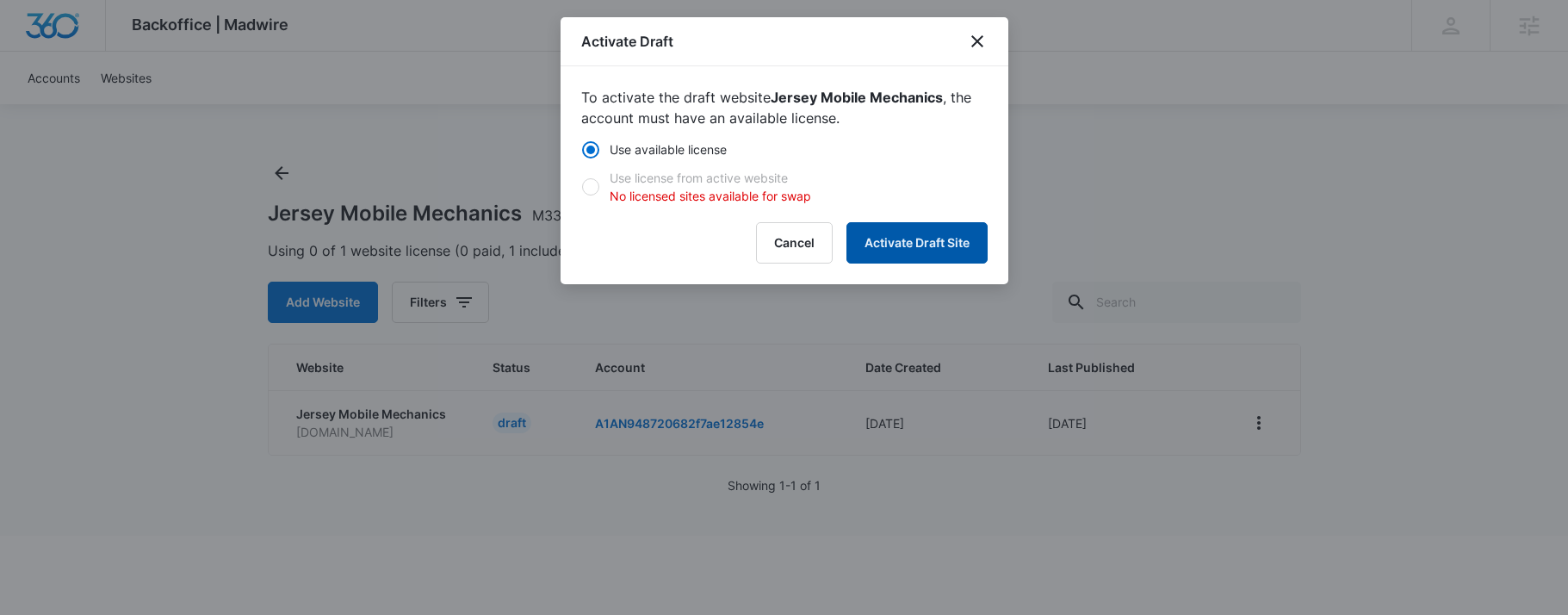
drag, startPoint x: 906, startPoint y: 242, endPoint x: 1052, endPoint y: 273, distance: 149.3
click at [907, 241] on button "Activate Draft Site" at bounding box center [916, 243] width 141 height 41
